Goal: Transaction & Acquisition: Purchase product/service

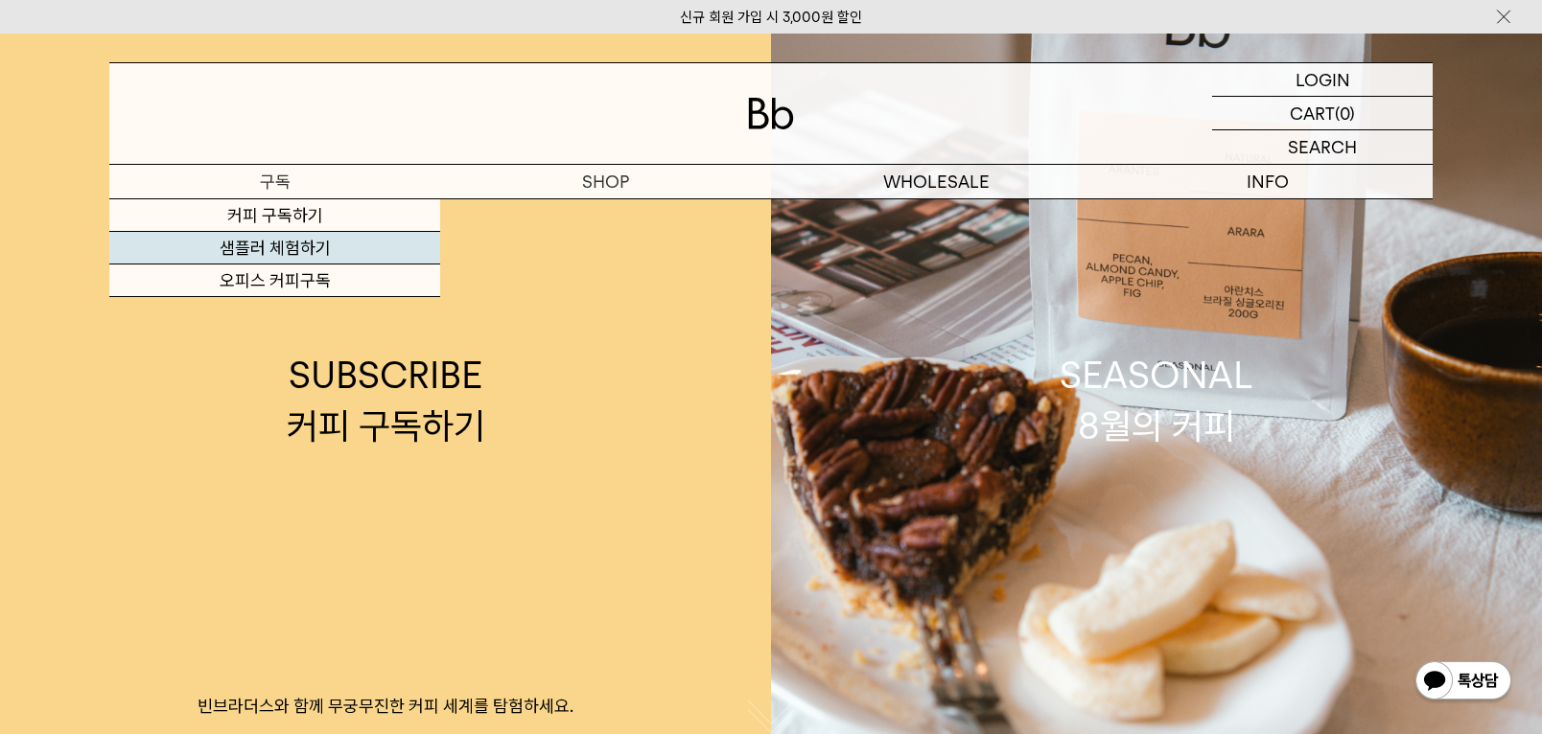
click at [262, 249] on link "샘플러 체험하기" at bounding box center [274, 248] width 331 height 33
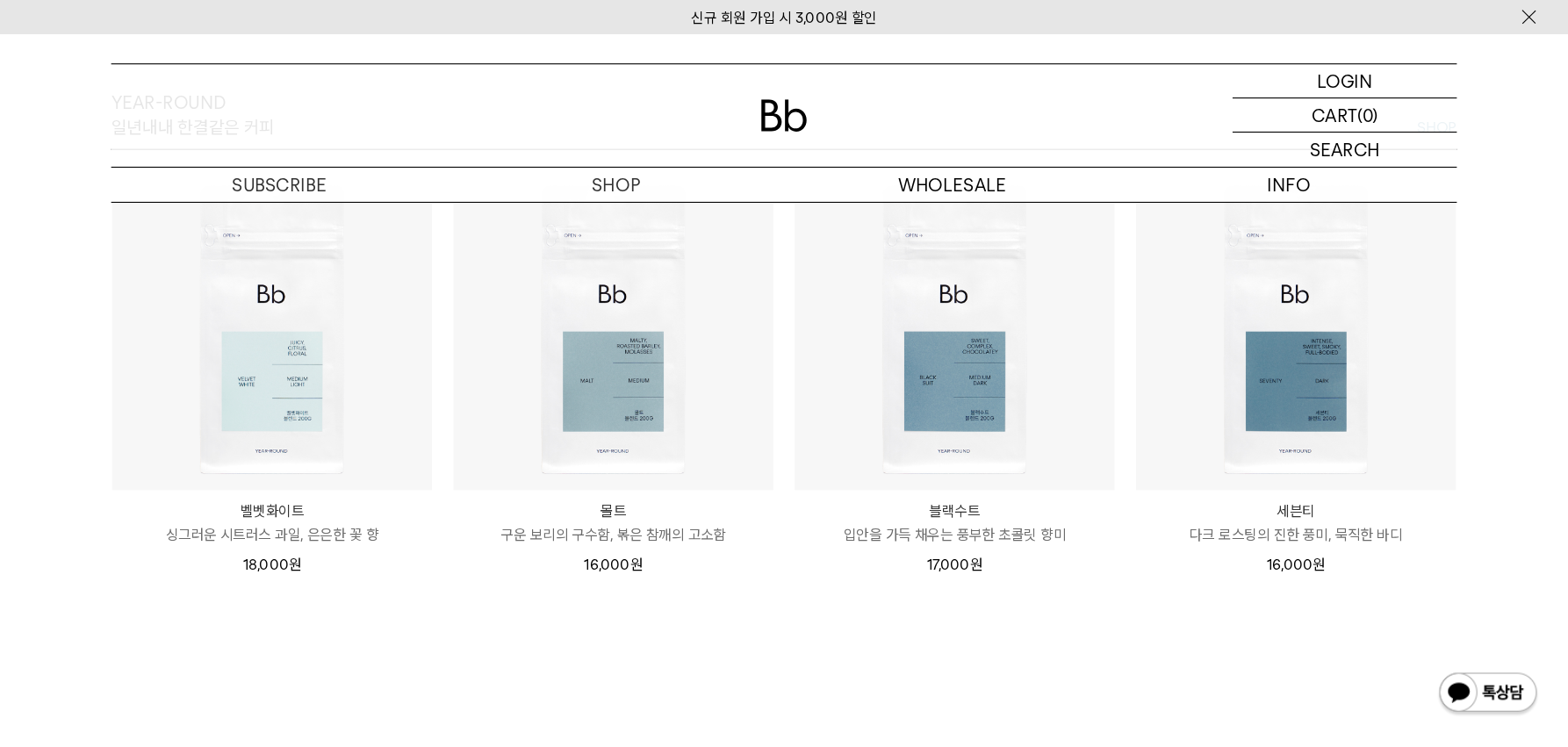
scroll to position [2019, 0]
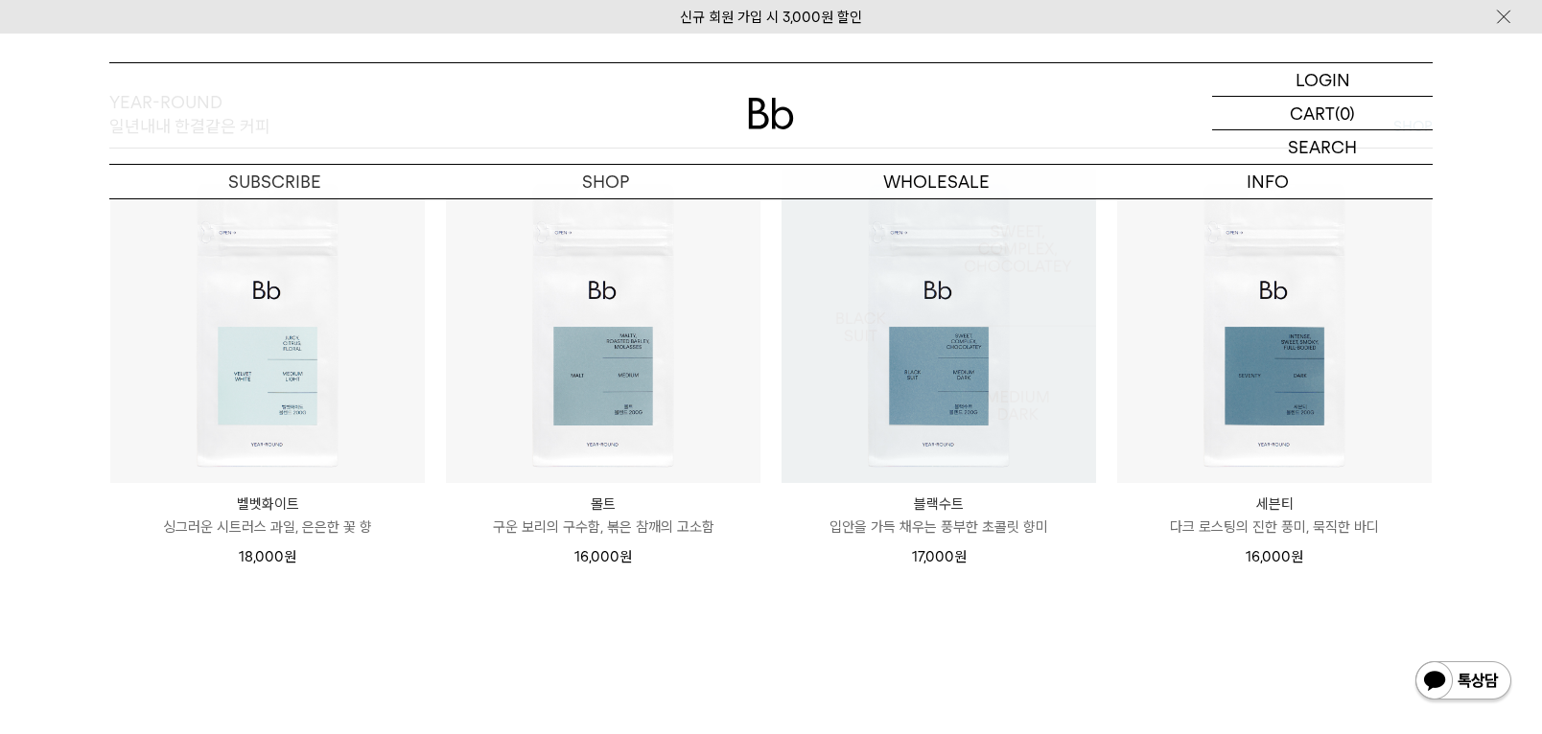
click at [920, 399] on img at bounding box center [938, 326] width 314 height 314
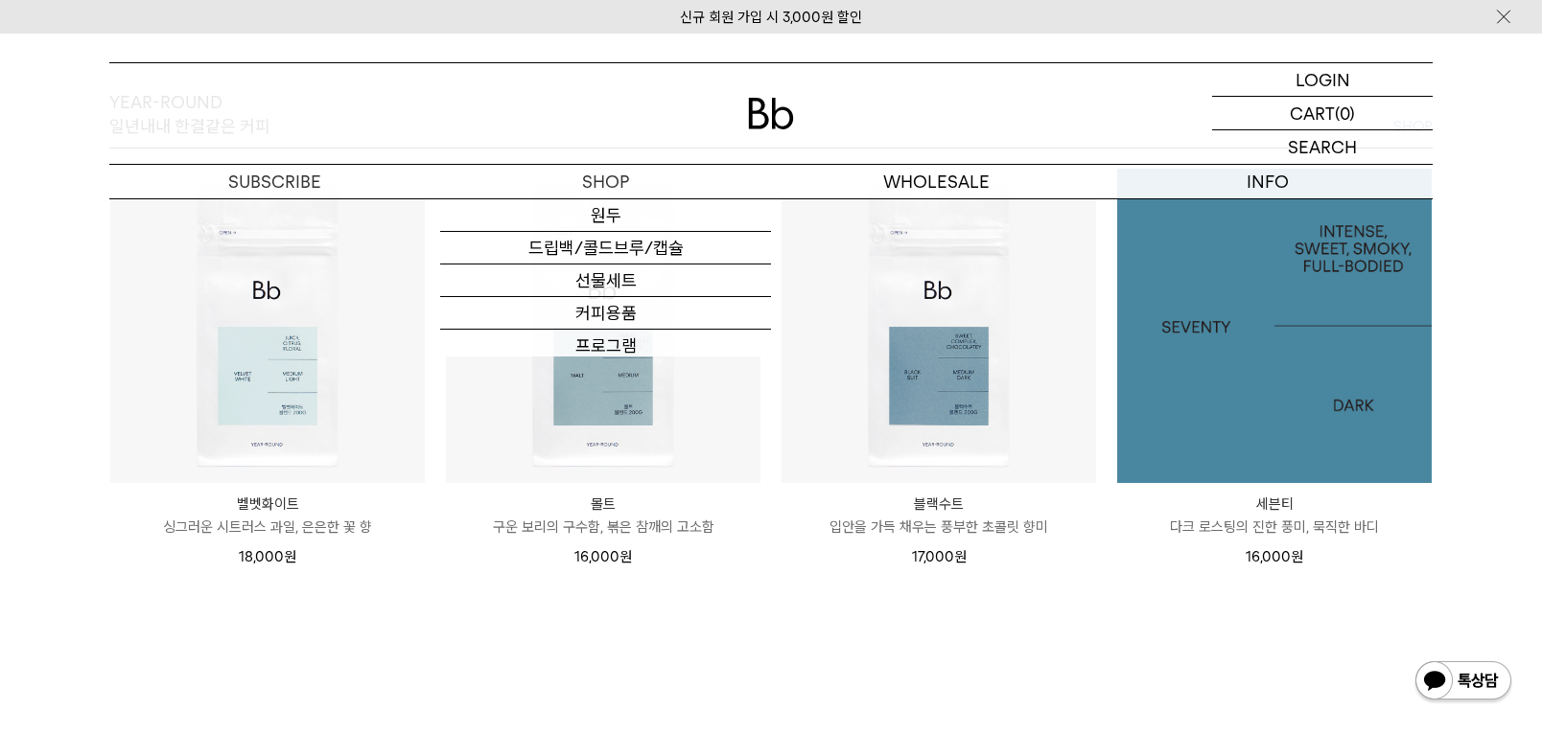
click at [1254, 390] on img at bounding box center [1274, 326] width 314 height 314
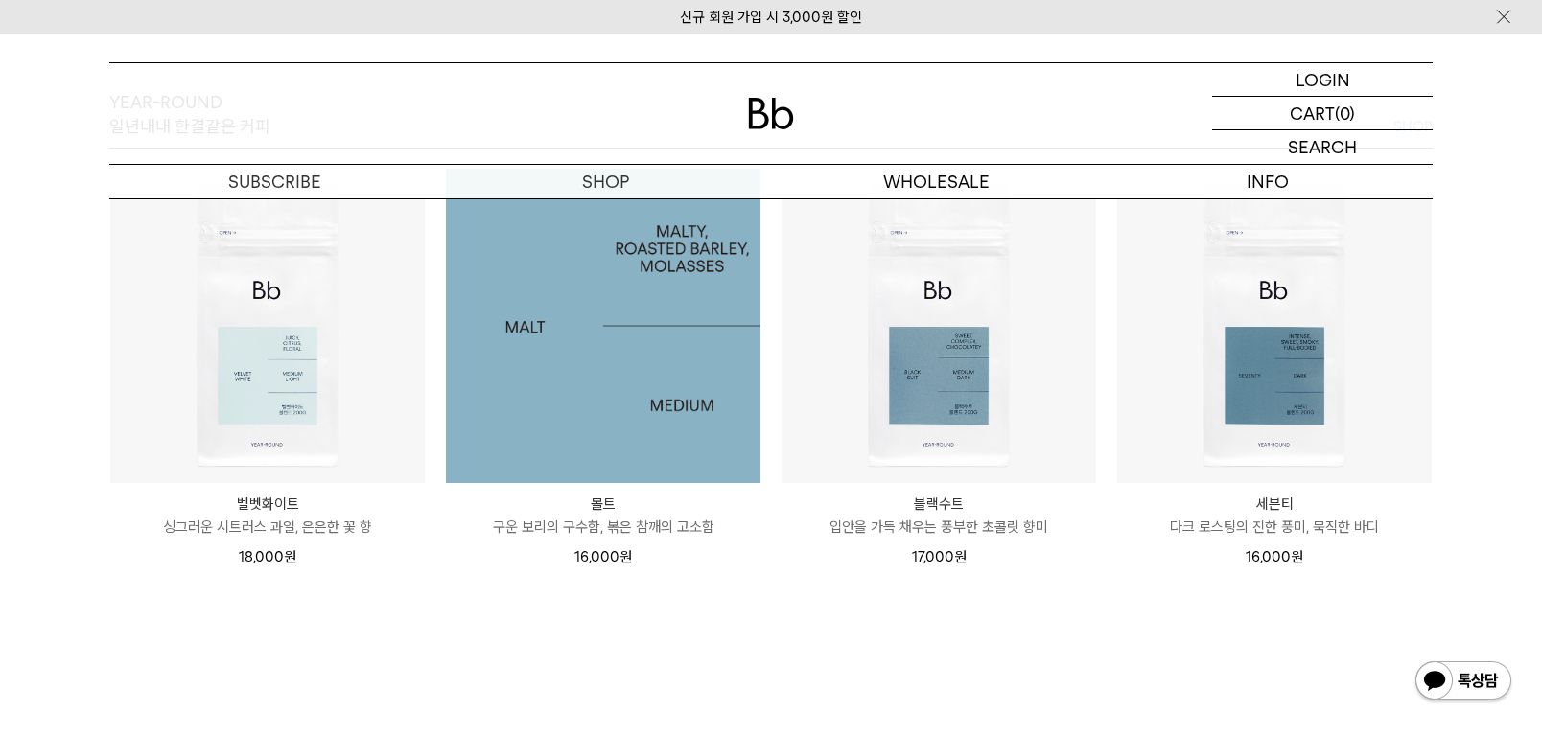
click at [595, 358] on img at bounding box center [603, 326] width 314 height 314
click at [630, 420] on img at bounding box center [603, 326] width 314 height 314
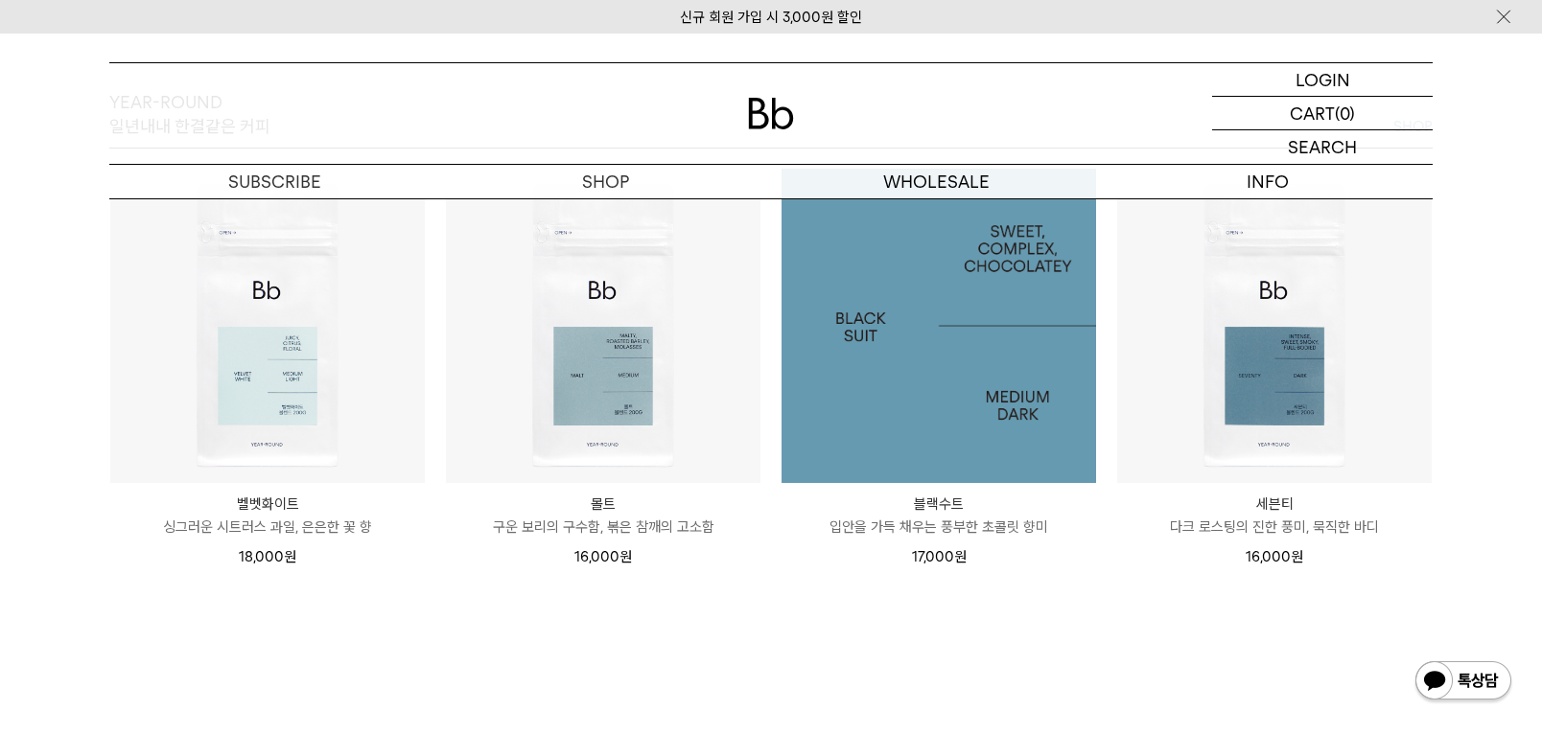
click at [941, 431] on img at bounding box center [938, 326] width 314 height 314
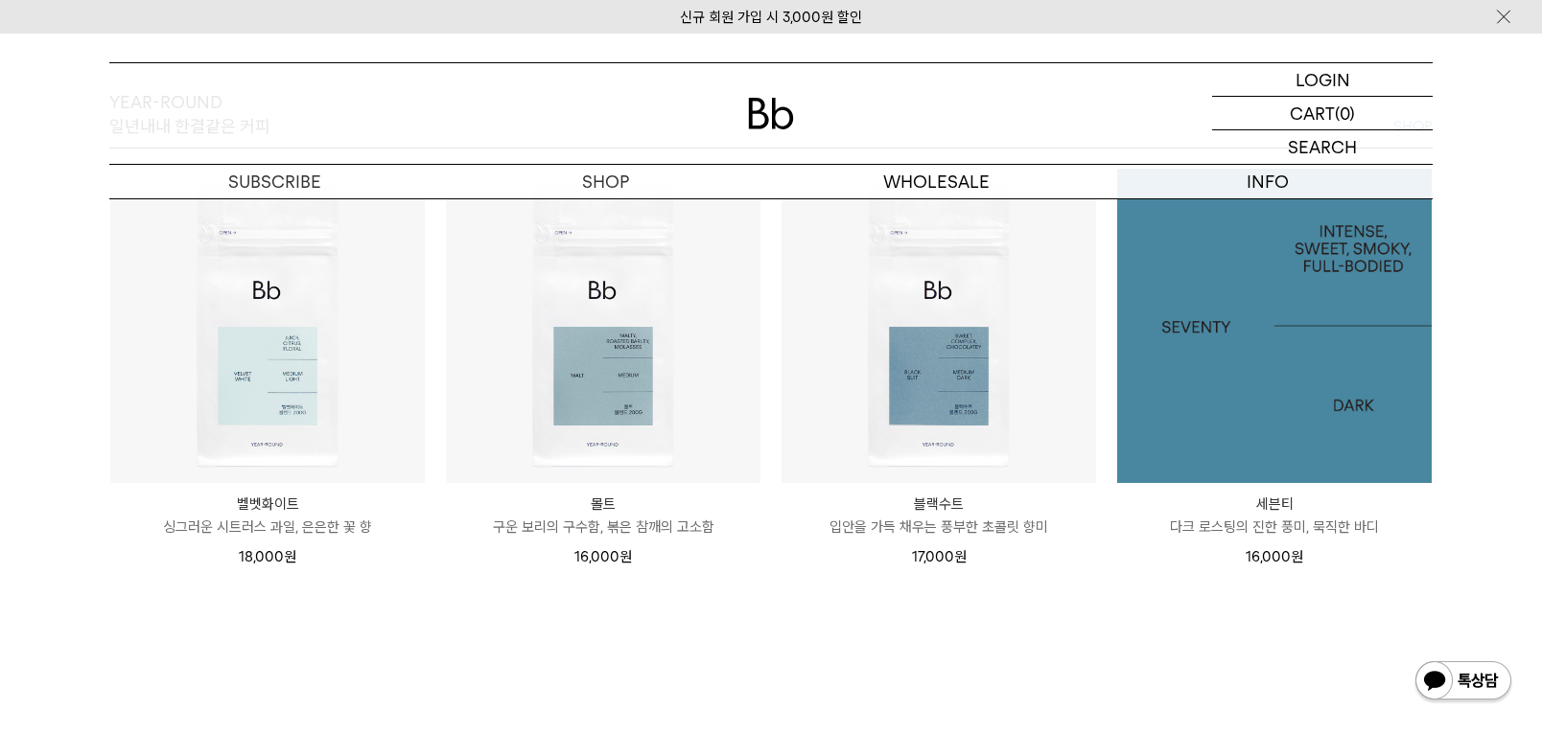
click at [1308, 406] on img at bounding box center [1274, 326] width 314 height 314
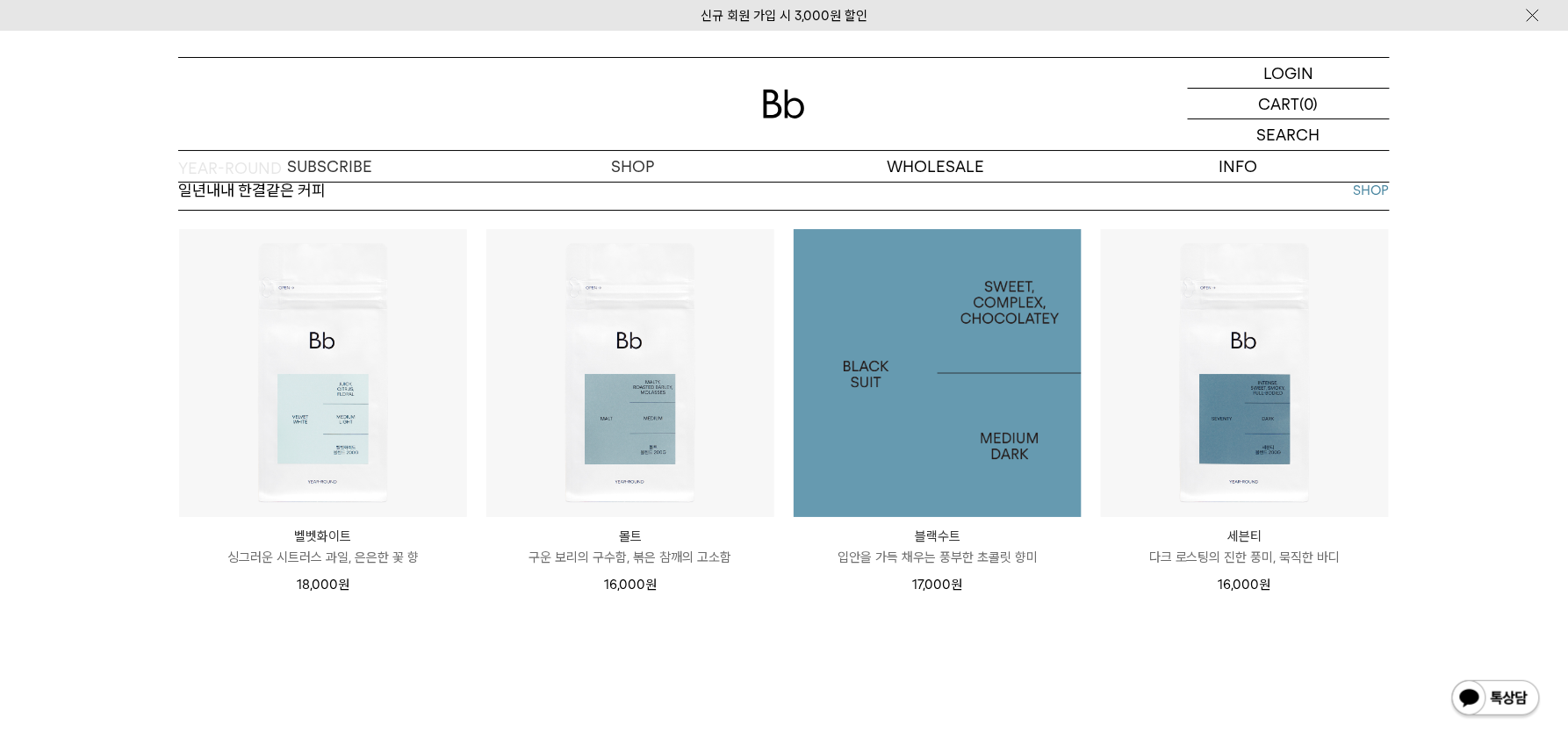
click at [934, 396] on img at bounding box center [938, 373] width 288 height 287
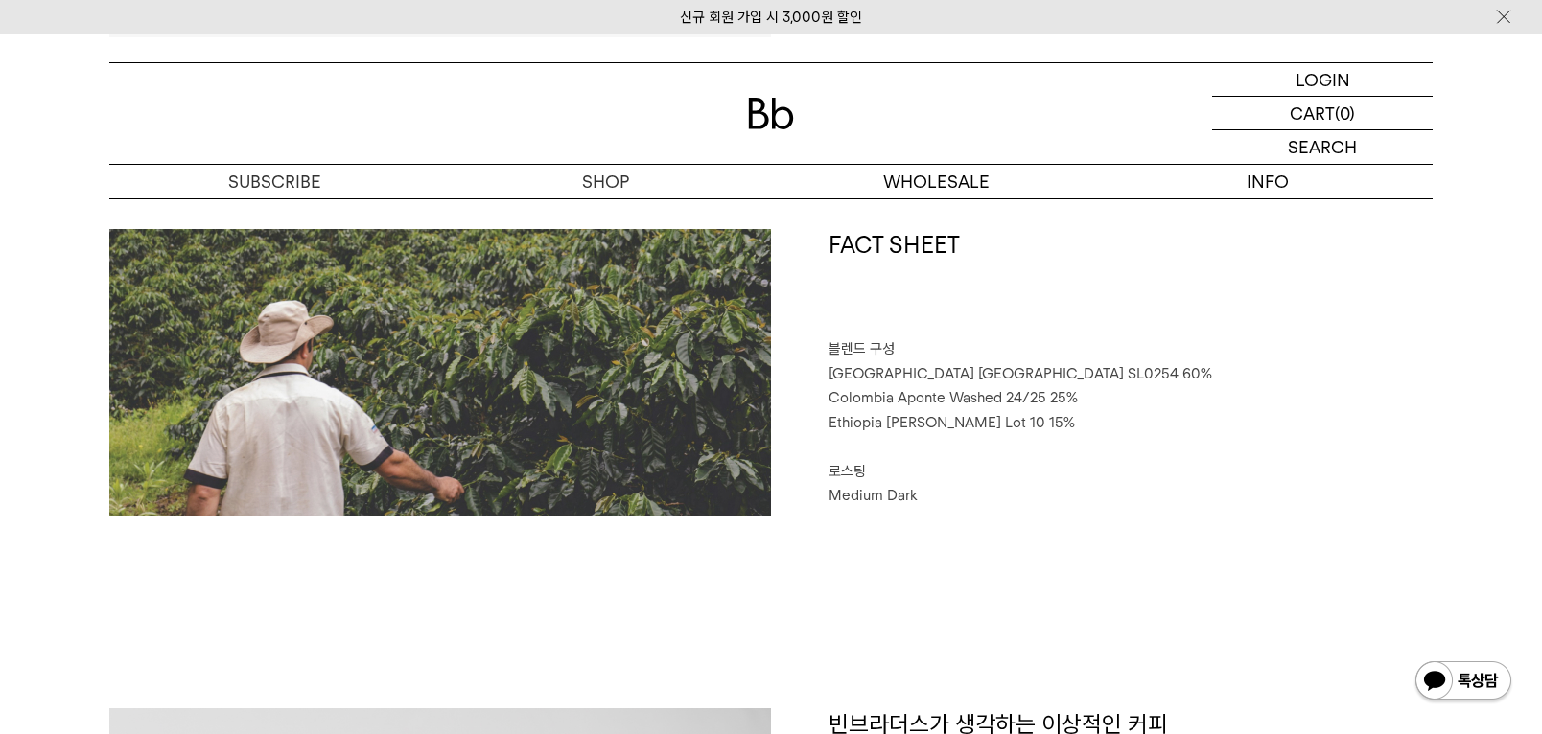
scroll to position [862, 0]
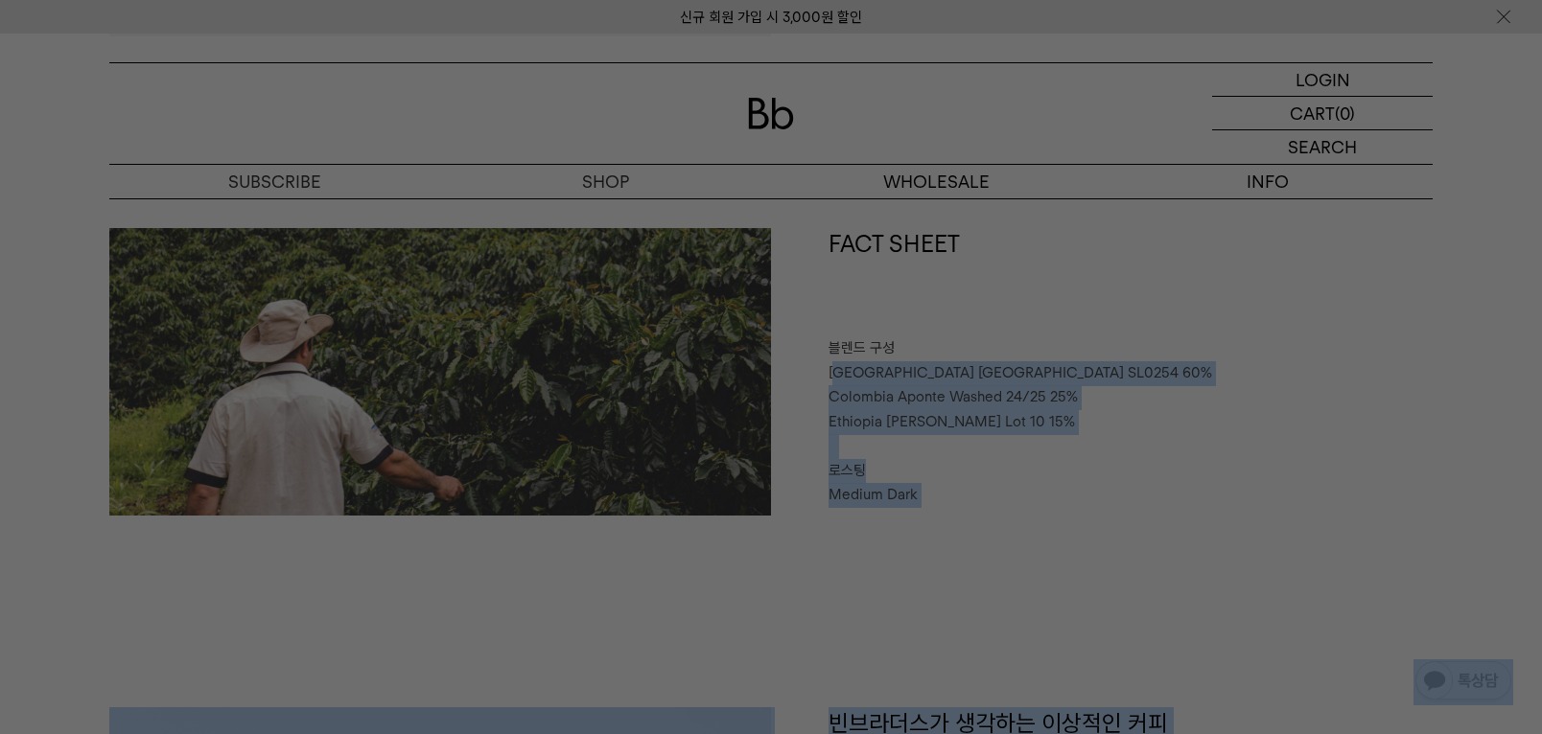
drag, startPoint x: 853, startPoint y: 385, endPoint x: 877, endPoint y: 411, distance: 35.3
click at [941, 443] on div at bounding box center [771, 367] width 1542 height 734
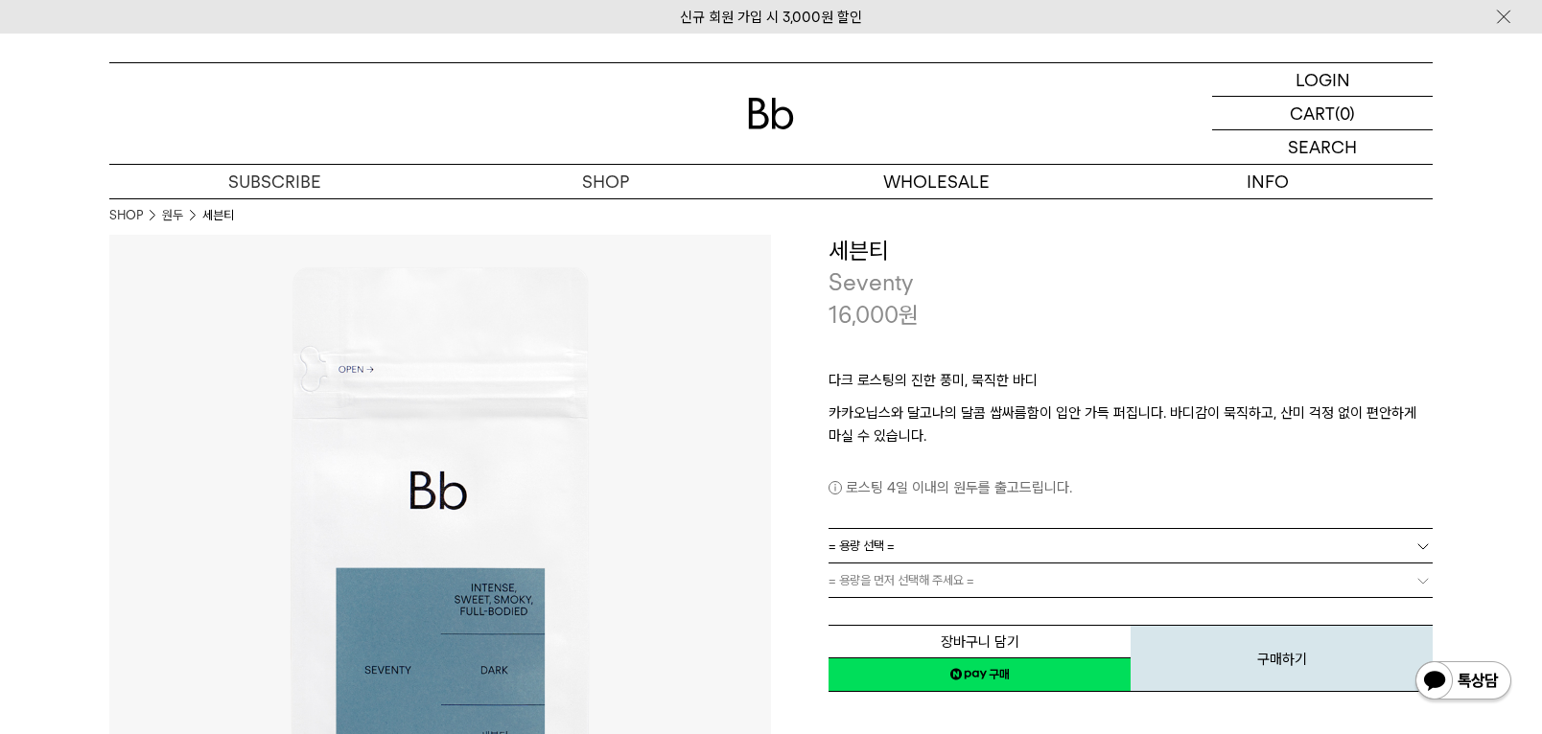
scroll to position [1, 0]
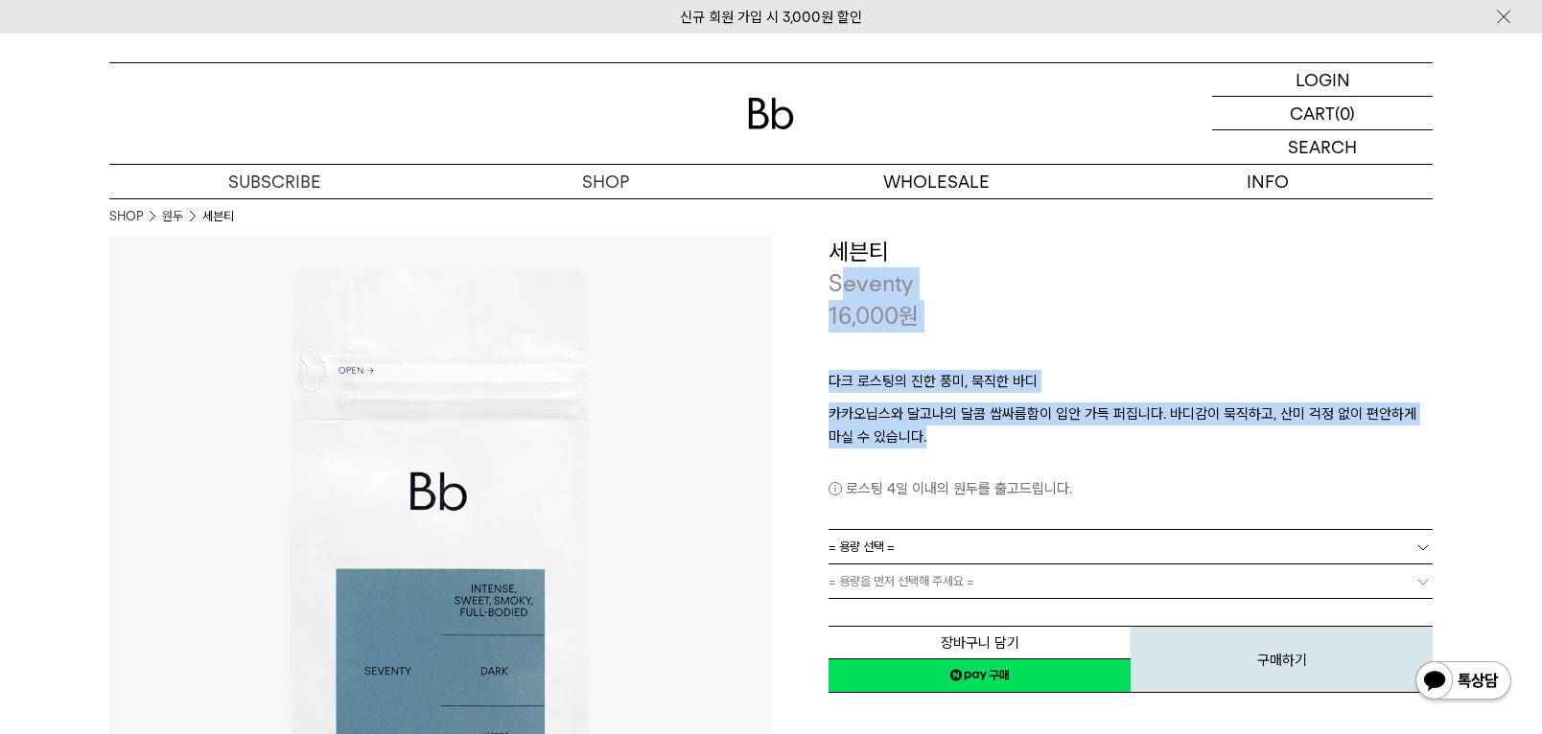
drag, startPoint x: 847, startPoint y: 292, endPoint x: 987, endPoint y: 430, distance: 197.3
click at [987, 430] on div "**********" at bounding box center [1130, 466] width 604 height 460
click at [1022, 441] on p "카카오닙스와 달고나의 달콤 쌉싸름함이 입안 가득 퍼집니다. 바디감이 묵직하고, 산미 걱정 없이 편안하게 마실 수 있습니다." at bounding box center [1130, 426] width 604 height 46
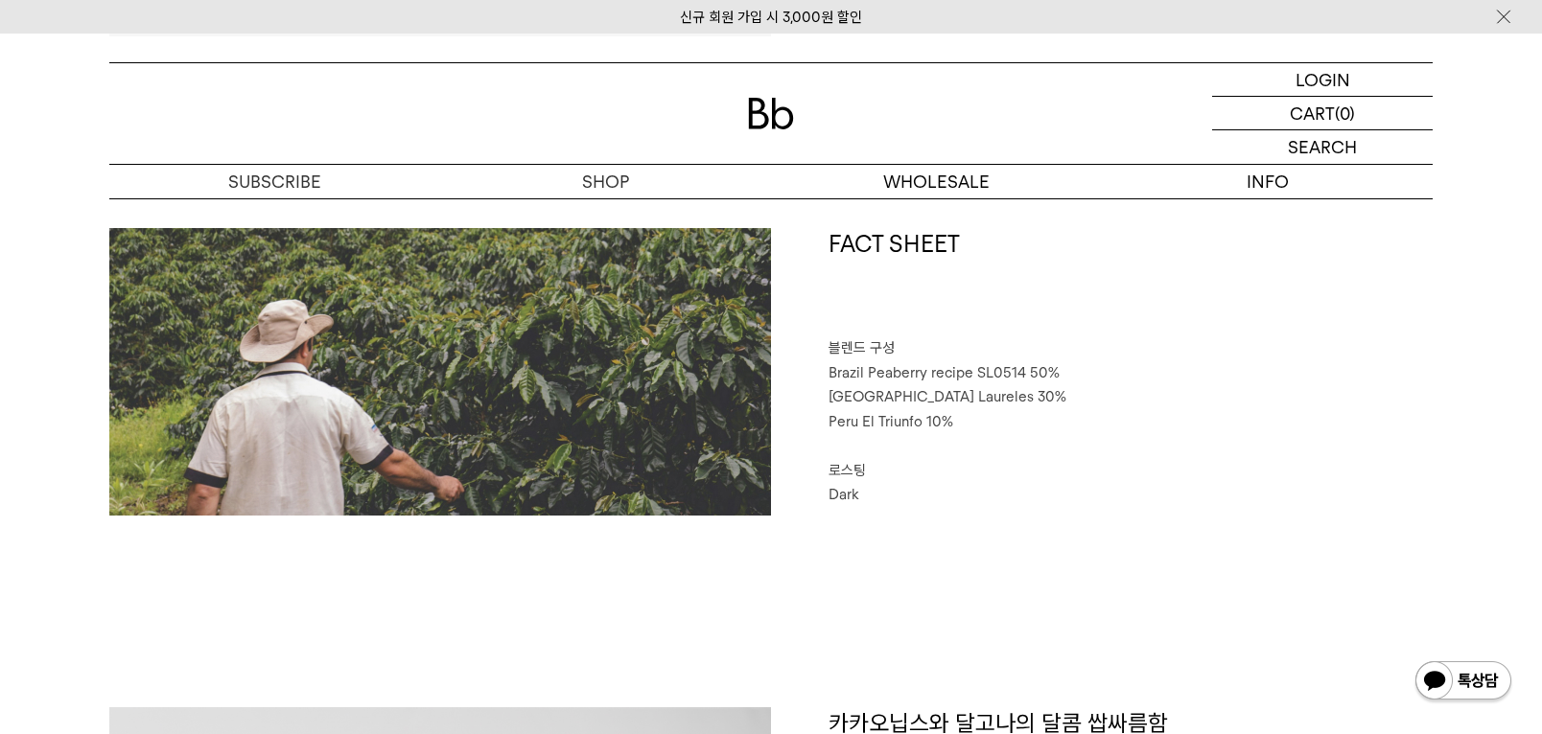
scroll to position [863, 0]
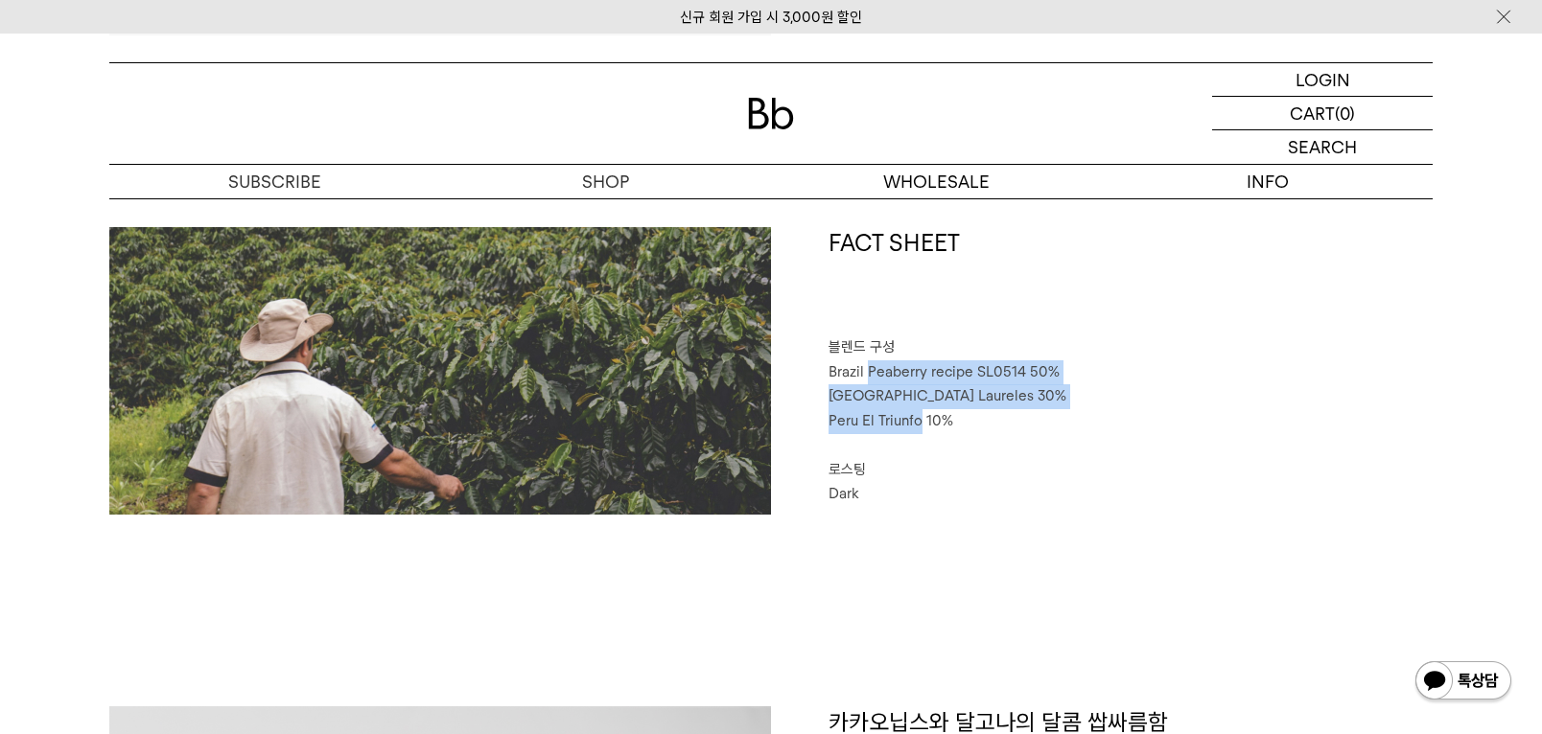
drag, startPoint x: 866, startPoint y: 374, endPoint x: 918, endPoint y: 426, distance: 73.9
click at [918, 426] on div "FACT SHEET 블렌드 구성 Brazil Peaberry recipe SL0514 50% Colombia Laureles 30% Peru …" at bounding box center [1101, 371] width 661 height 288
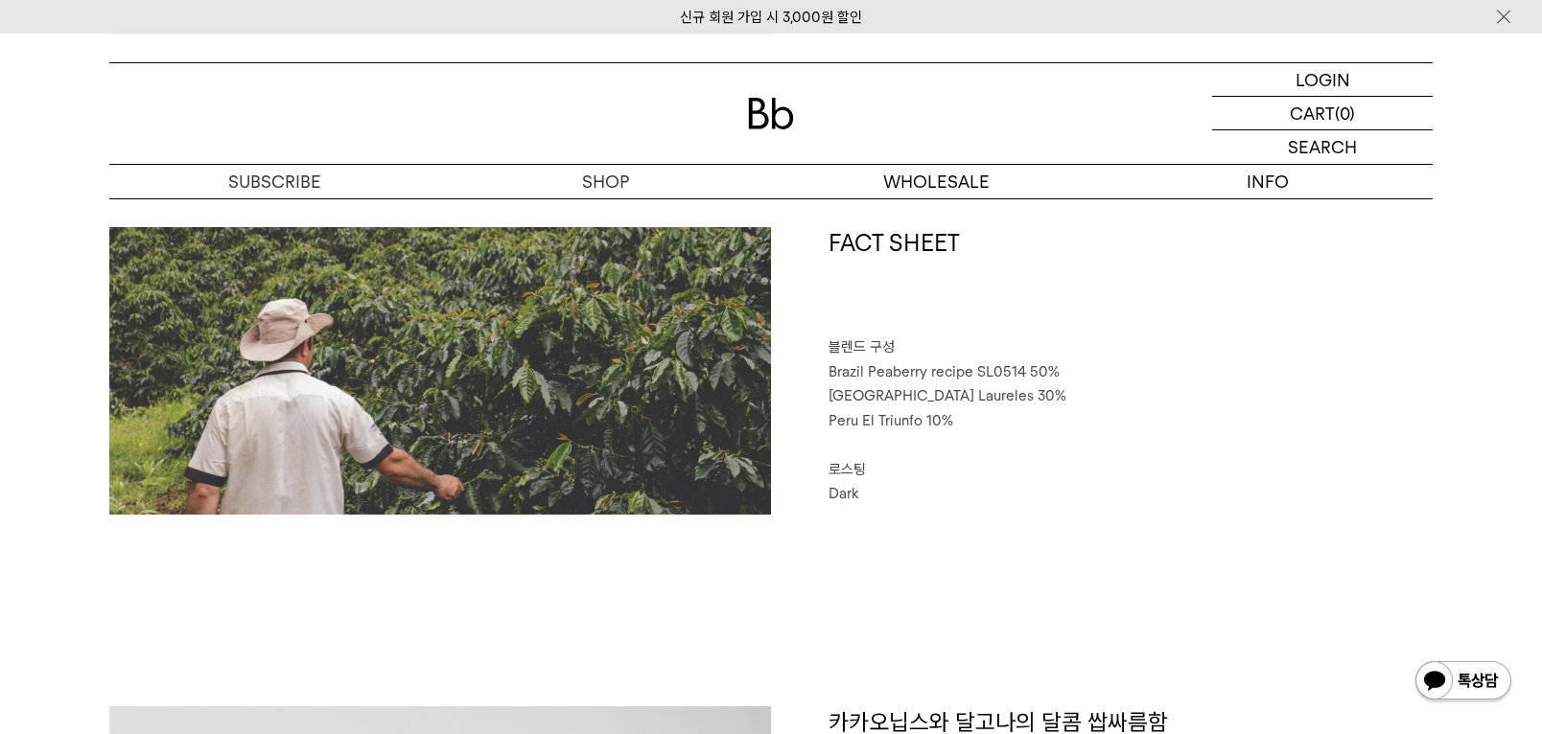
click at [1054, 443] on p "⠀" at bounding box center [1130, 445] width 604 height 25
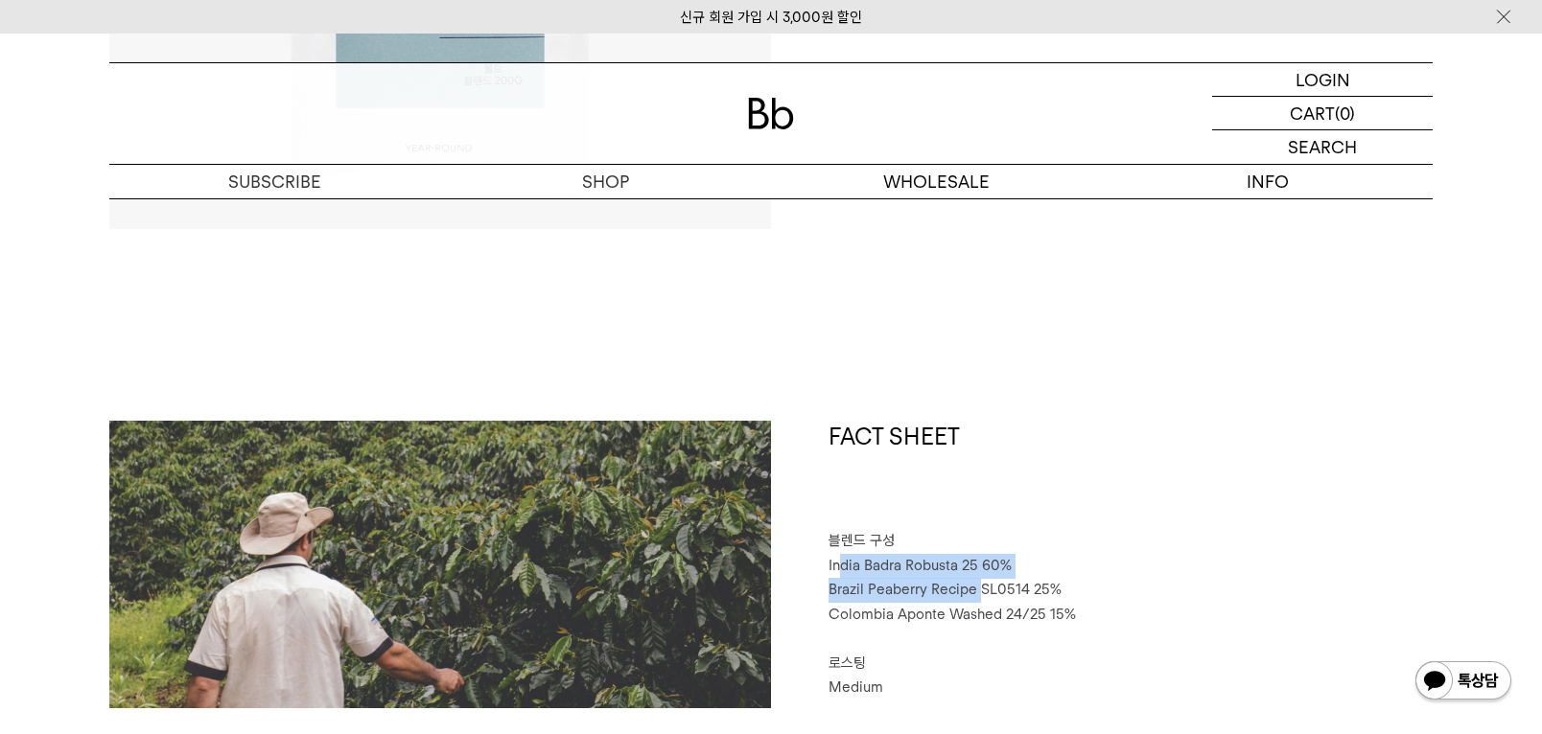
scroll to position [670, 0]
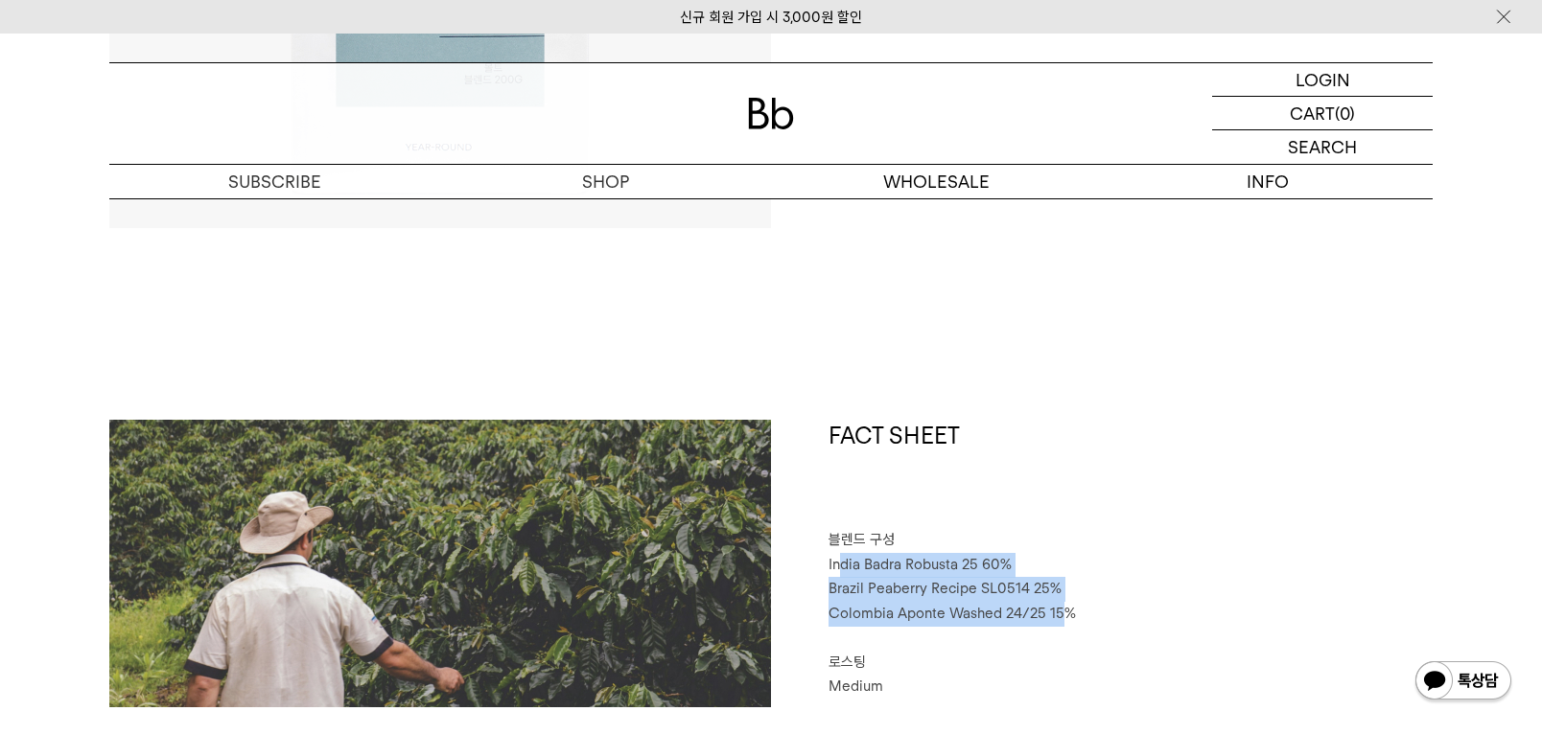
drag, startPoint x: 870, startPoint y: 567, endPoint x: 1061, endPoint y: 623, distance: 199.9
click at [1061, 623] on div "FACT SHEET 블렌드 구성 India Badra Robusta 25 60% Brazil Peaberry Recipe SL0514 25% …" at bounding box center [1101, 564] width 661 height 288
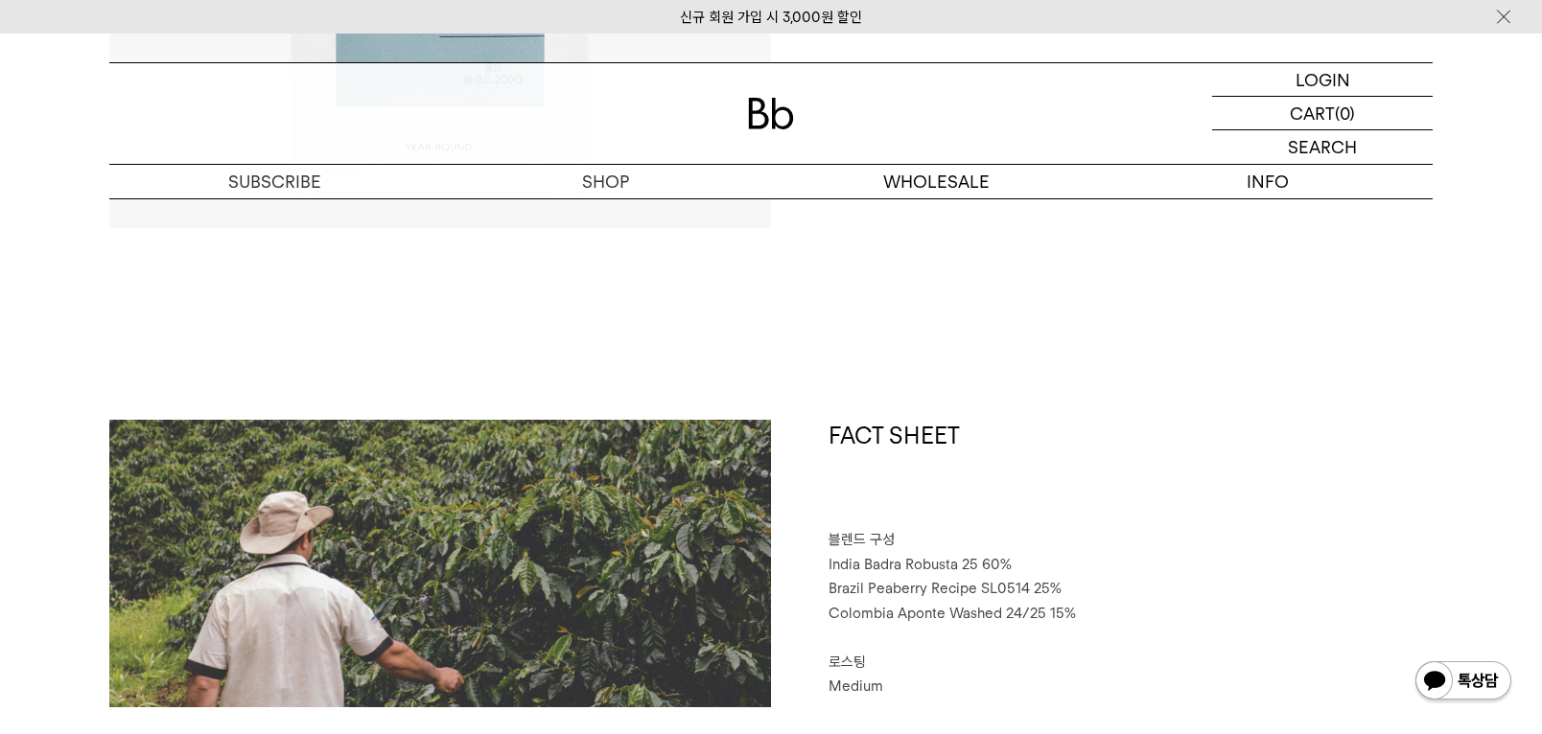
click at [1134, 619] on p "Colombia Aponte Washed 24/25 15%" at bounding box center [1130, 614] width 604 height 25
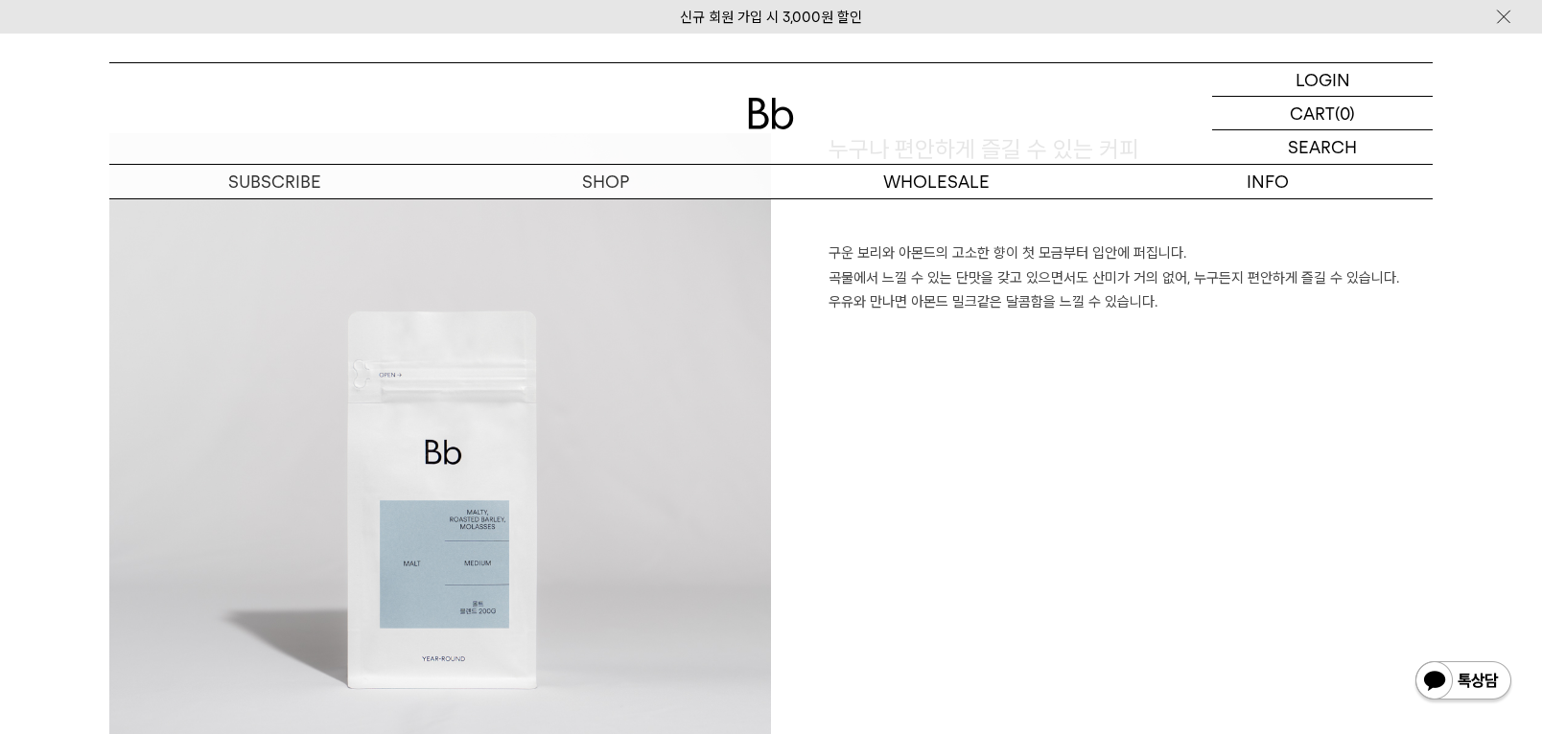
scroll to position [1437, 0]
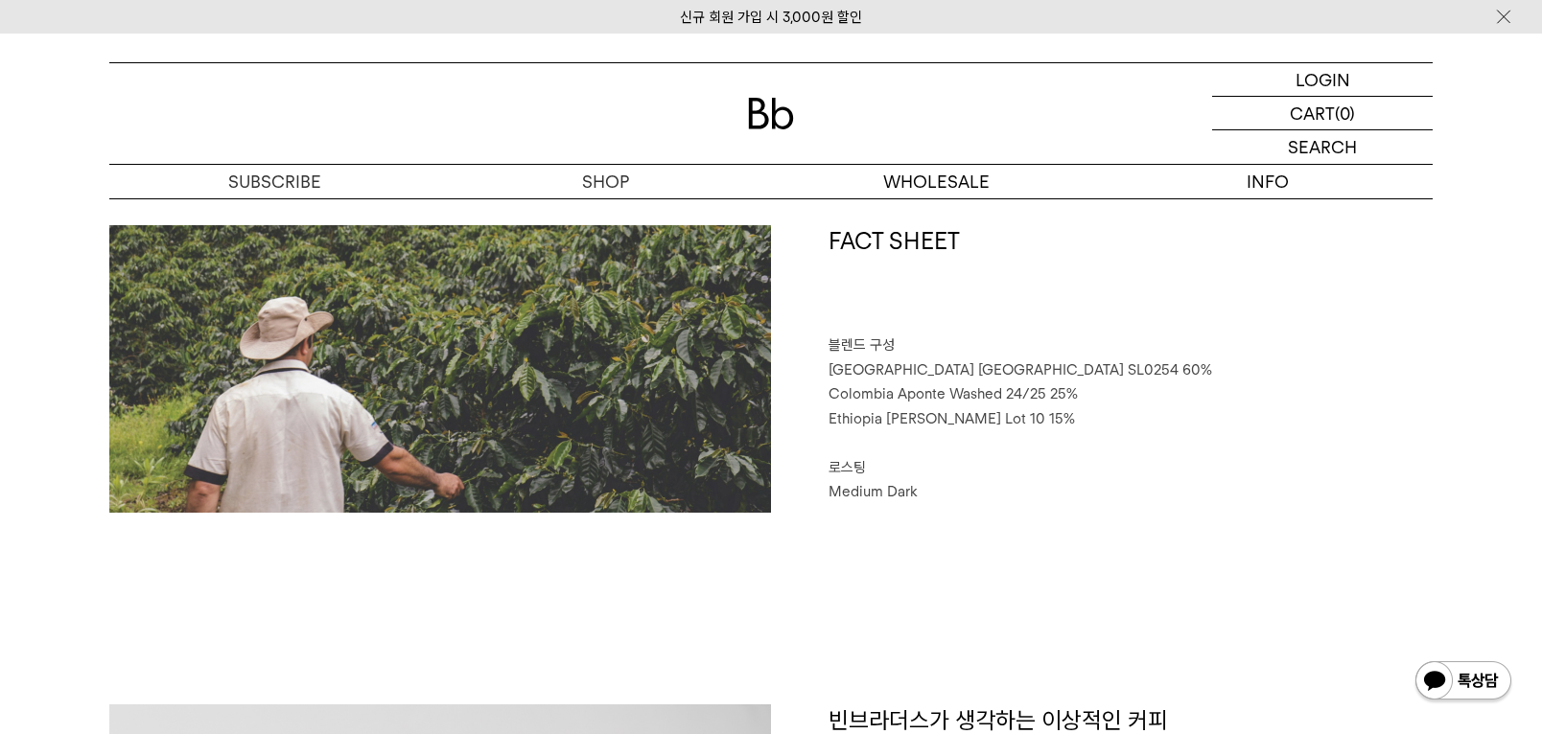
scroll to position [864, 0]
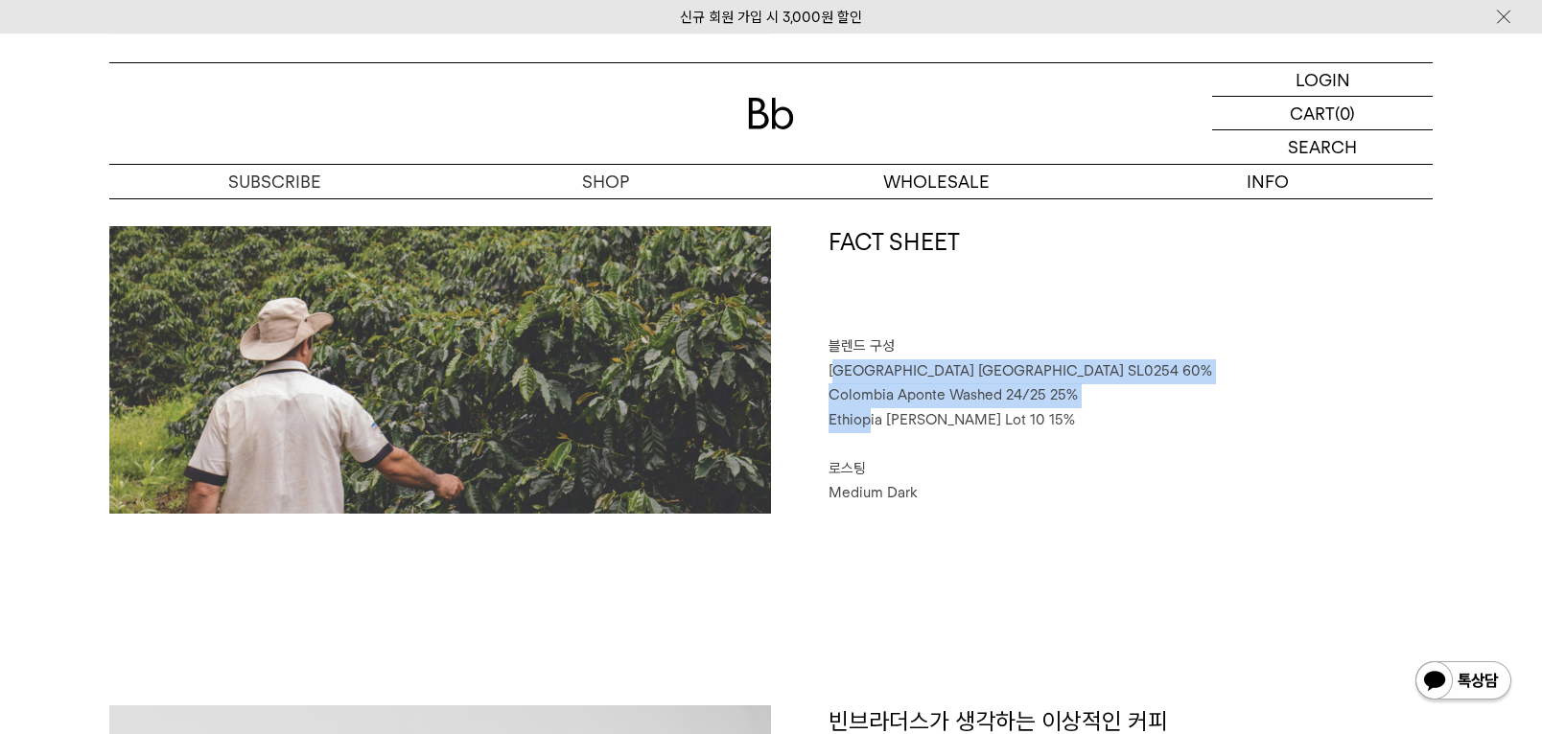
drag, startPoint x: 843, startPoint y: 379, endPoint x: 870, endPoint y: 414, distance: 44.5
click at [870, 414] on div "FACT SHEET 블렌드 구성 [GEOGRAPHIC_DATA] [GEOGRAPHIC_DATA] SL0254 60% [GEOGRAPHIC_DA…" at bounding box center [1101, 370] width 661 height 288
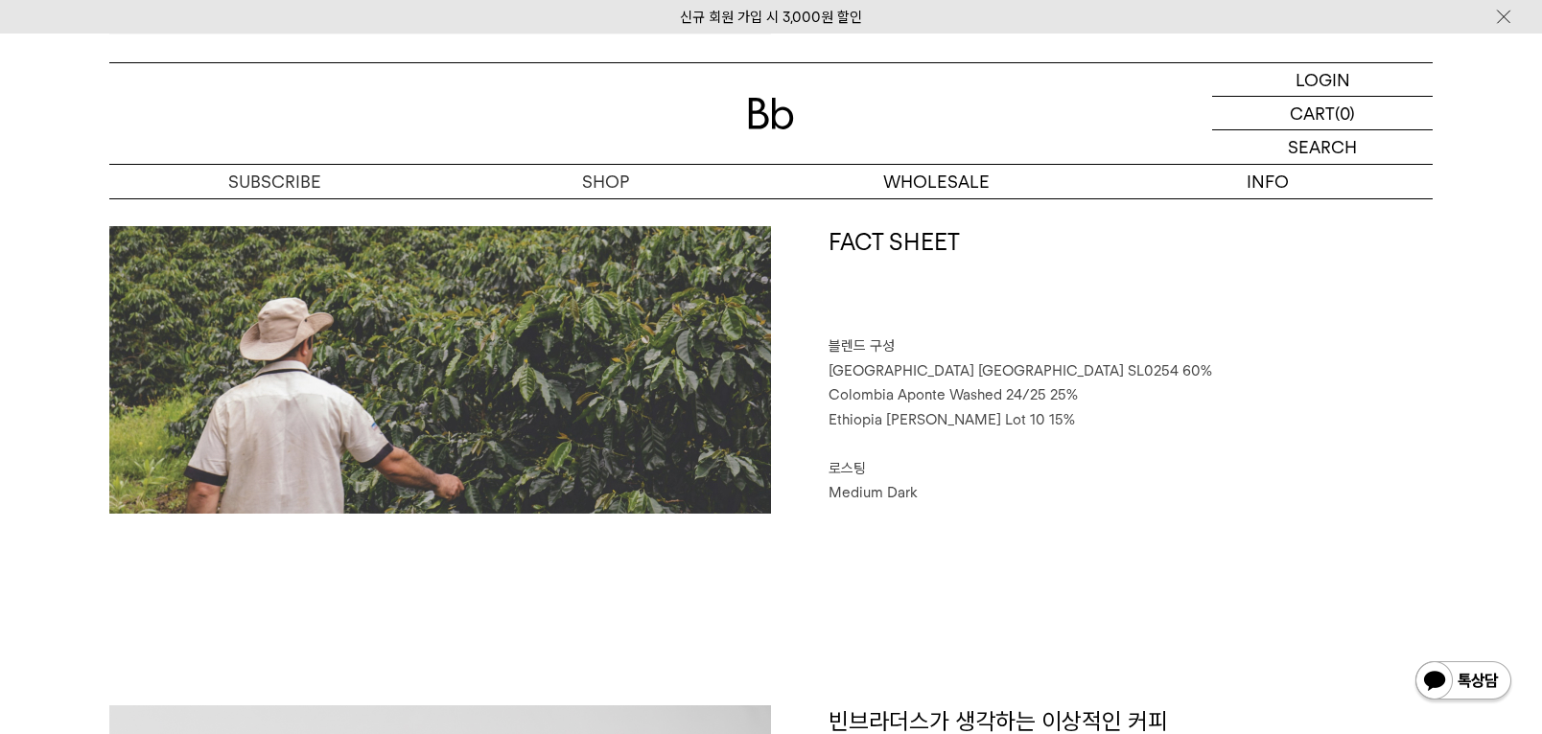
click at [1006, 517] on div "FACT SHEET 블렌드 구성 Brazil Sao Paulo SL0254 60% Colombia Aponte Washed 24/25 25% …" at bounding box center [770, 465] width 1323 height 479
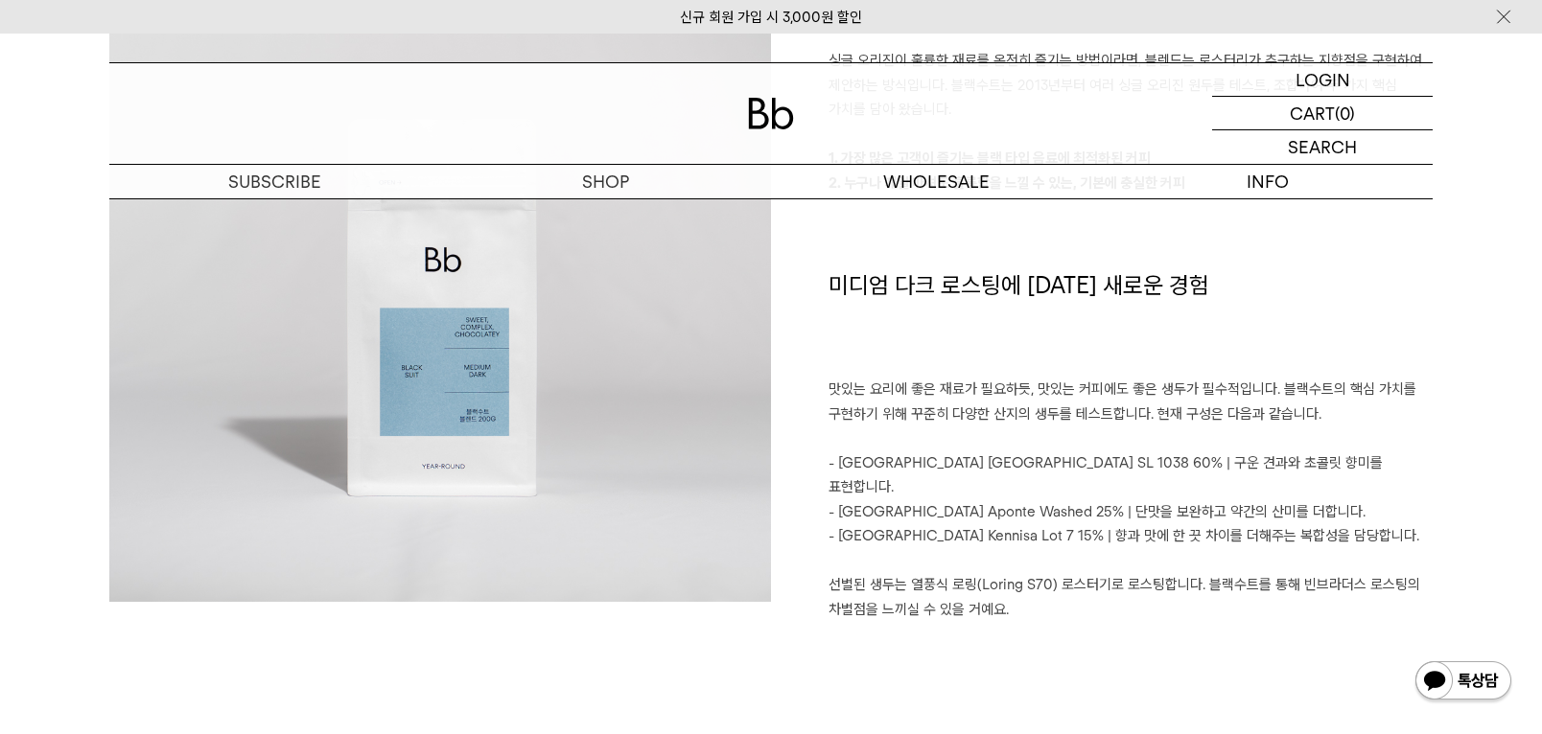
scroll to position [1630, 0]
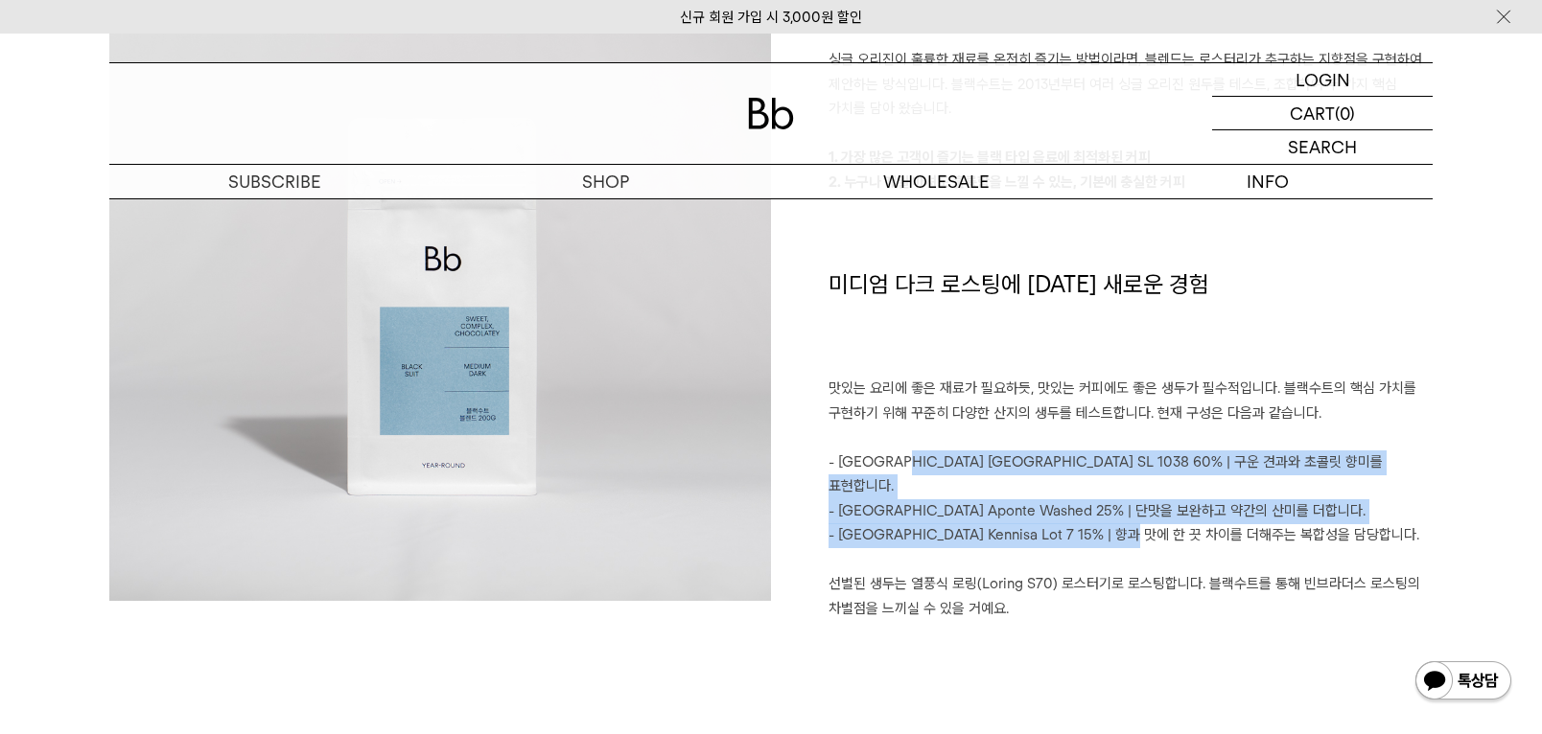
drag, startPoint x: 887, startPoint y: 463, endPoint x: 1124, endPoint y: 517, distance: 242.8
click at [1124, 517] on div "빈브라더스가 생각하는 이상적인 커피 싱글 오리진이 훌륭한 재료를 온전히 즐기는 방법이라면, 블렌드는 로스터리가 추구하는 지향점을 구현하여 제안…" at bounding box center [1101, 293] width 661 height 707
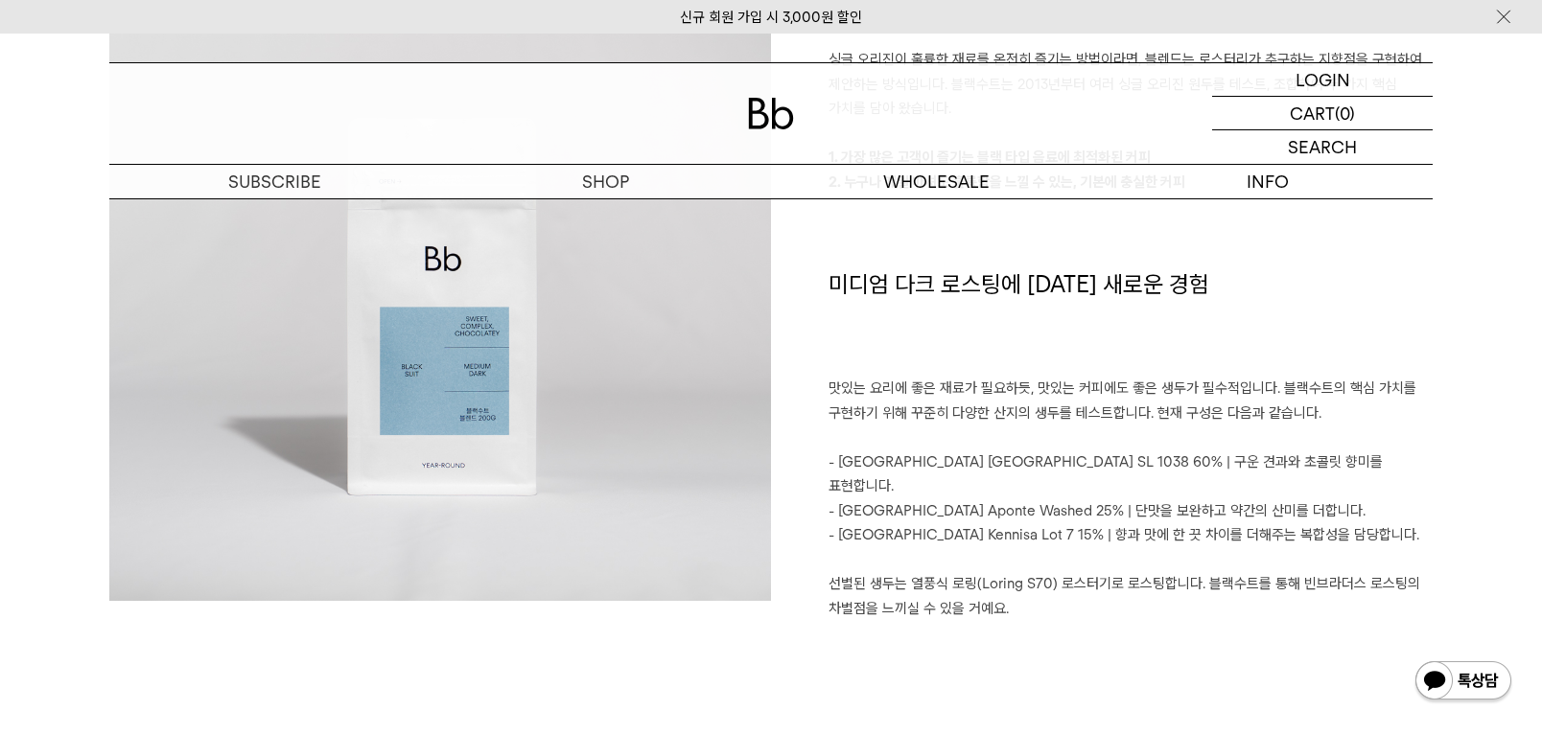
click at [1122, 574] on p "선별된 생두는 열풍식 로링(Loring S70) 로스터기로 로스팅합니다. 블랙수트를 통해 빈브라더스 로스팅의 차별점을 느끼실 수 있을 거예요." at bounding box center [1130, 596] width 604 height 49
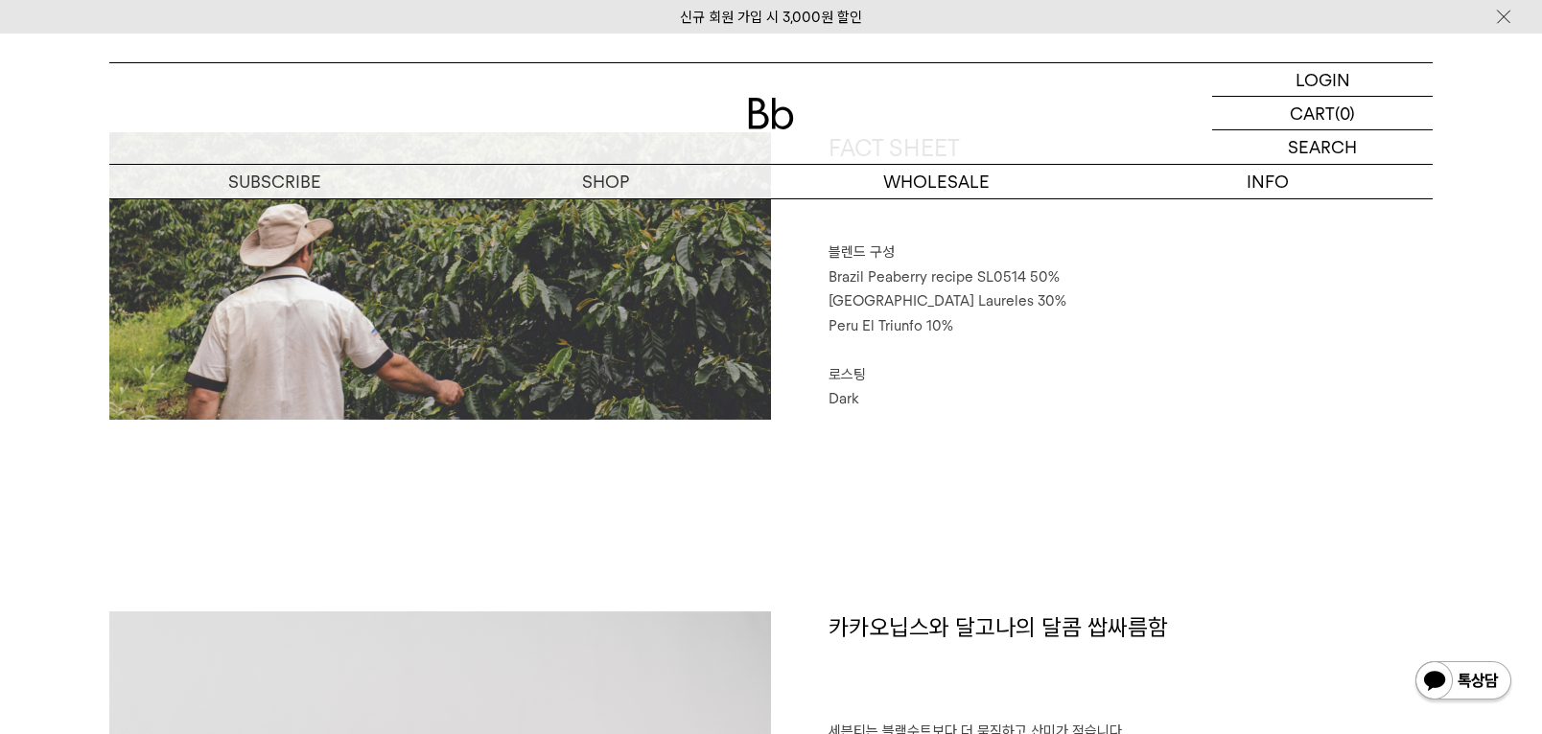
scroll to position [959, 0]
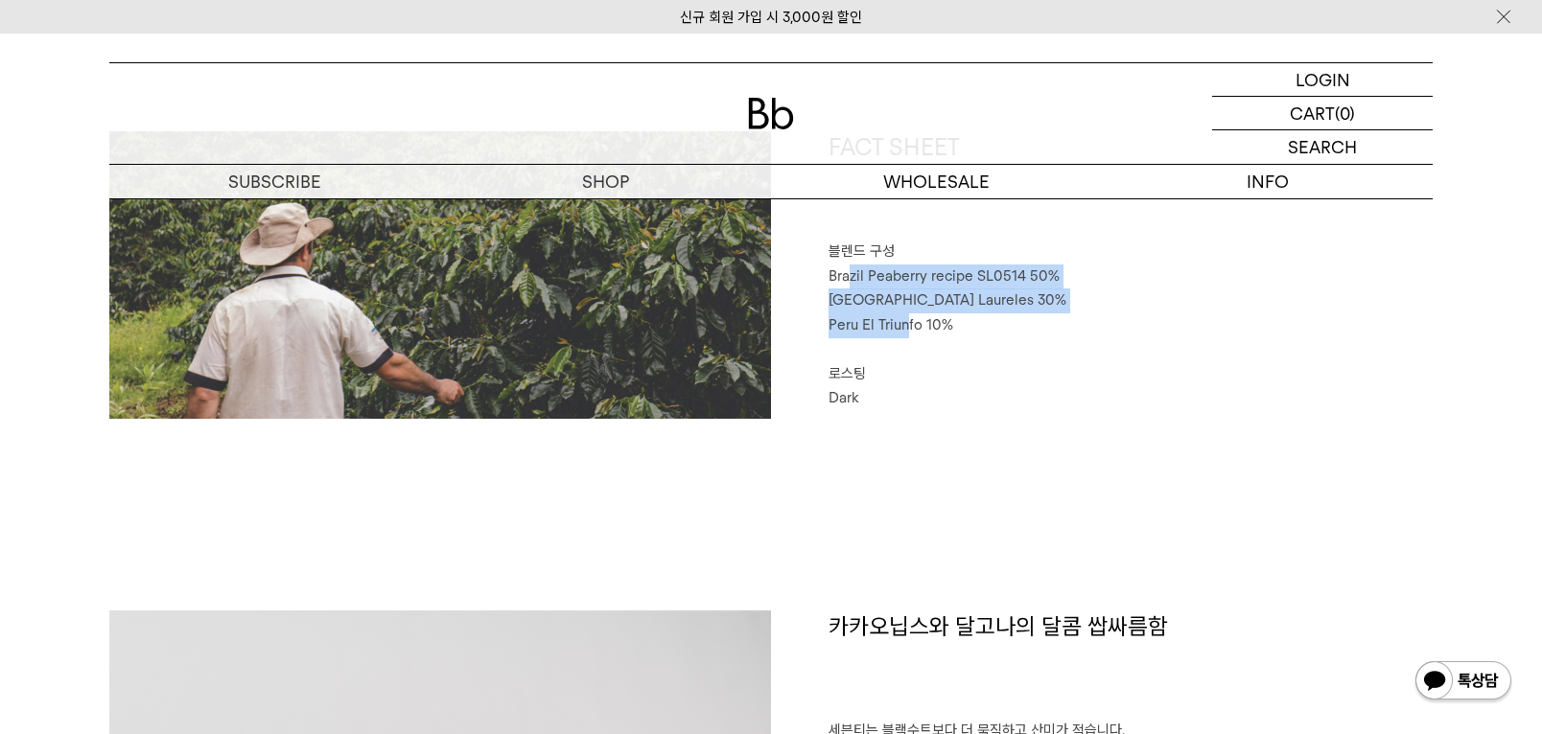
drag, startPoint x: 852, startPoint y: 267, endPoint x: 906, endPoint y: 323, distance: 78.0
click at [906, 323] on div "FACT SHEET 블렌드 구성 Brazil Peaberry recipe SL0514 50% [GEOGRAPHIC_DATA] Laureles …" at bounding box center [1101, 275] width 661 height 288
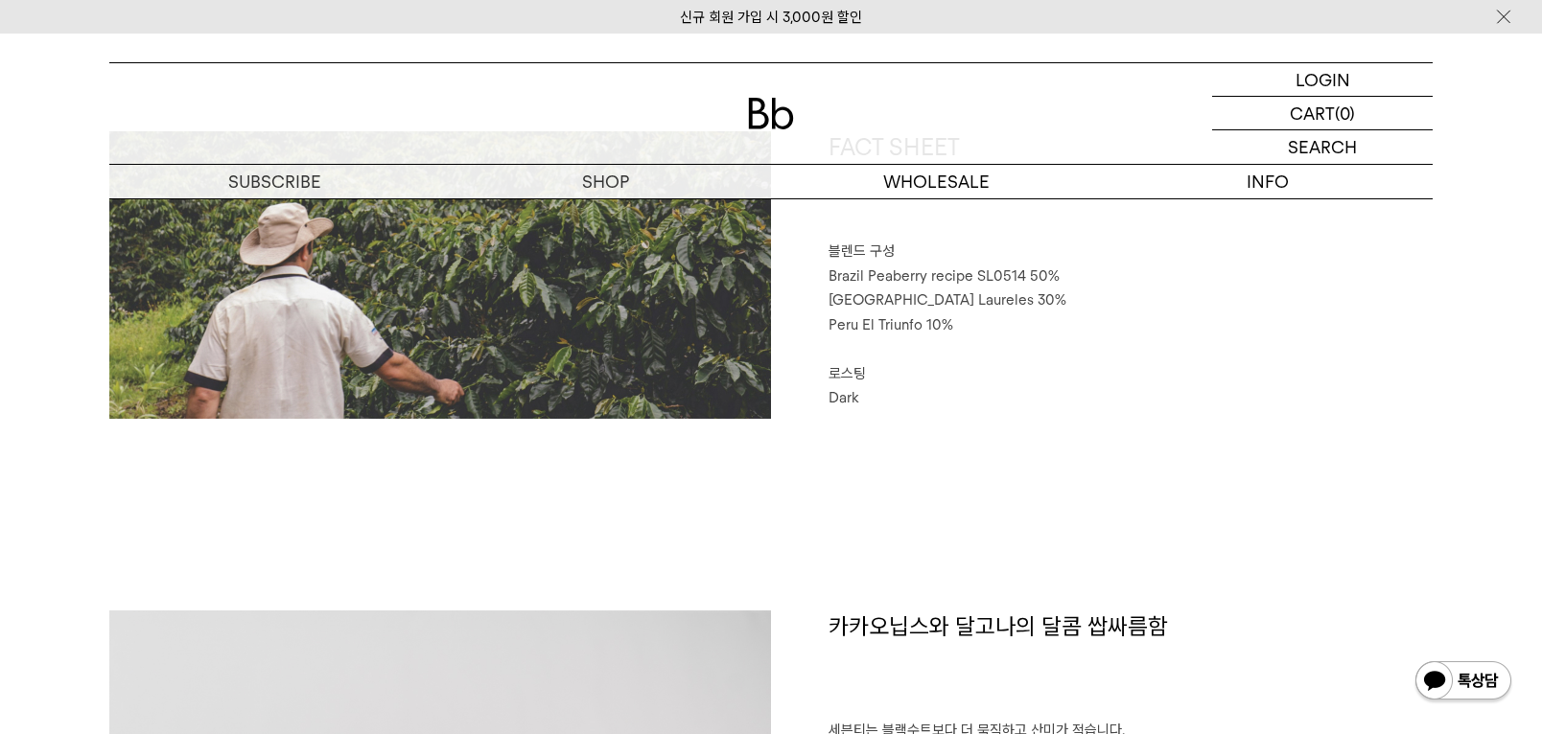
click at [1002, 375] on p "로스팅" at bounding box center [1130, 374] width 604 height 25
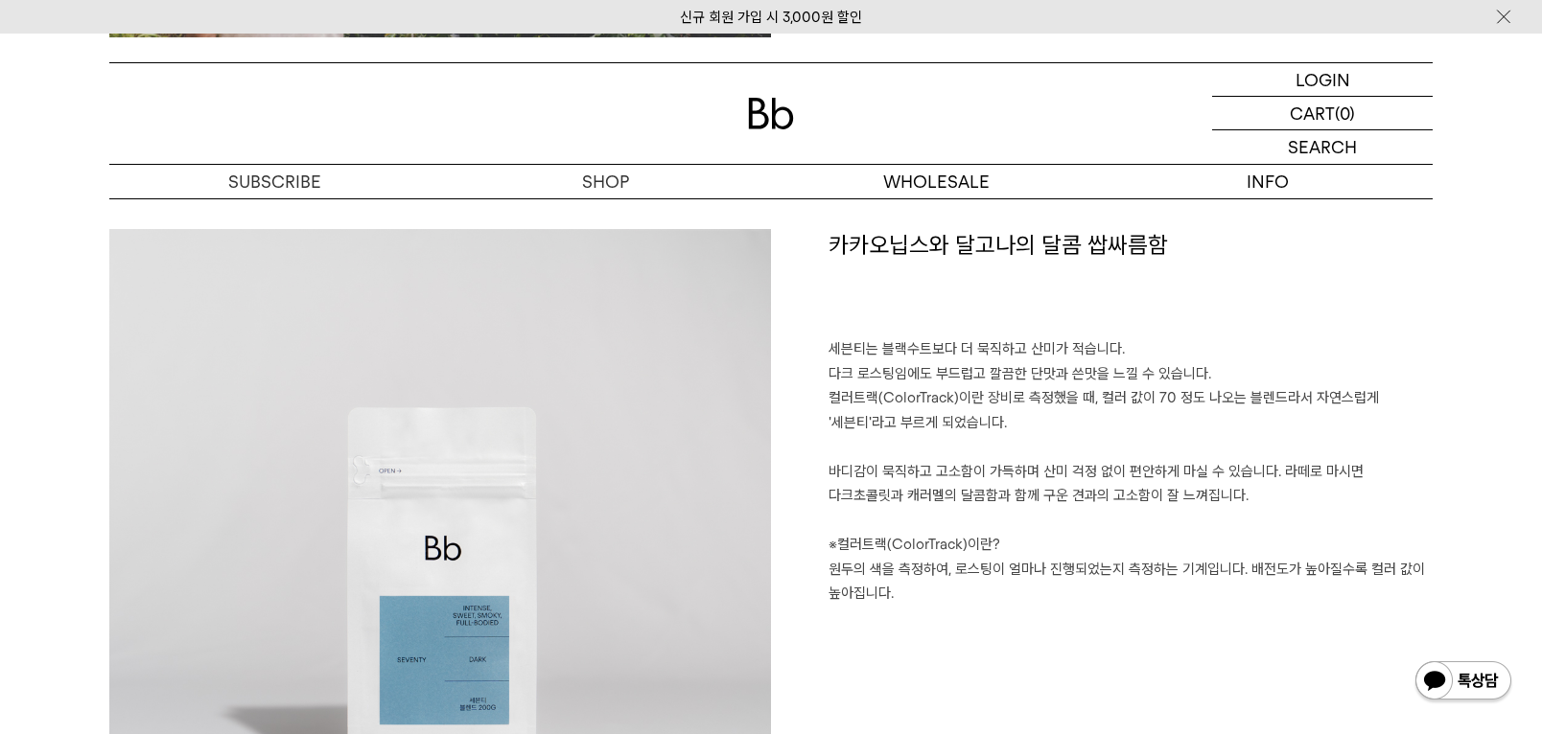
scroll to position [1341, 0]
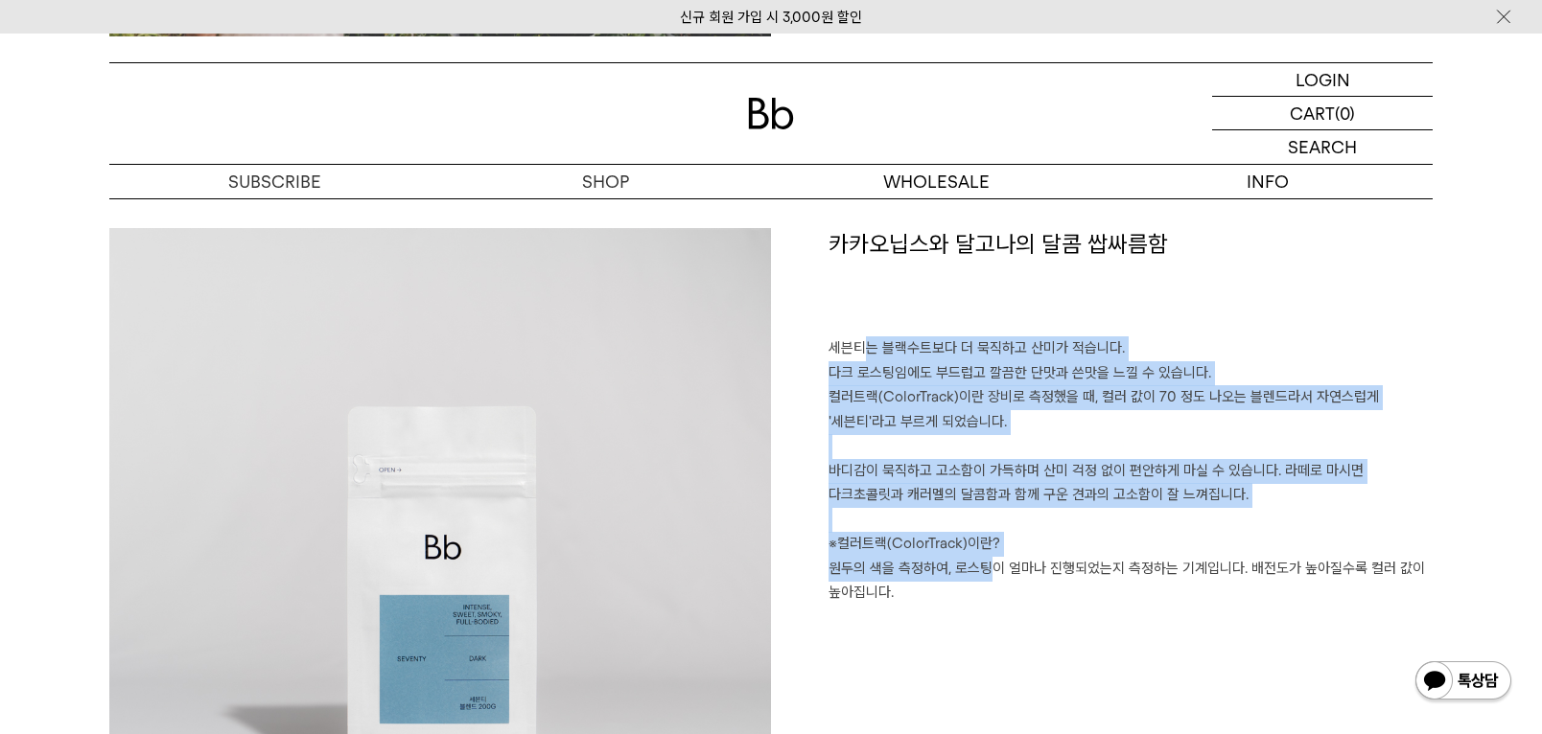
drag, startPoint x: 869, startPoint y: 341, endPoint x: 973, endPoint y: 557, distance: 239.7
click at [973, 557] on p "세븐티는 블랙수트보다 더 묵직하고 산미가 적습니다. 다크 로스팅임에도 부드럽고 깔끔한 단맛과 쓴맛을 느낄 수 있습니다. 컬러트랙(ColorTr…" at bounding box center [1130, 470] width 604 height 269
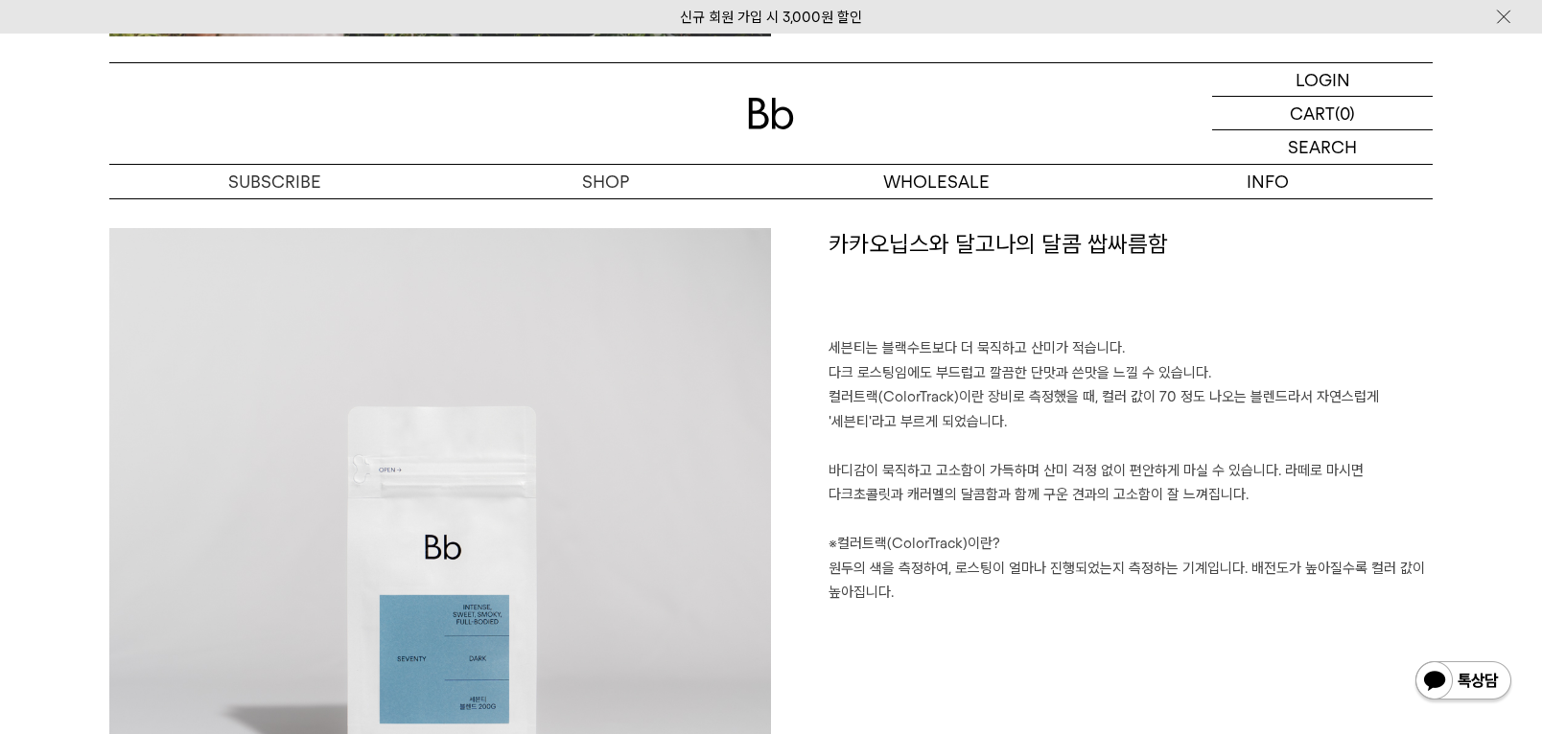
click at [1091, 652] on div "카카오닙스와 달고나의 달콤 쌉싸름함 세븐티는 블랙수트보다 더 묵직하고 산미가 적습니다. 다크 로스팅임에도 부드럽고 깔끔한 단맛과 쓴맛을 느낄 …" at bounding box center [1101, 558] width 661 height 661
click at [937, 471] on p "세븐티는 블랙수트보다 더 묵직하고 산미가 적습니다. 다크 로스팅임에도 부드럽고 깔끔한 단맛과 쓴맛을 느낄 수 있습니다. 컬러트랙(ColorTr…" at bounding box center [1130, 470] width 604 height 269
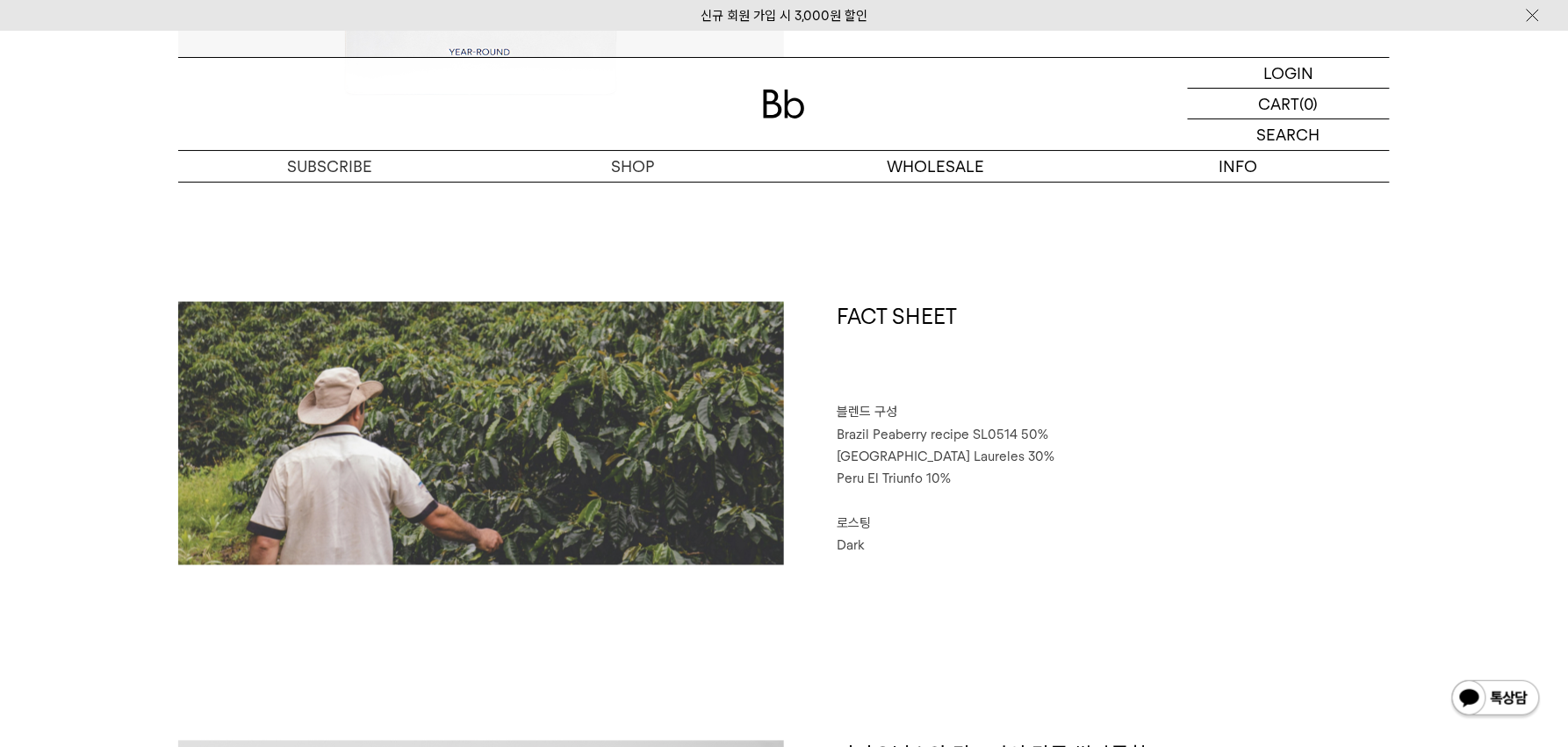
scroll to position [697, 0]
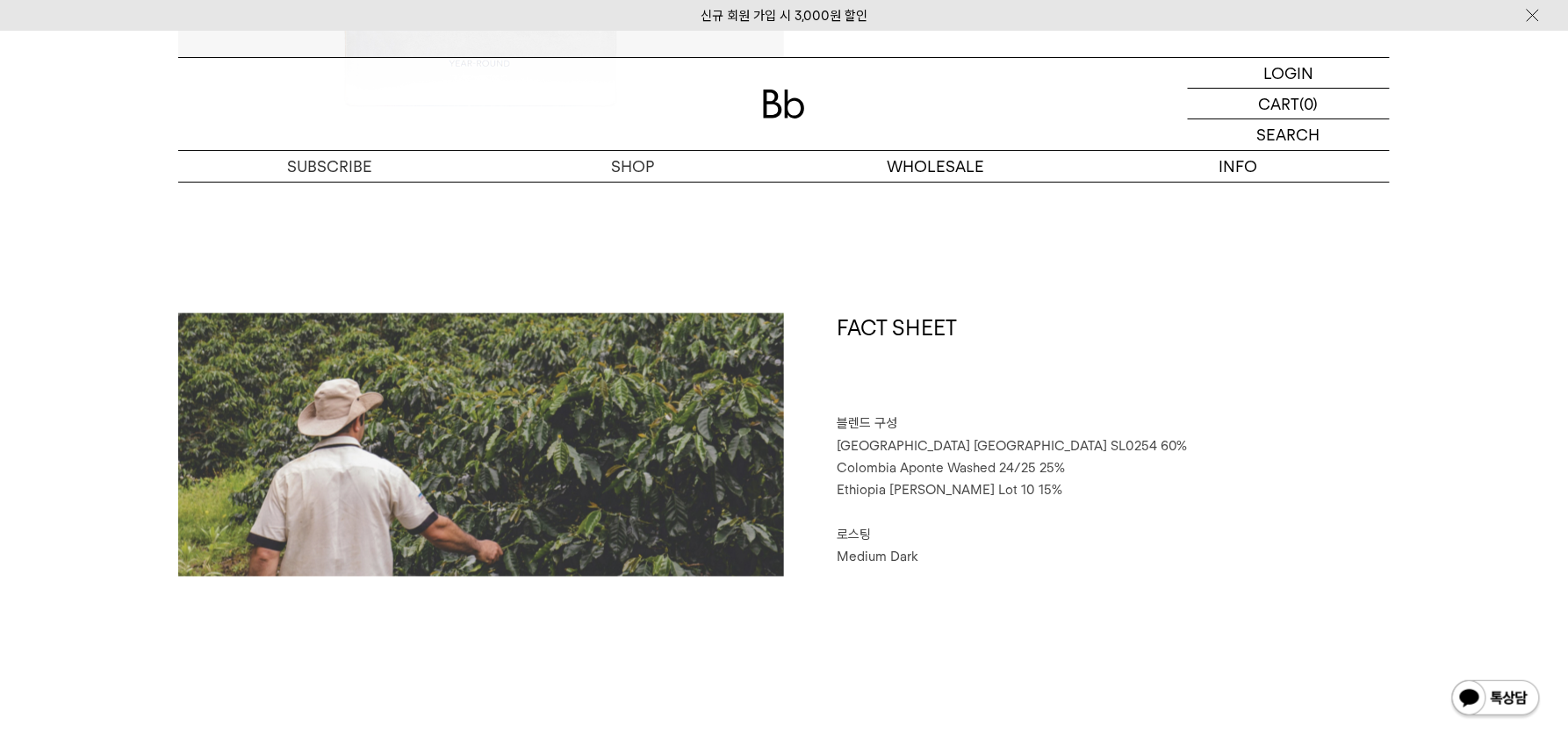
scroll to position [683, 0]
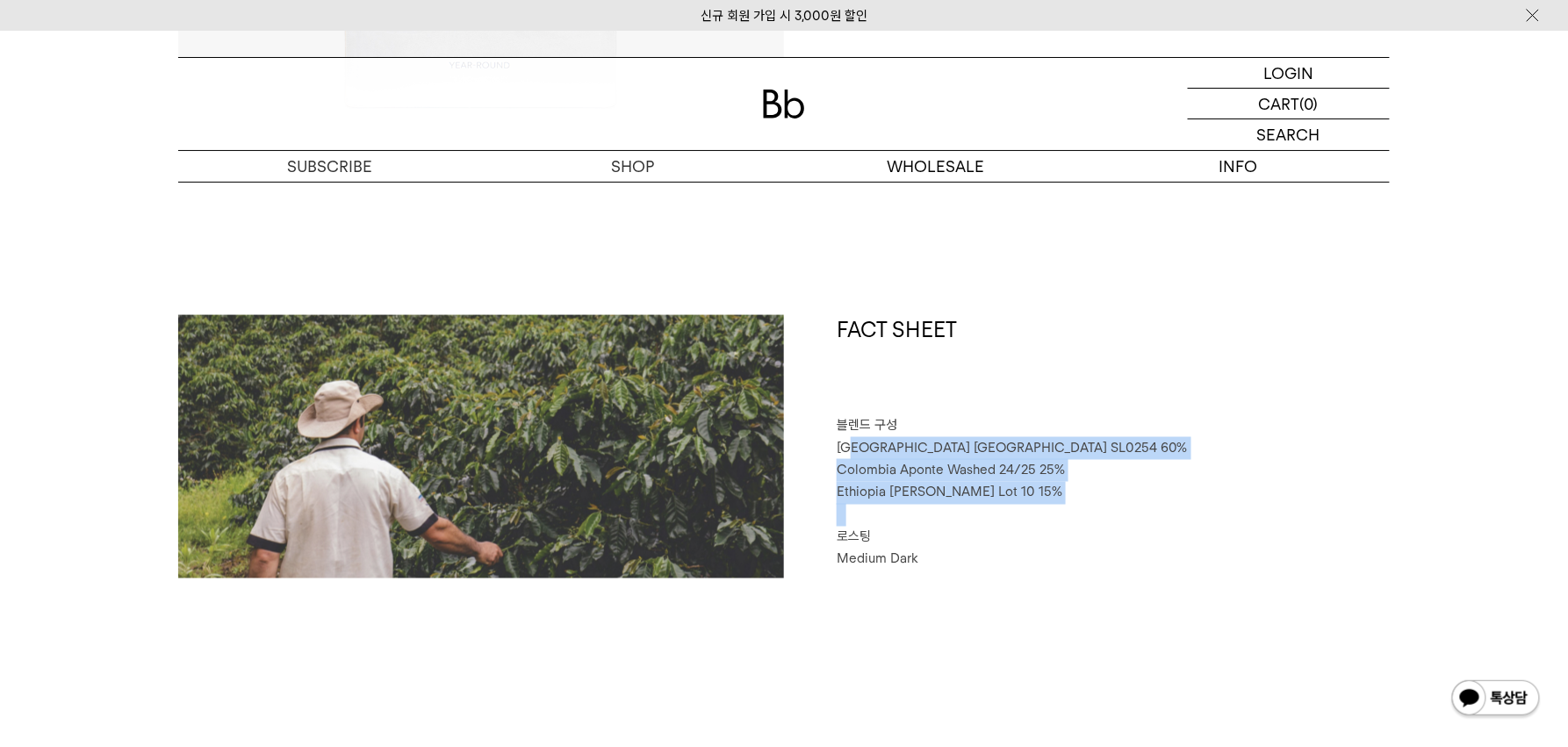
drag, startPoint x: 848, startPoint y: 437, endPoint x: 949, endPoint y: 514, distance: 127.0
click at [949, 514] on div "FACT SHEET 블렌드 구성 Brazil Sao Paulo SL0254 60% Colombia Aponte Washed 24/25 25% …" at bounding box center [1086, 447] width 605 height 264
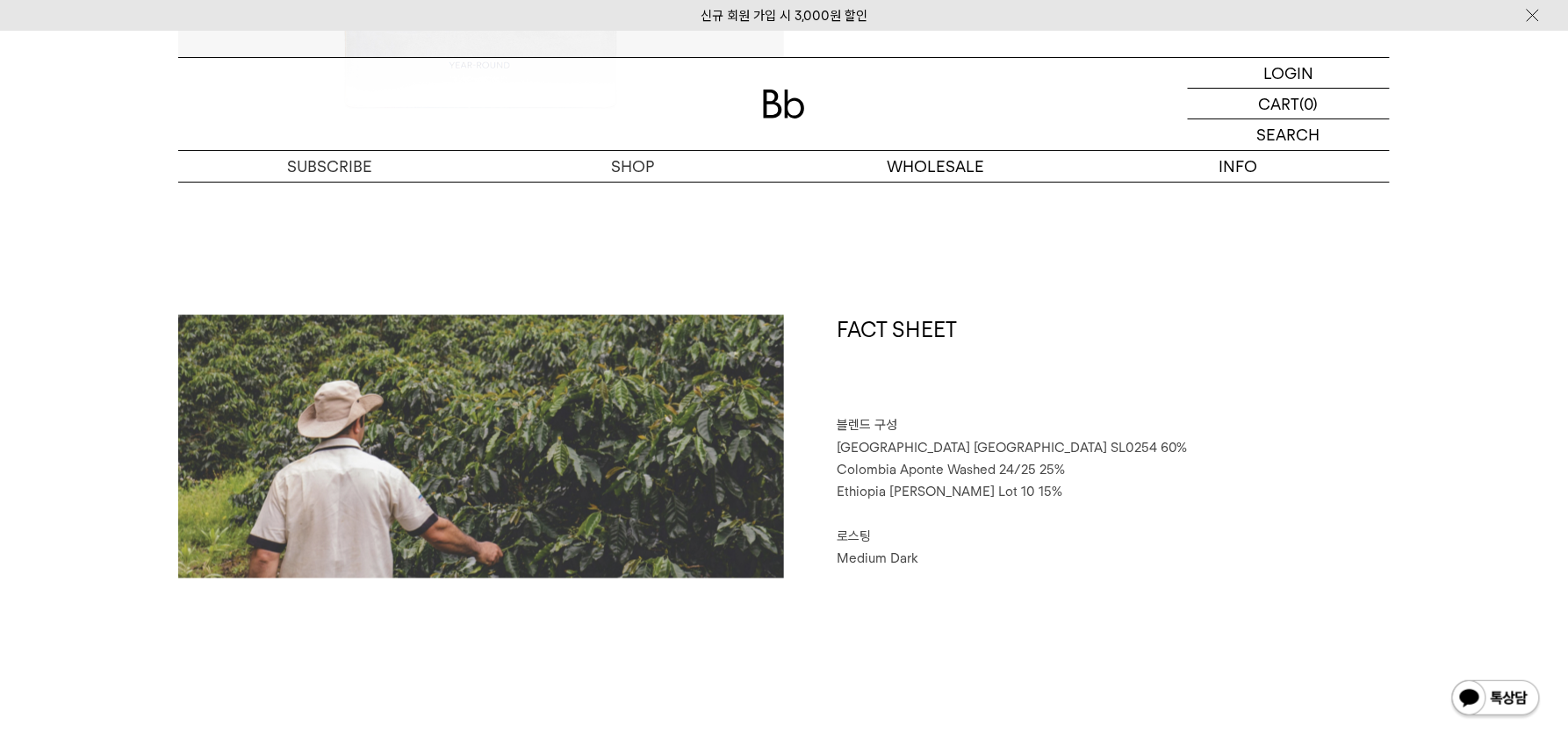
click at [1046, 548] on p "Medium Dark" at bounding box center [1114, 559] width 553 height 23
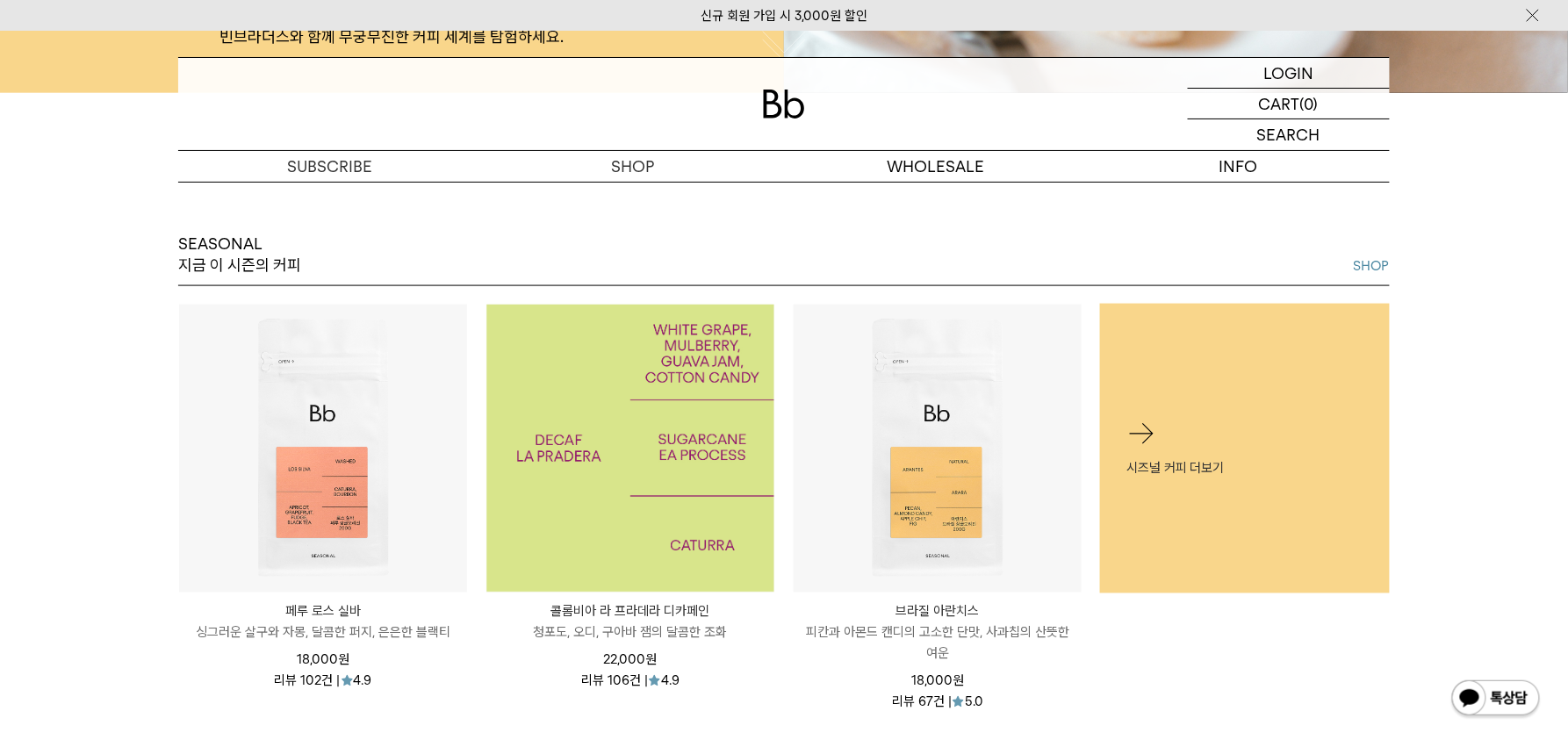
scroll to position [683, 0]
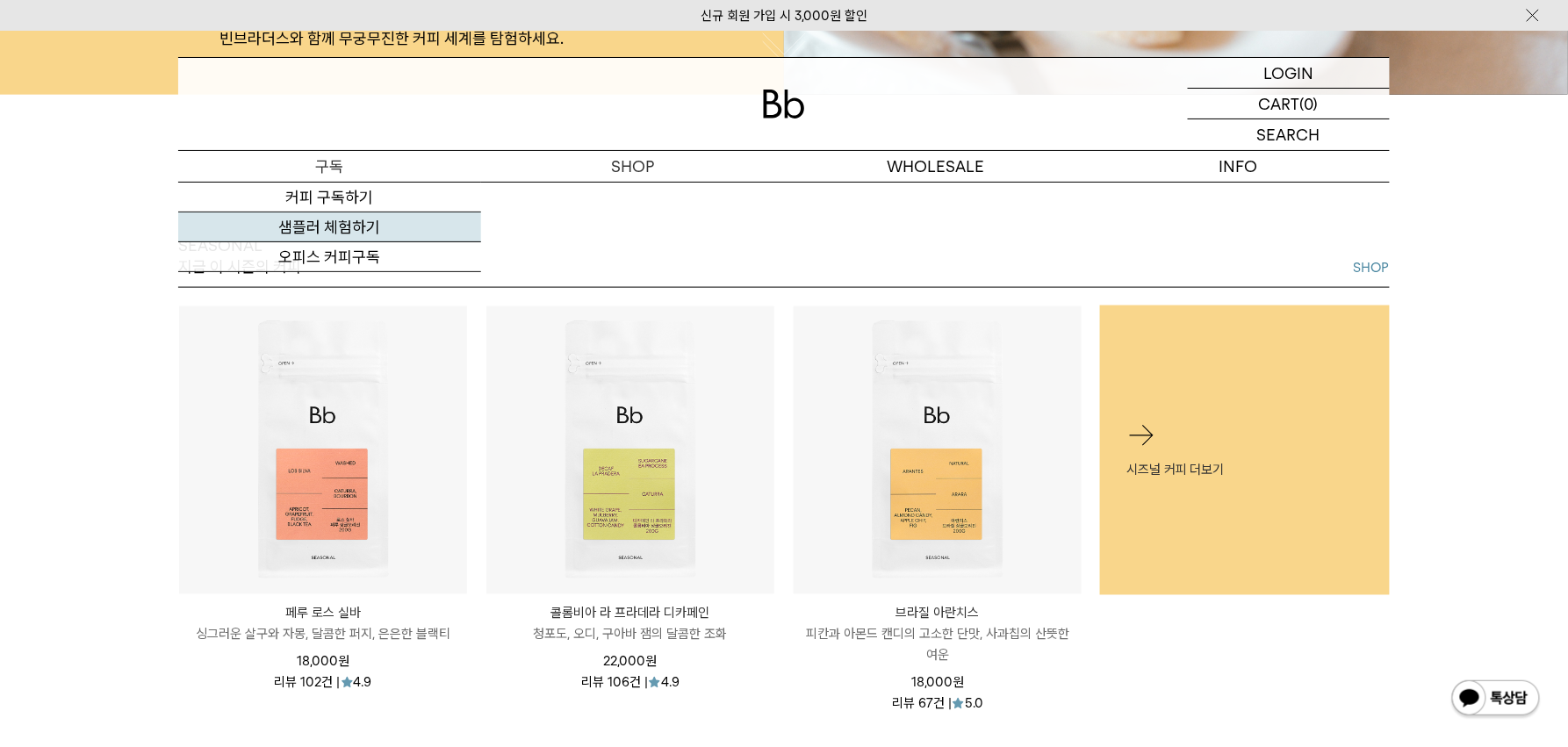
click at [356, 222] on link "샘플러 체험하기" at bounding box center [330, 227] width 303 height 30
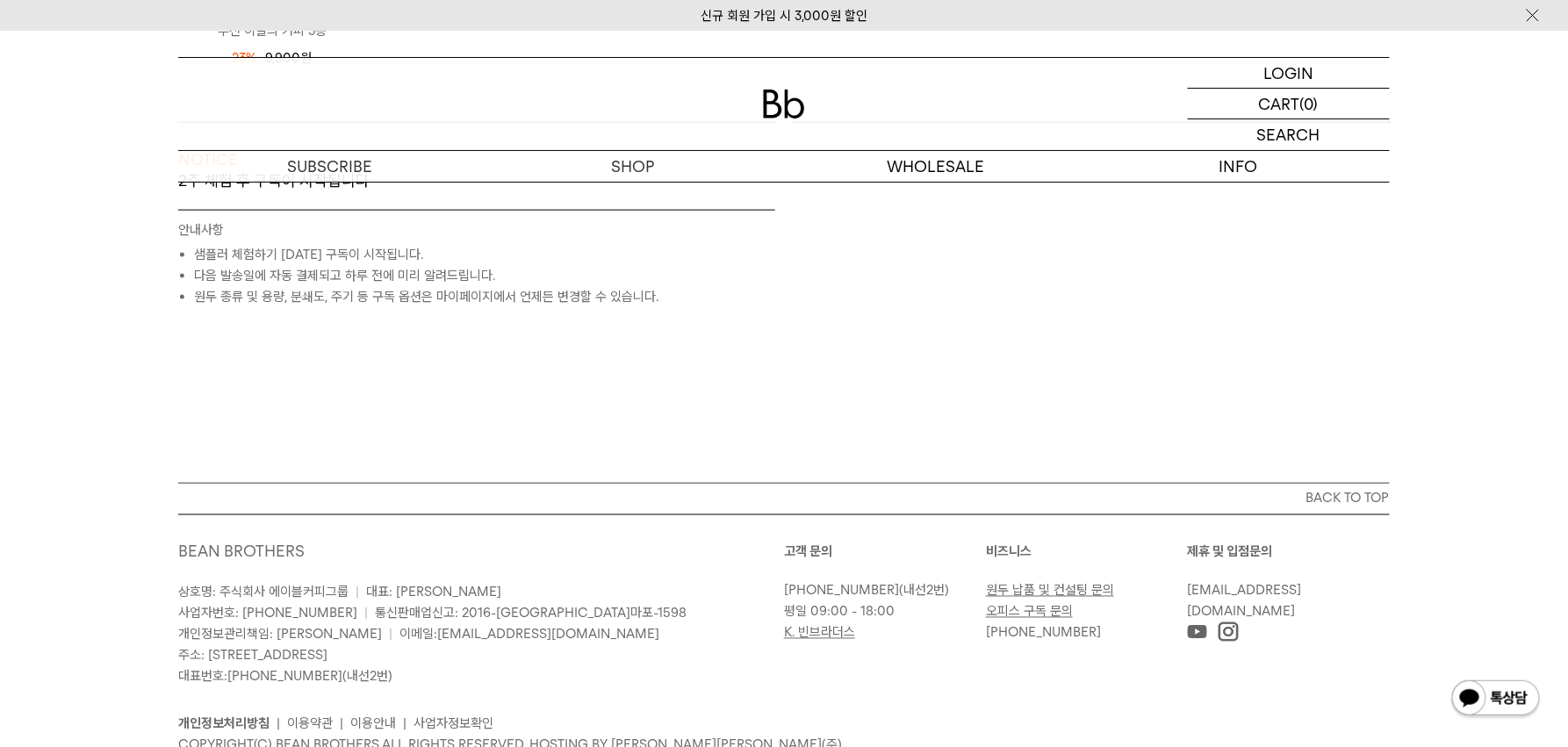
scroll to position [680, 0]
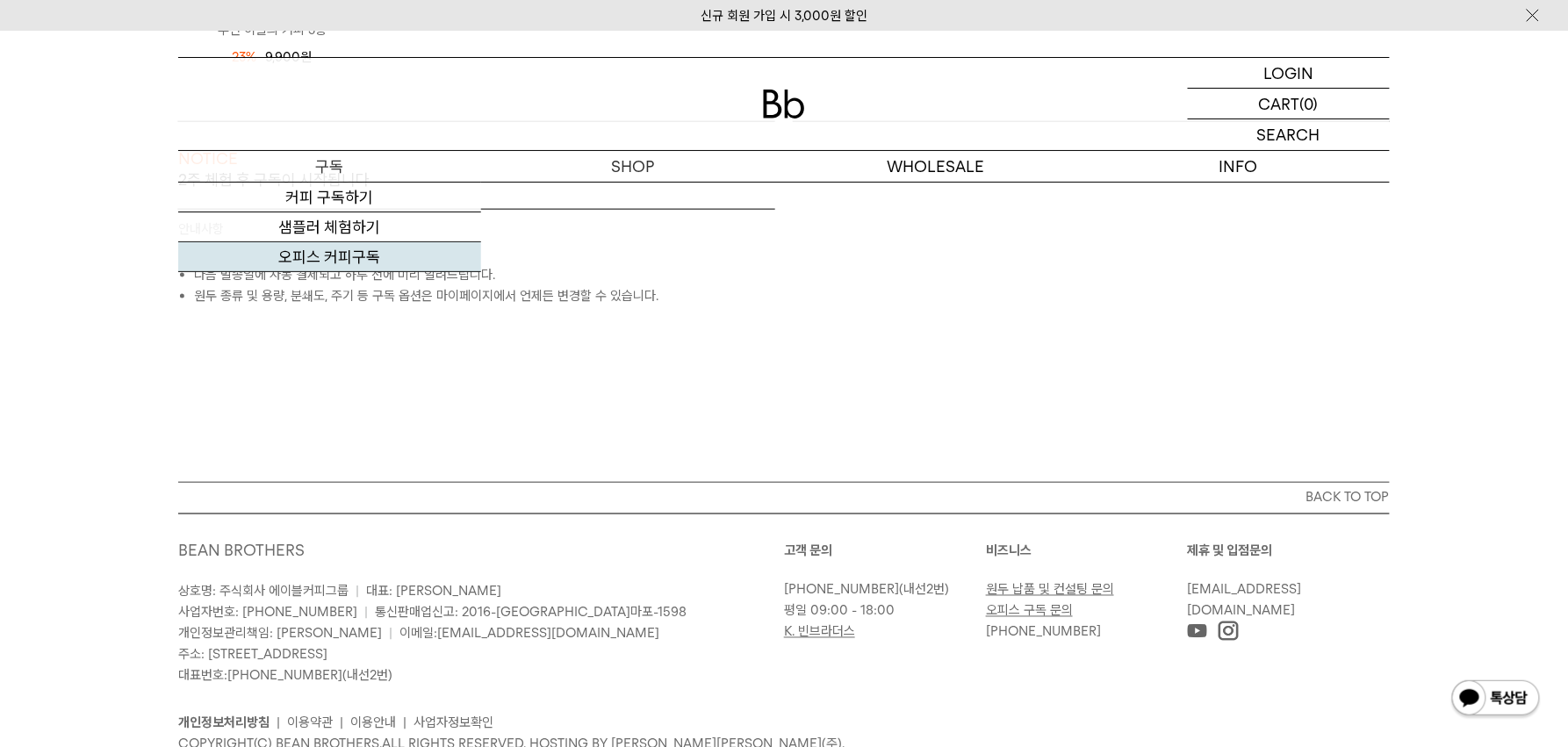
click at [346, 266] on link "오피스 커피구독" at bounding box center [330, 257] width 303 height 30
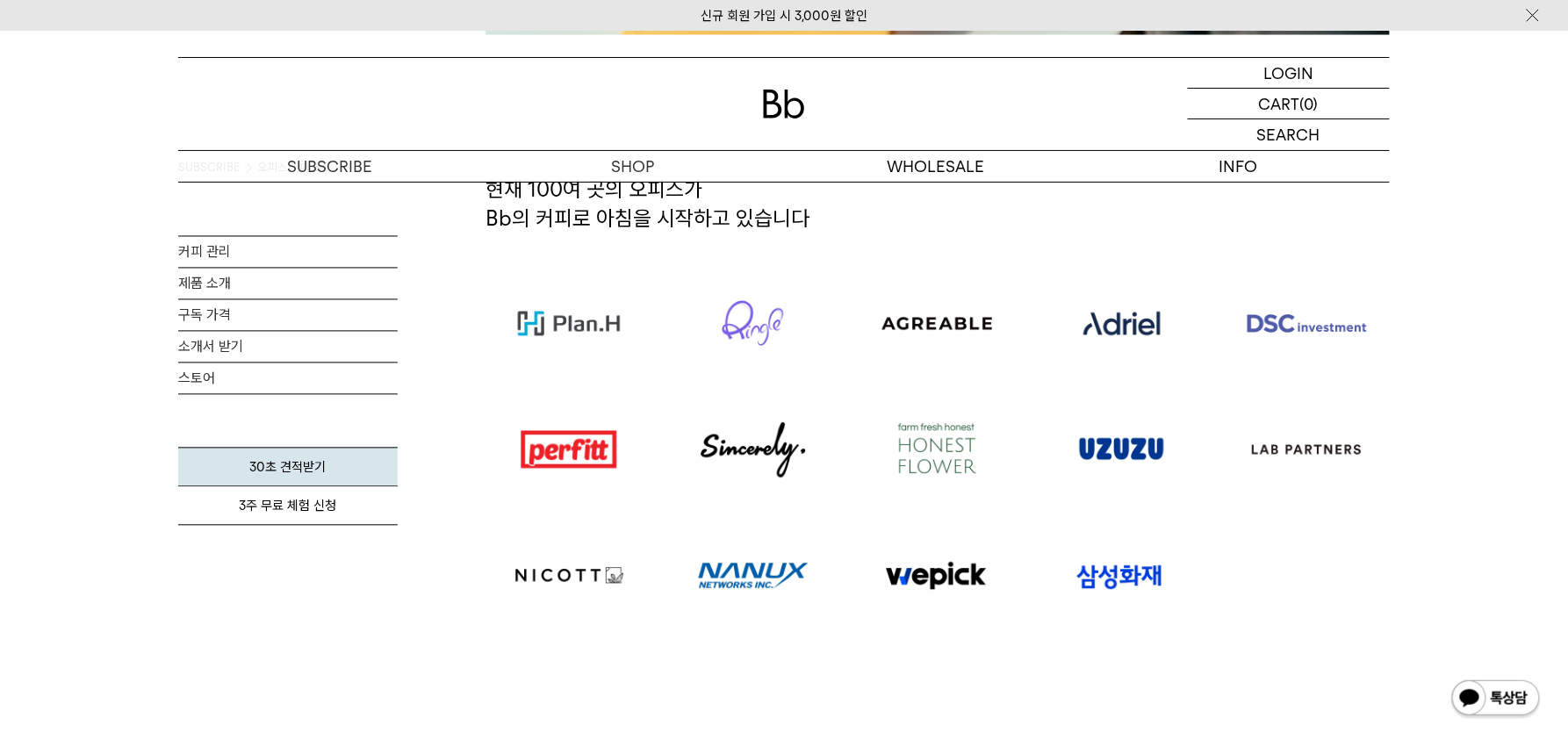
scroll to position [1073, 0]
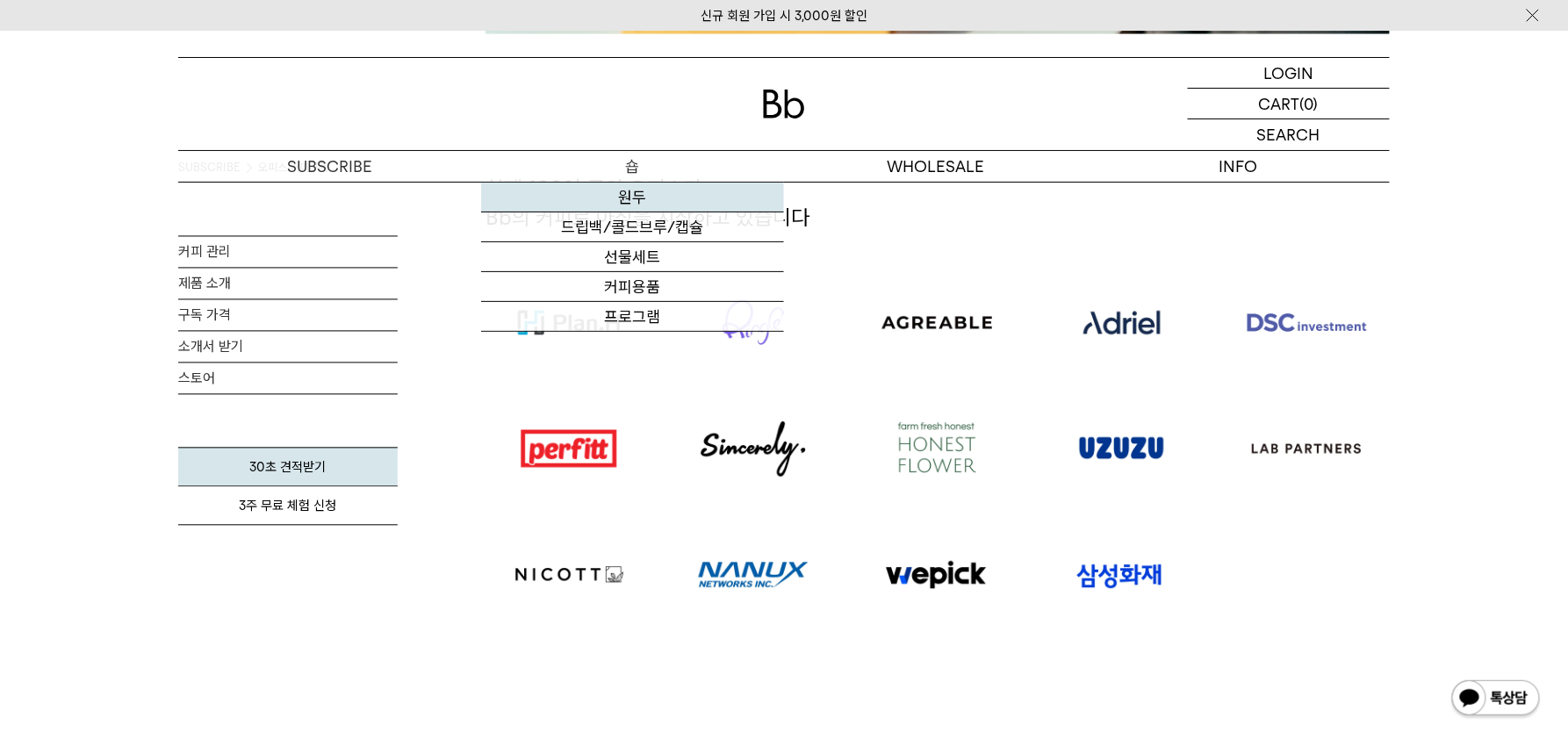
click at [627, 200] on link "원두" at bounding box center [632, 197] width 303 height 30
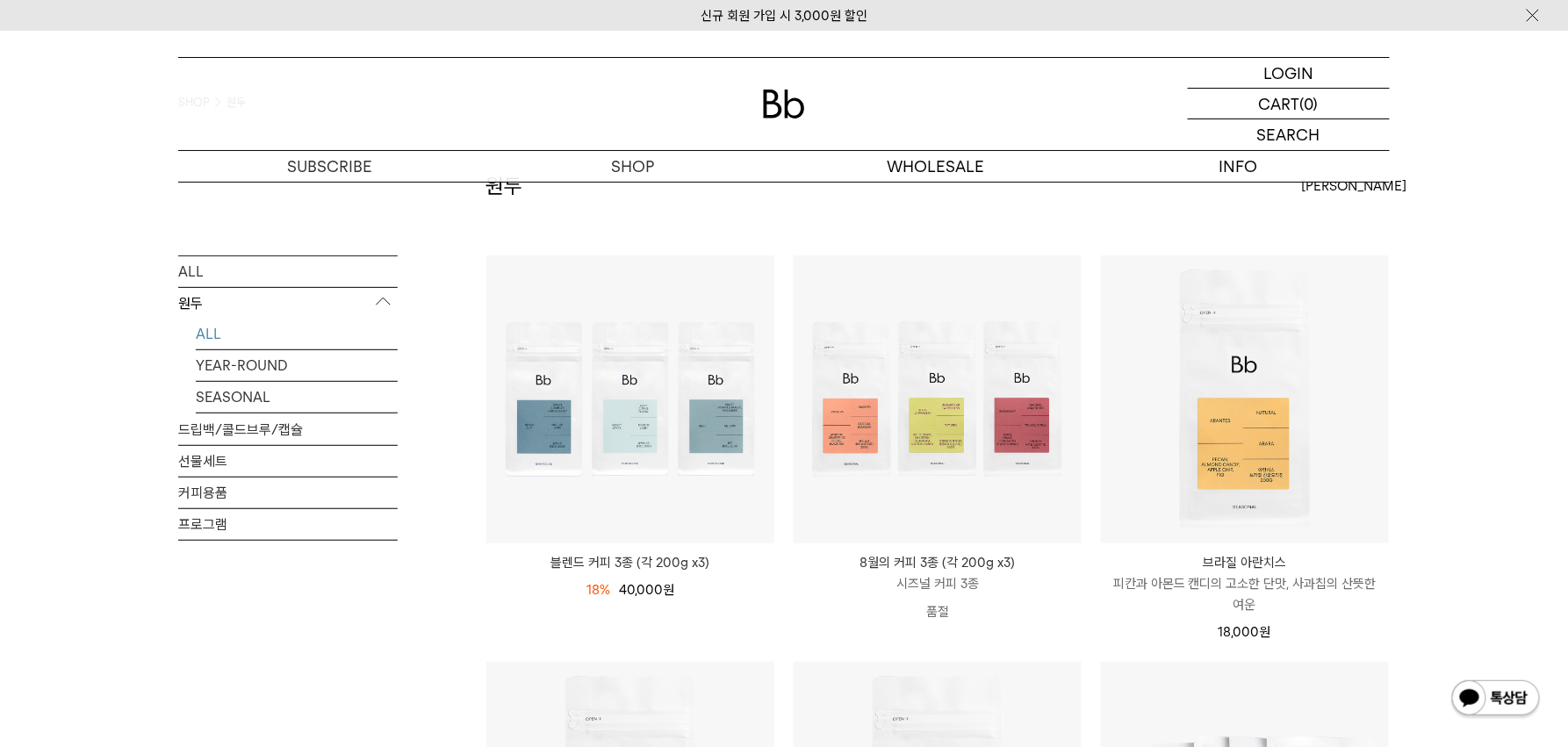
scroll to position [97, 0]
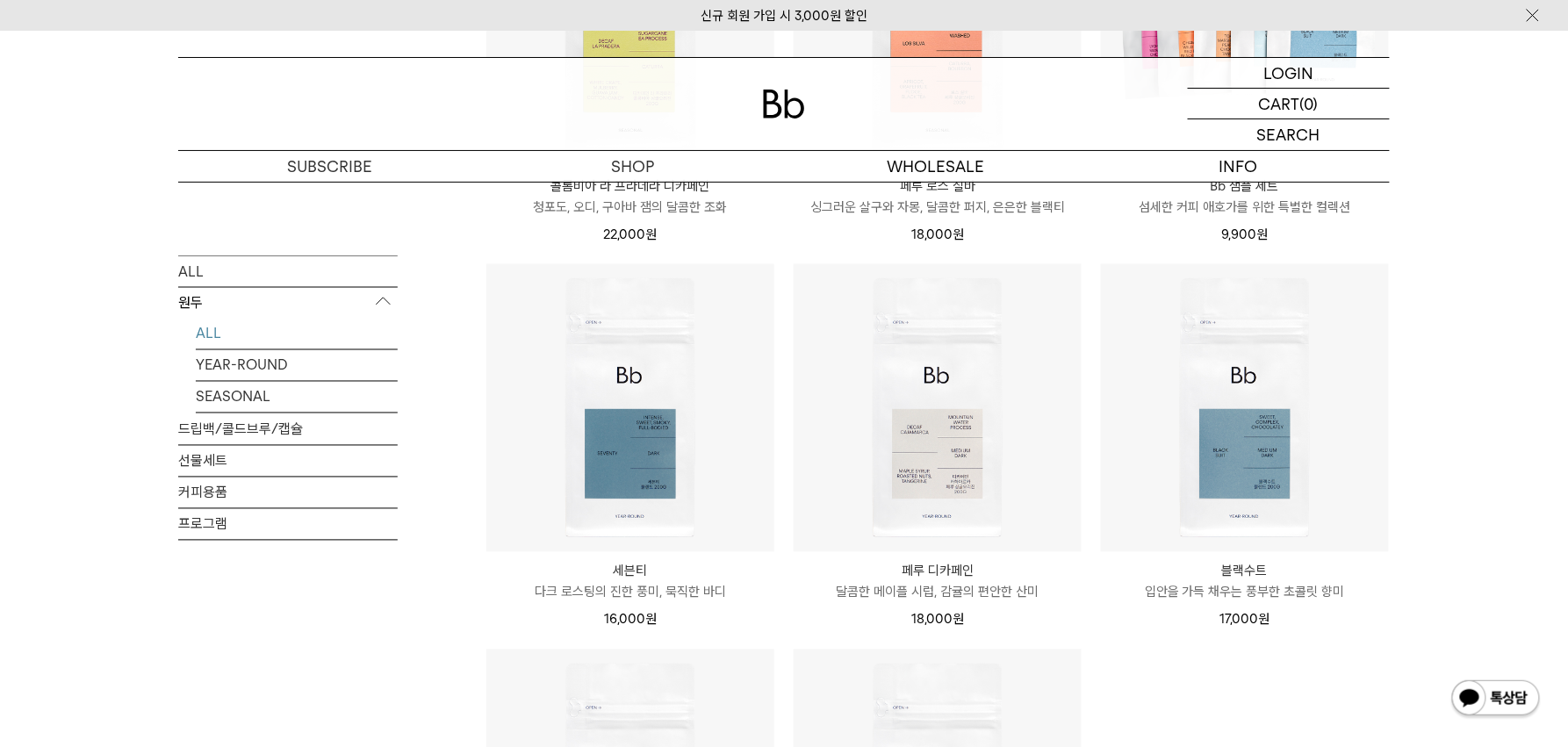
scroll to position [879, 0]
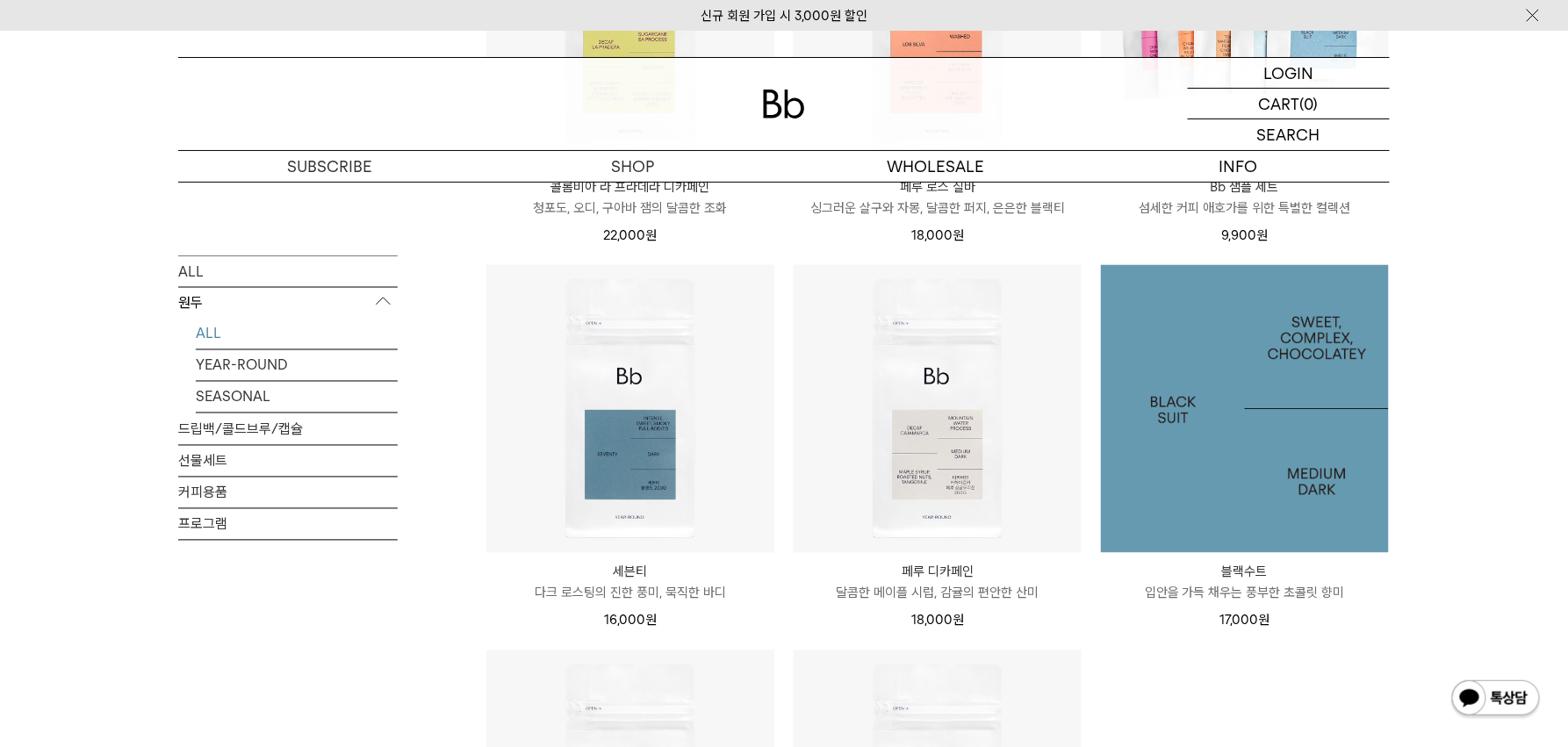
click at [1301, 461] on img at bounding box center [1245, 409] width 288 height 287
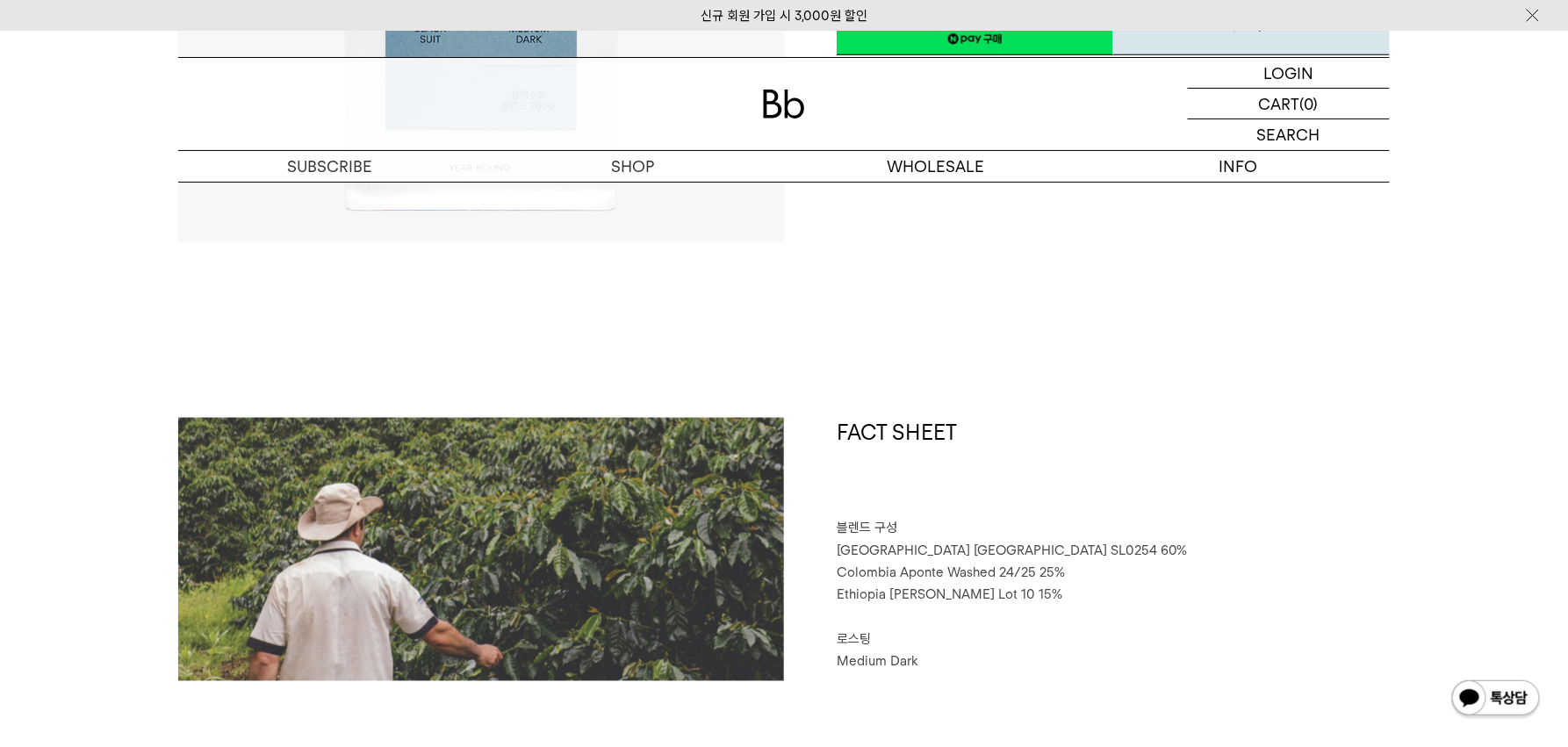
scroll to position [584, 0]
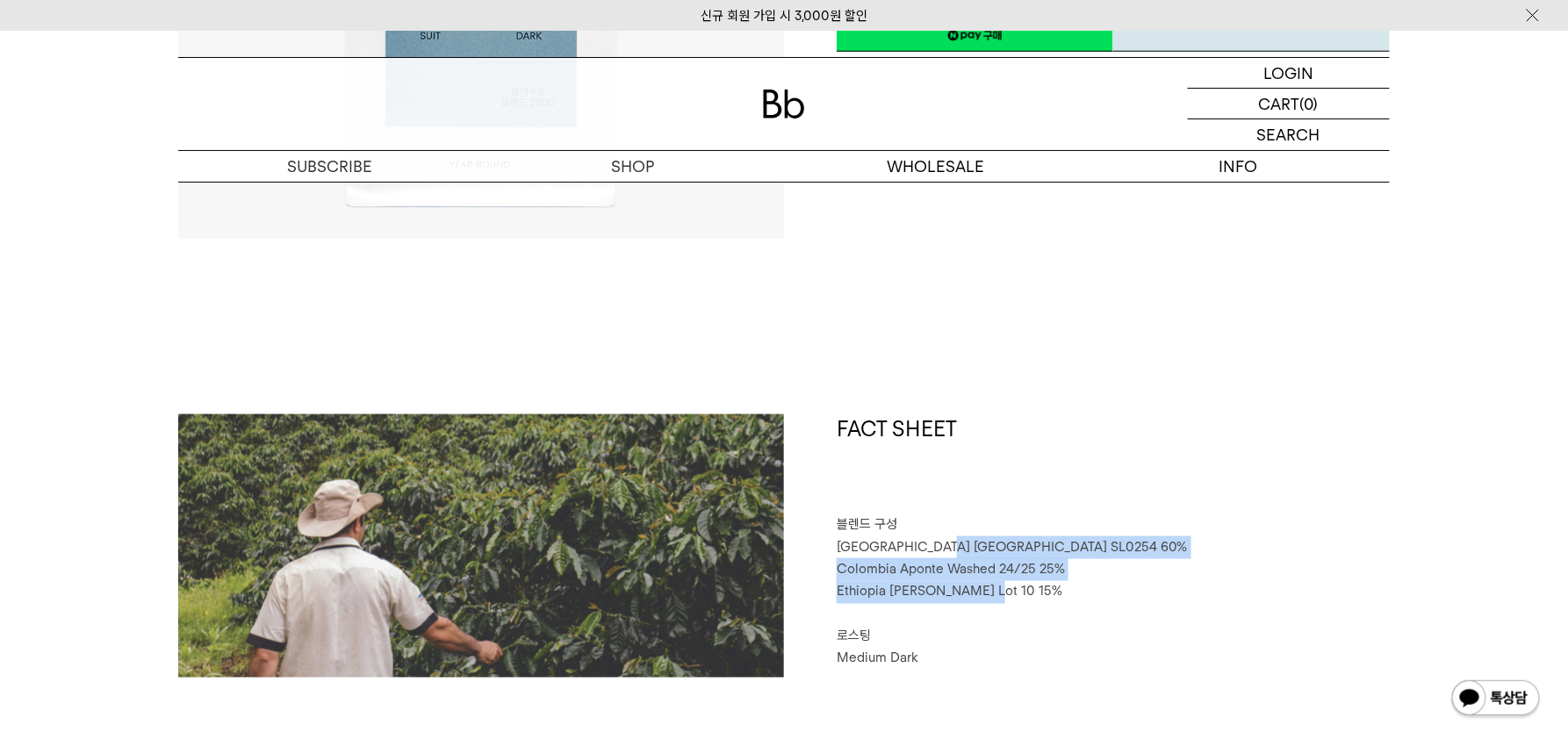
drag, startPoint x: 926, startPoint y: 544, endPoint x: 976, endPoint y: 584, distance: 64.0
click at [976, 584] on div "FACT SHEET 블렌드 구성 [GEOGRAPHIC_DATA] [GEOGRAPHIC_DATA] SL0254 60% [GEOGRAPHIC_DA…" at bounding box center [1086, 547] width 605 height 264
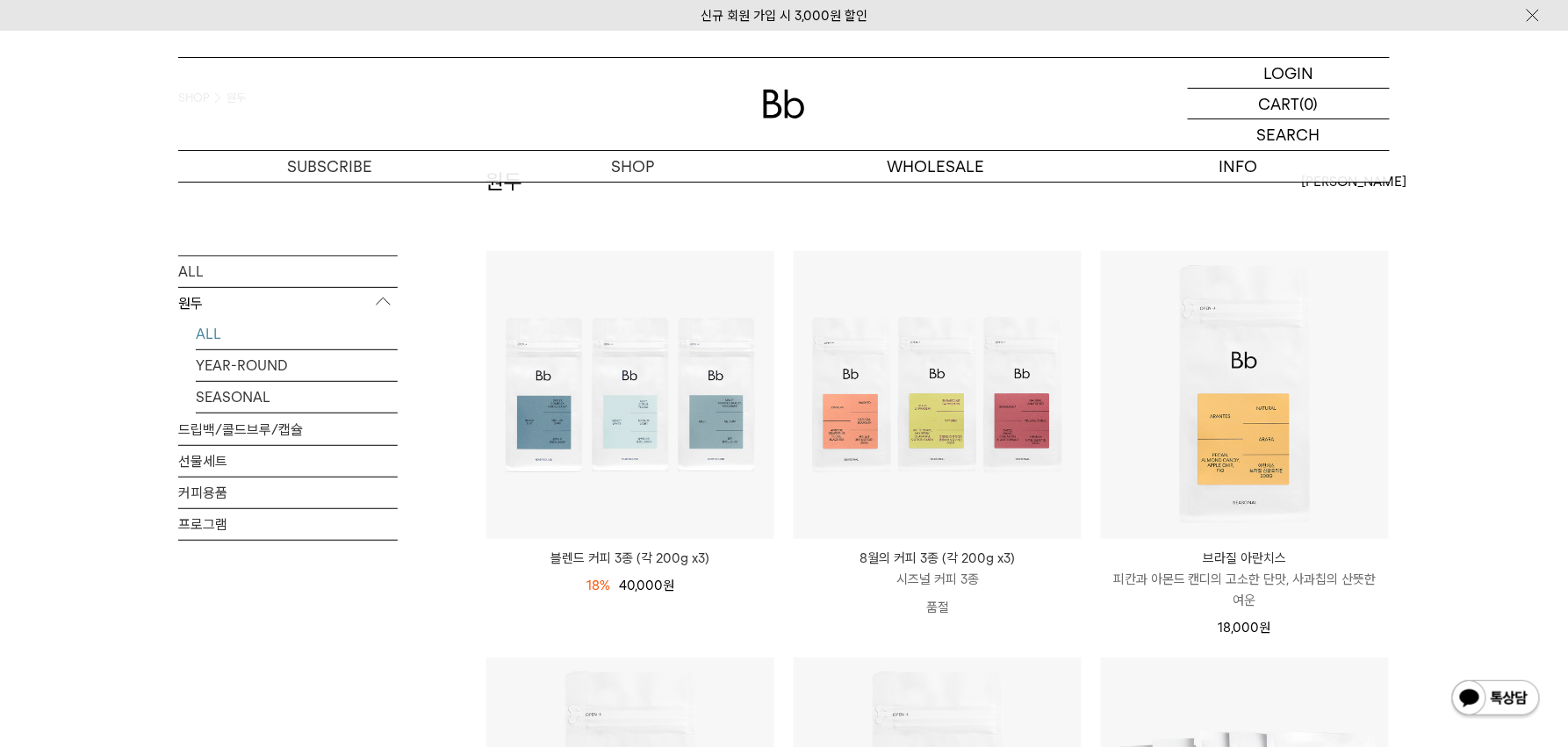
scroll to position [100, 0]
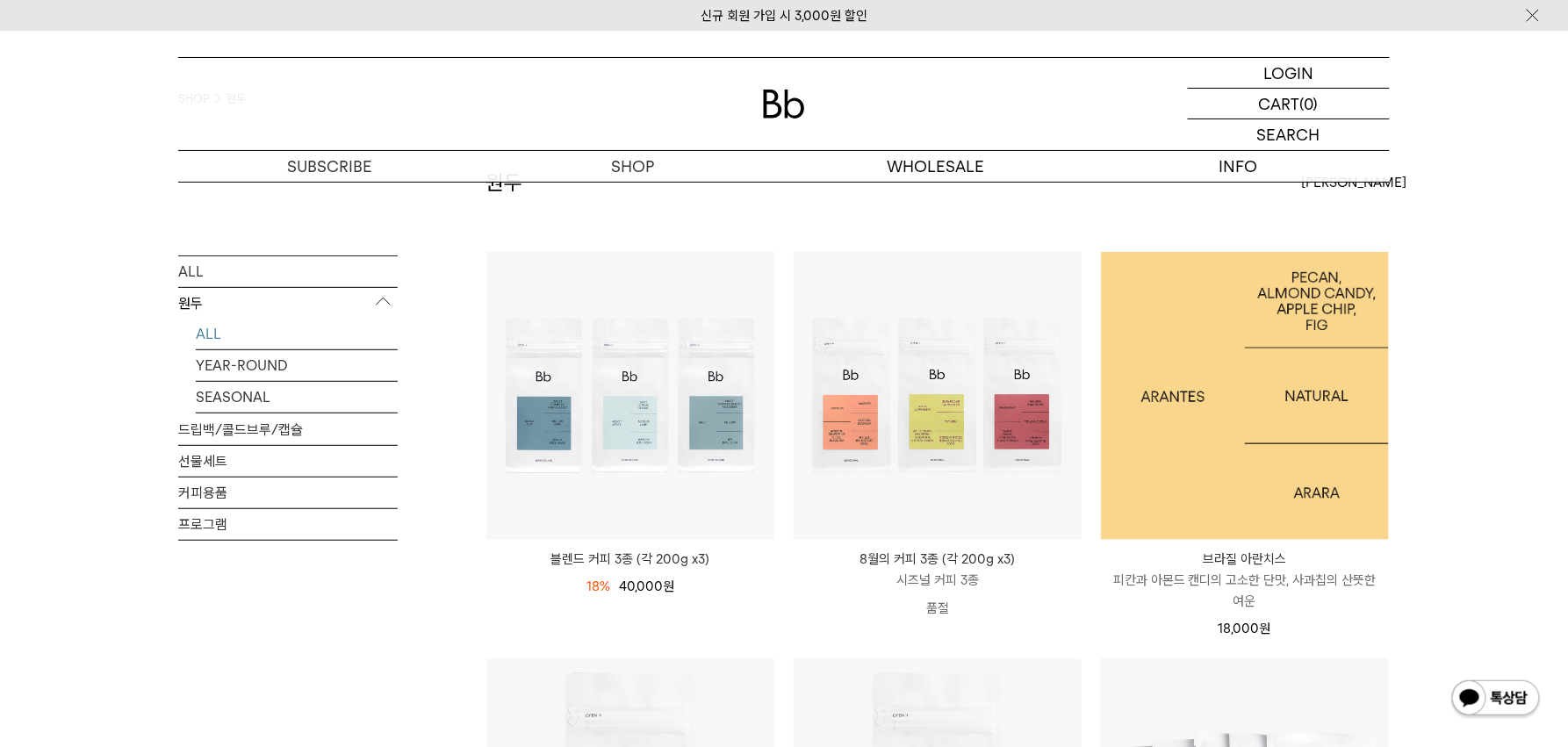
click at [1253, 402] on img at bounding box center [1245, 395] width 288 height 287
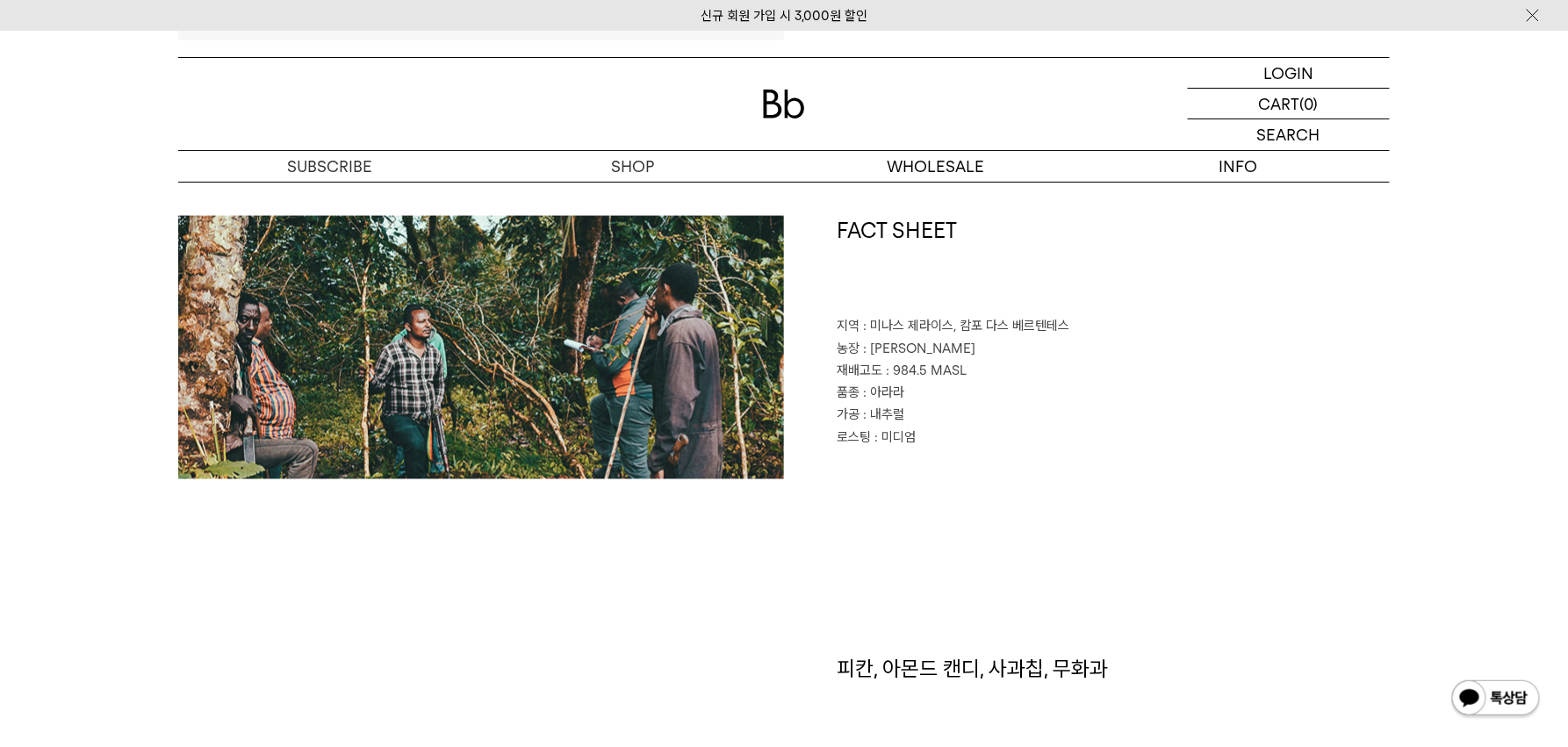
scroll to position [779, 0]
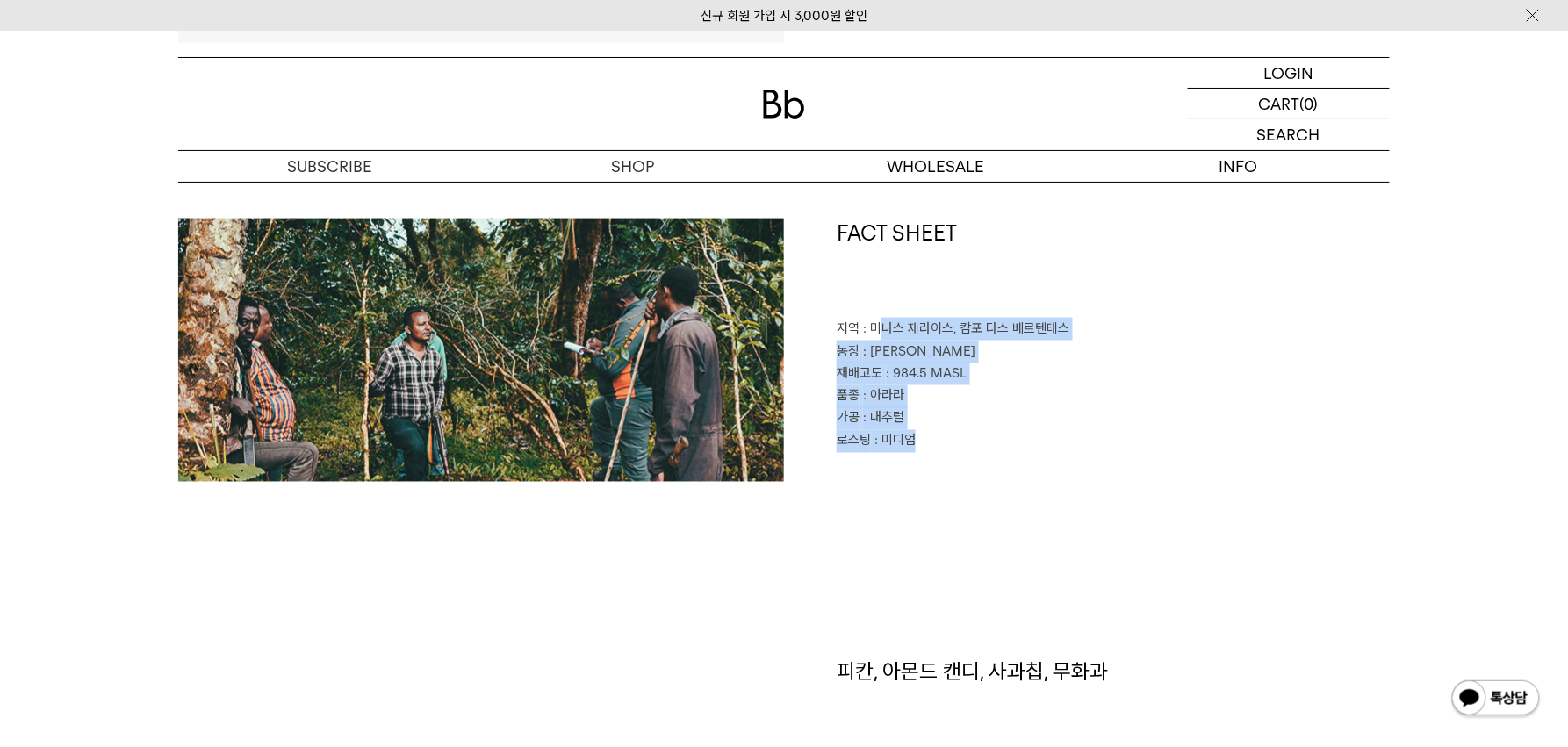
drag, startPoint x: 883, startPoint y: 327, endPoint x: 975, endPoint y: 451, distance: 154.4
click at [971, 449] on div "FACT SHEET 지역 : [GEOGRAPHIC_DATA], [GEOGRAPHIC_DATA] 농장 : [PERSON_NAME] 재배고도 : …" at bounding box center [1086, 351] width 605 height 264
click at [1019, 475] on div "FACT SHEET 지역 : [GEOGRAPHIC_DATA], [GEOGRAPHIC_DATA] 농장 : [PERSON_NAME] 재배고도 : …" at bounding box center [1086, 351] width 605 height 264
drag, startPoint x: 890, startPoint y: 370, endPoint x: 866, endPoint y: 309, distance: 65.6
click at [866, 310] on div "FACT SHEET 지역 : [GEOGRAPHIC_DATA], [GEOGRAPHIC_DATA] 농장 : [PERSON_NAME] 재배고도 : …" at bounding box center [1086, 351] width 605 height 264
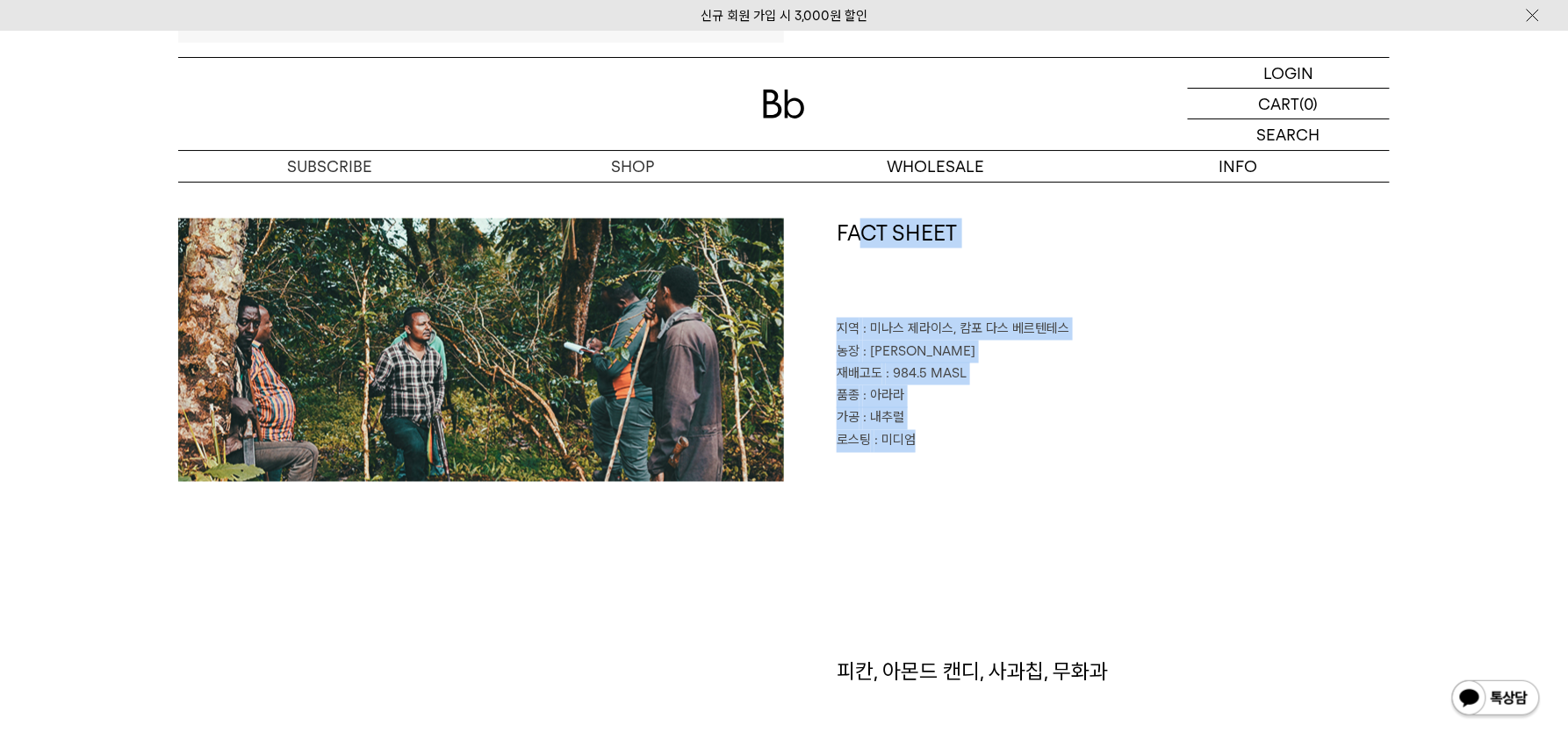
drag, startPoint x: 1029, startPoint y: 461, endPoint x: 1034, endPoint y: 487, distance: 26.5
click at [1029, 463] on div "FACT SHEET 지역 : [GEOGRAPHIC_DATA], [GEOGRAPHIC_DATA] 농장 : [PERSON_NAME] 재배고도 : …" at bounding box center [1086, 351] width 605 height 264
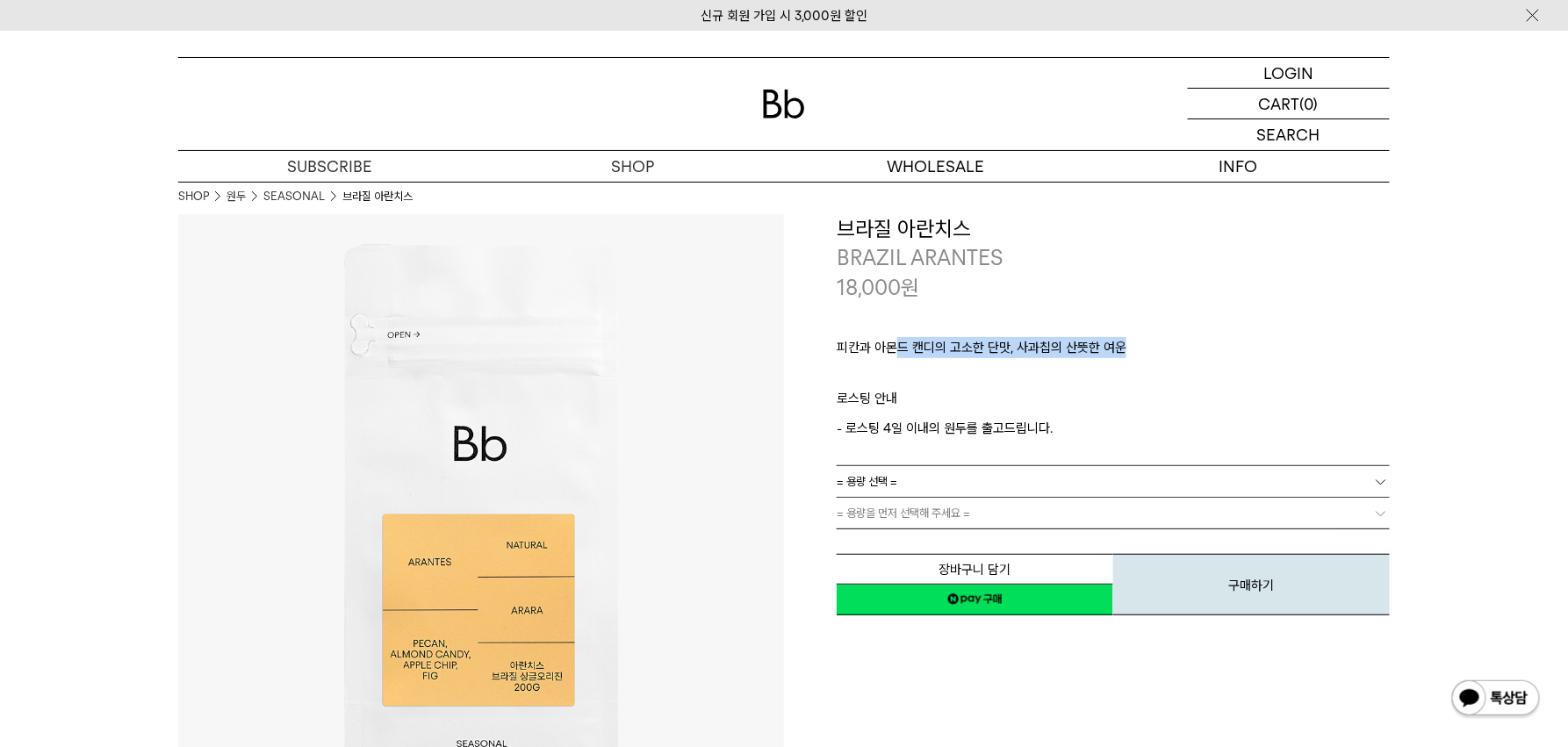
drag, startPoint x: 897, startPoint y: 330, endPoint x: 1145, endPoint y: 364, distance: 250.3
click at [1143, 364] on div "피칸과 아몬드 캔디의 고소한 단맛, 사과칩의 산뜻한 여운 ㅤ 로스팅 안내 - 로스팅 4일 이내의 원두를 출고드립니다." at bounding box center [1114, 384] width 553 height 163
click at [1260, 354] on p "피칸과 아몬드 캔디의 고소한 단맛, 사과칩의 산뜻한 여운" at bounding box center [1114, 352] width 553 height 30
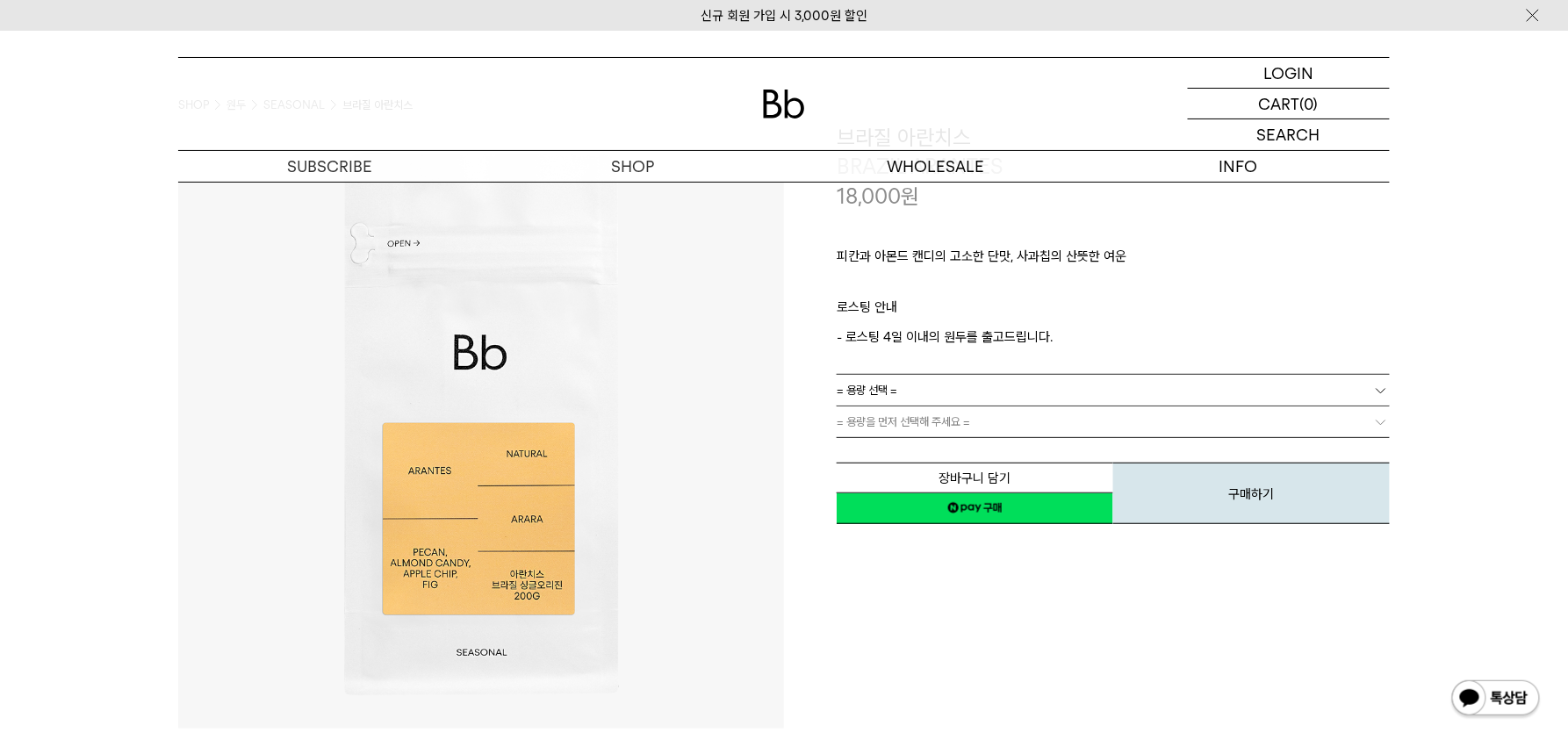
scroll to position [96, 0]
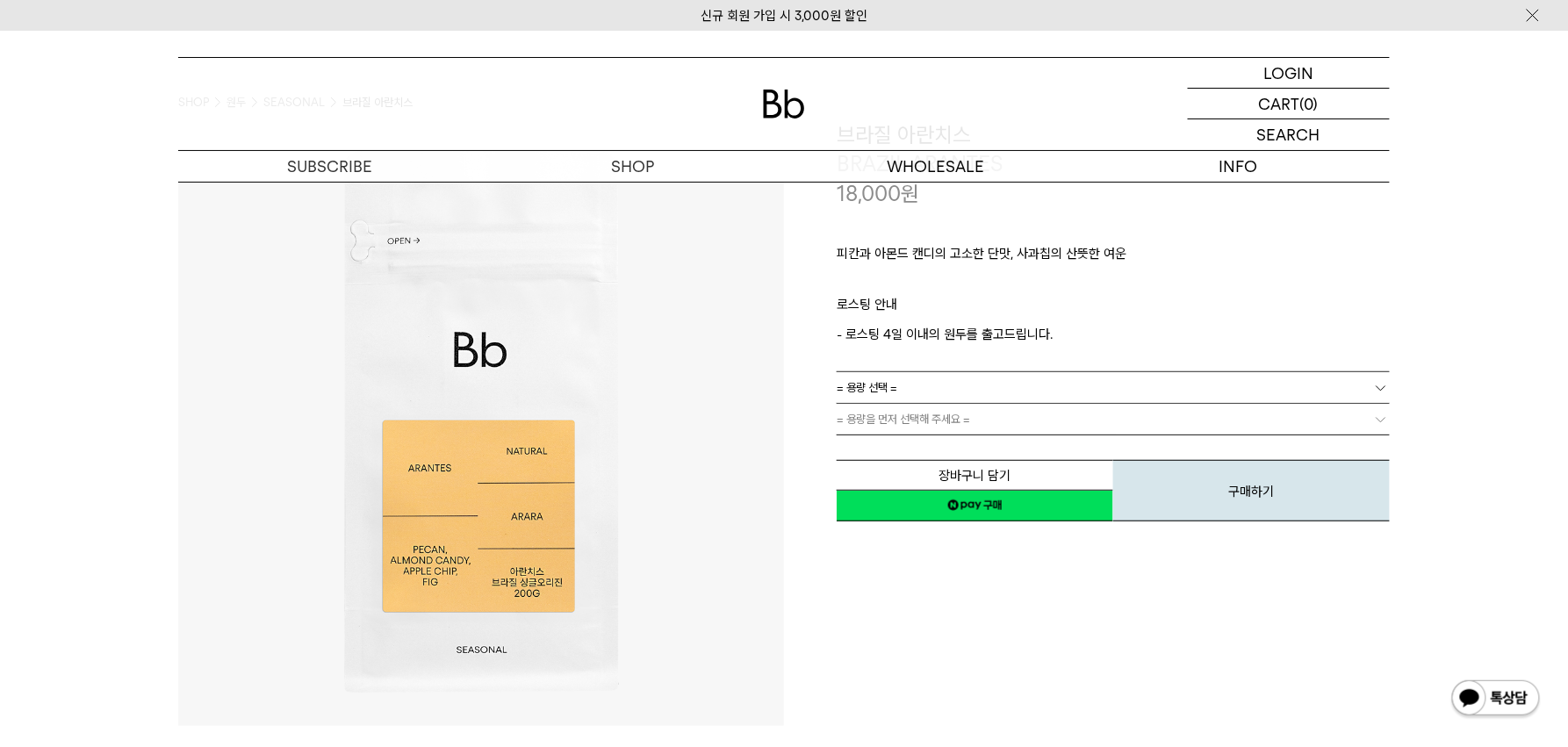
click at [909, 386] on link "= 용량 선택 =" at bounding box center [1114, 387] width 553 height 31
click at [916, 410] on li "200g" at bounding box center [1122, 419] width 536 height 32
click at [924, 417] on link "= 용량을 먼저 선택해 주세요 =" at bounding box center [1114, 419] width 553 height 31
click at [924, 417] on link "= 분쇄도 선택 =" at bounding box center [1114, 419] width 553 height 31
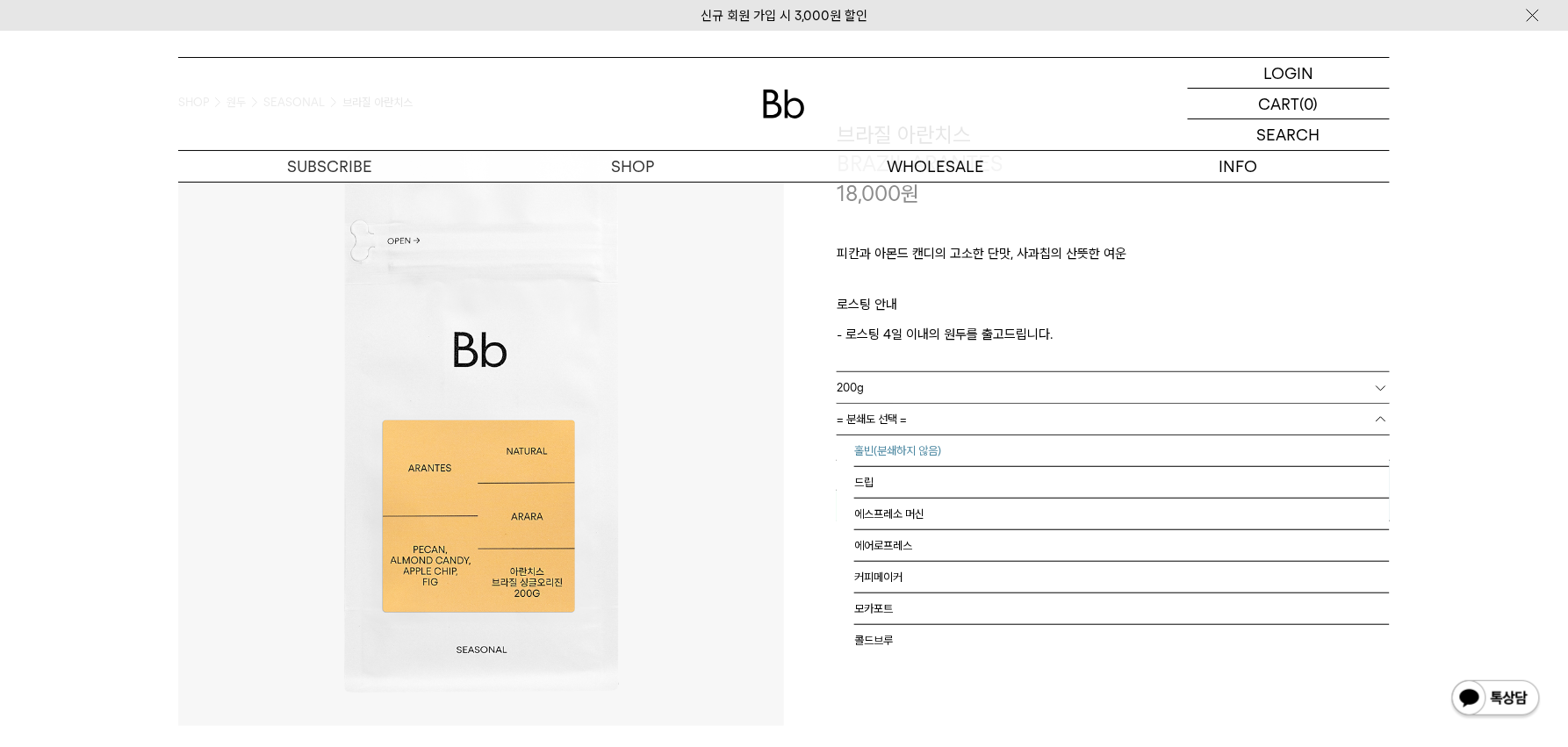
click at [920, 454] on li "홀빈(분쇄하지 않음)" at bounding box center [1122, 451] width 536 height 32
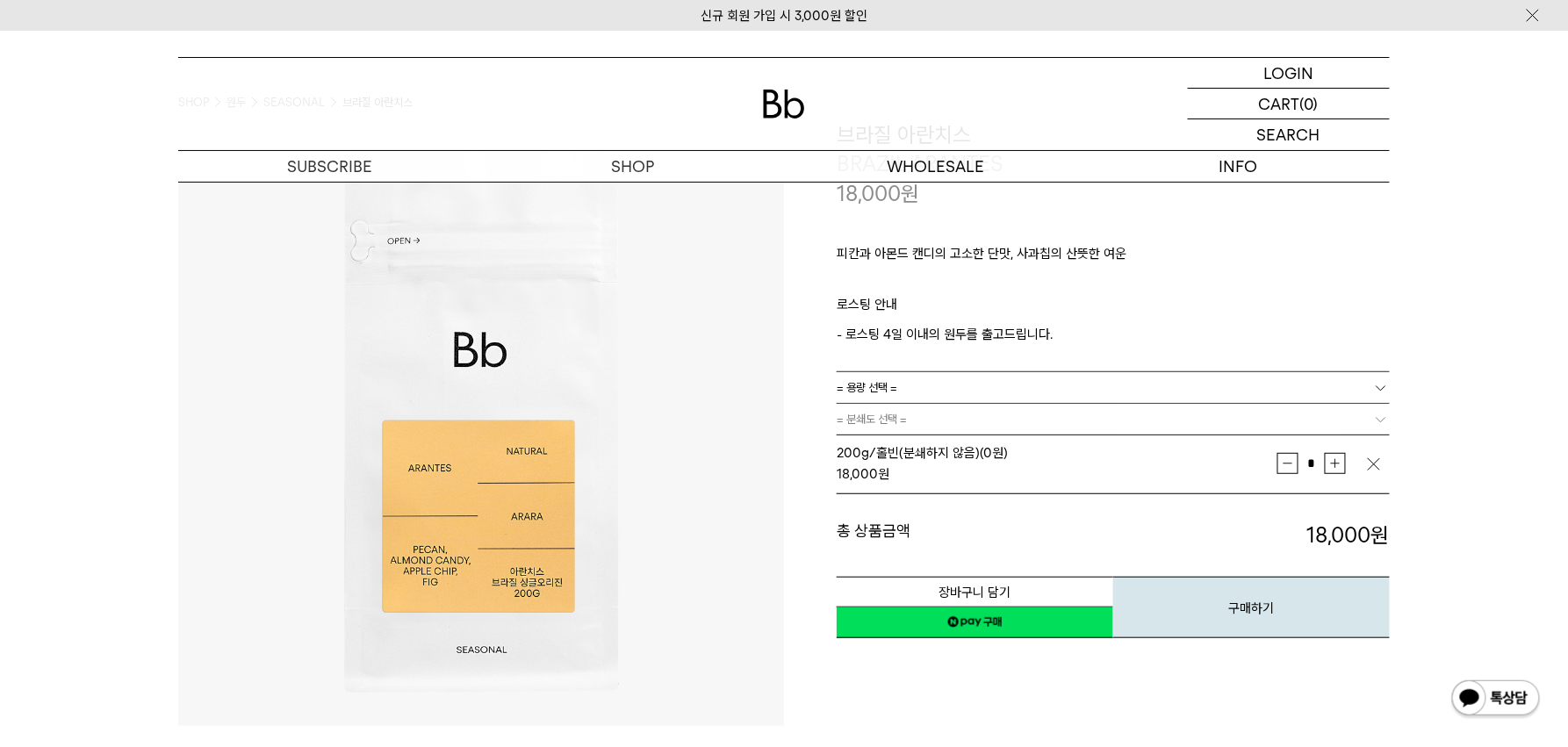
click at [976, 343] on p "- 로스팅 4일 이내의 원두를 출고드립니다." at bounding box center [1114, 334] width 553 height 21
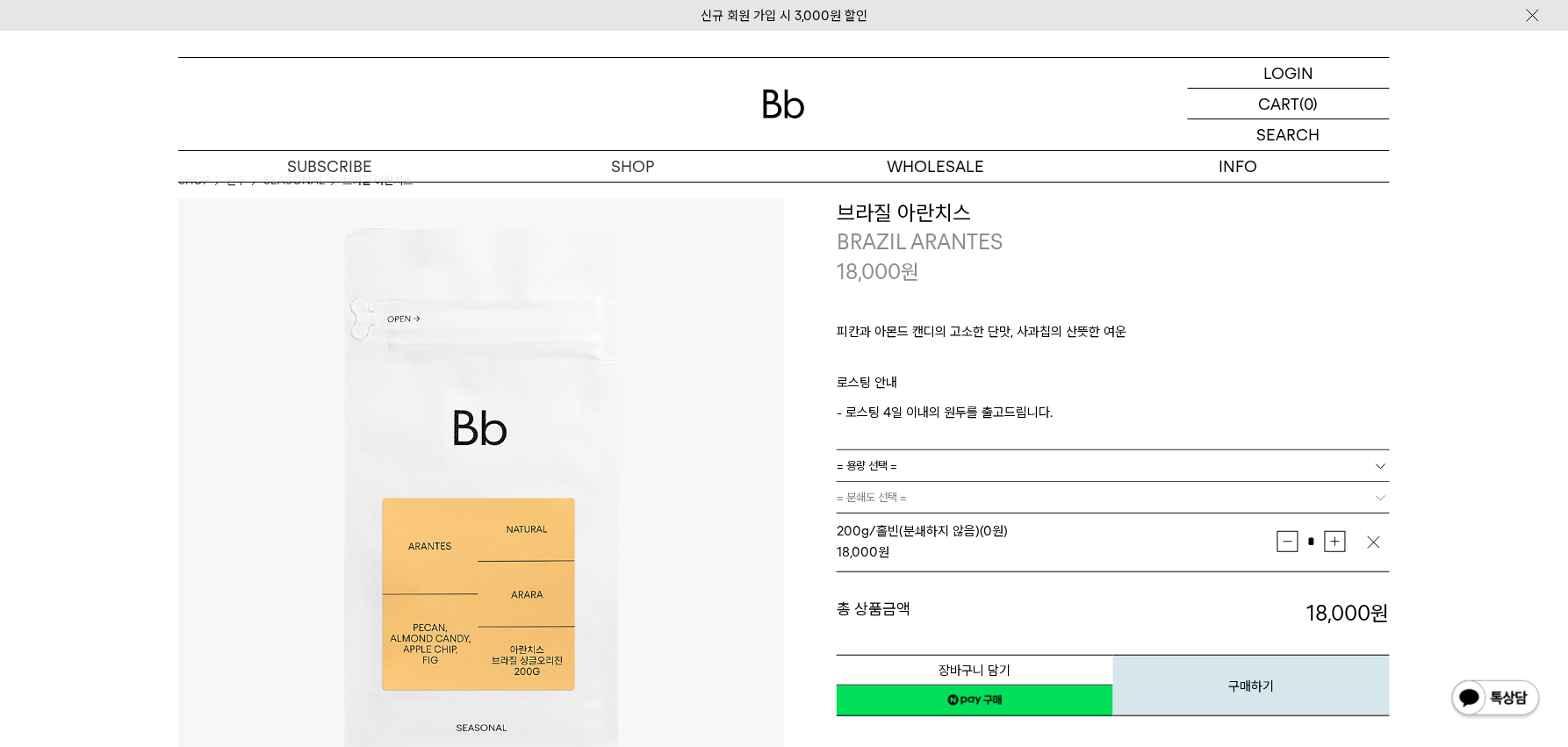
scroll to position [0, 0]
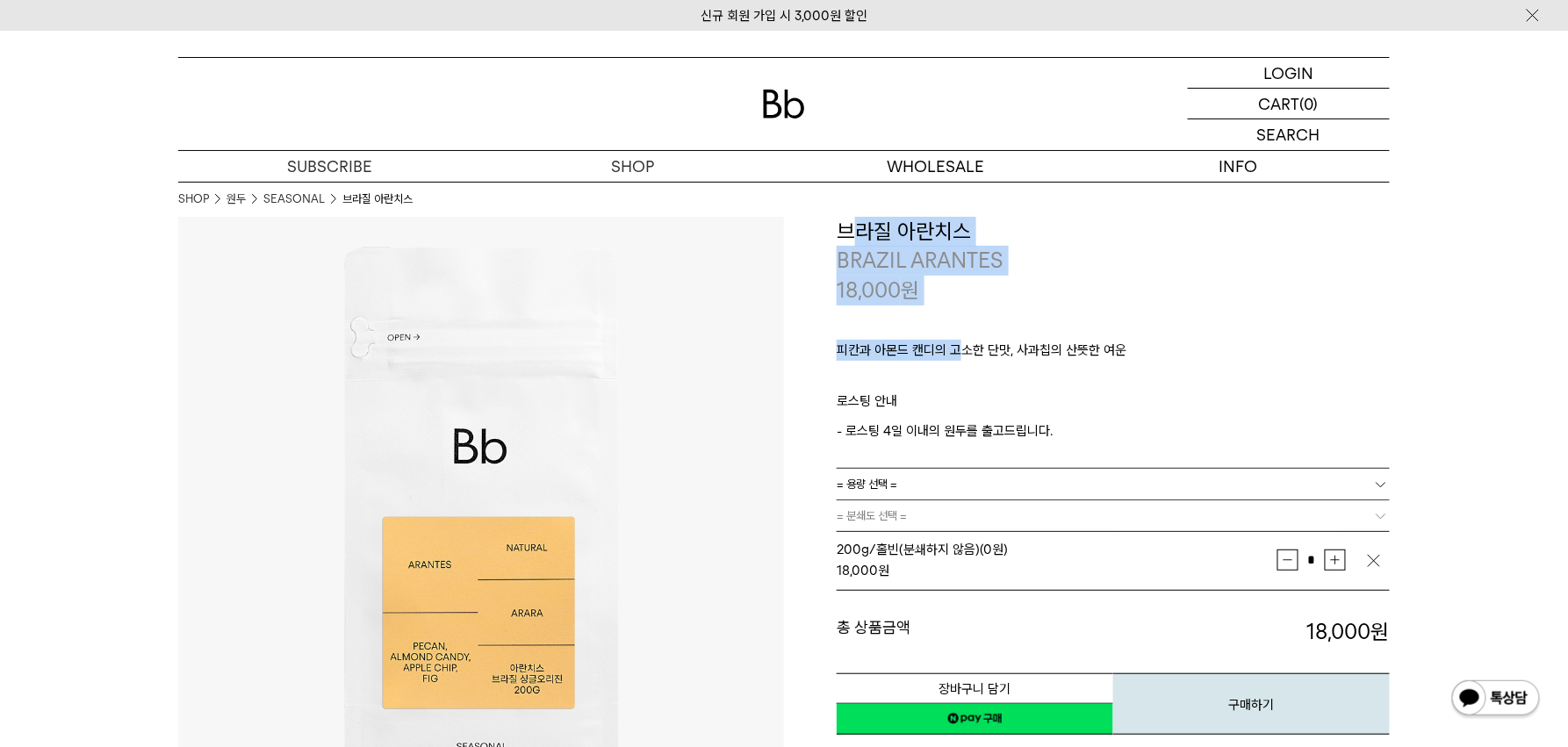
drag, startPoint x: 952, startPoint y: 309, endPoint x: 861, endPoint y: 229, distance: 121.2
click at [861, 229] on div "**********" at bounding box center [1114, 477] width 553 height 520
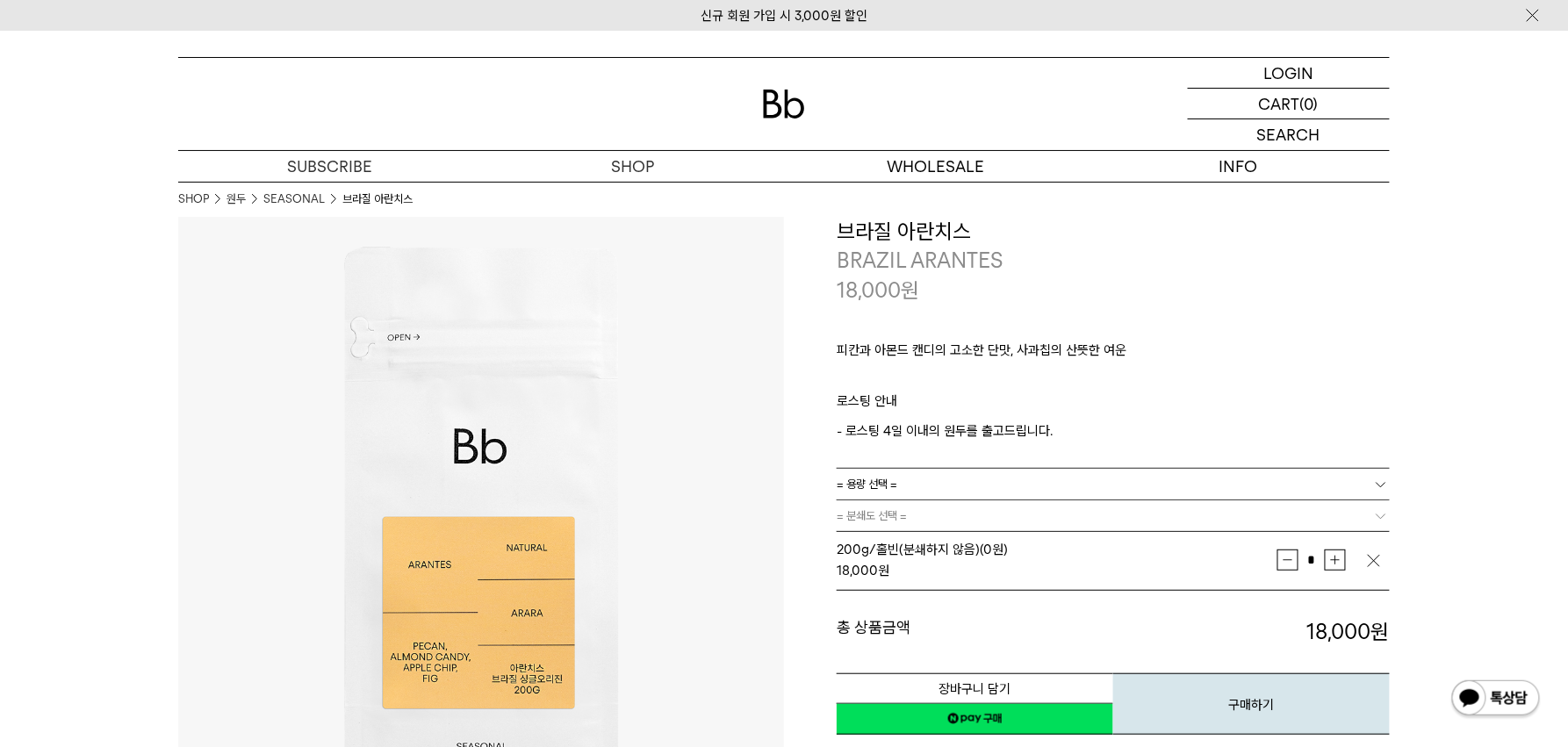
click at [1001, 311] on div "피칸과 아몬드 캔디의 고소한 단맛, 사과칩의 산뜻한 여운 ㅤ 로스팅 안내 - 로스팅 4일 이내의 원두를 출고드립니다." at bounding box center [1114, 386] width 553 height 163
